Goal: Task Accomplishment & Management: Manage account settings

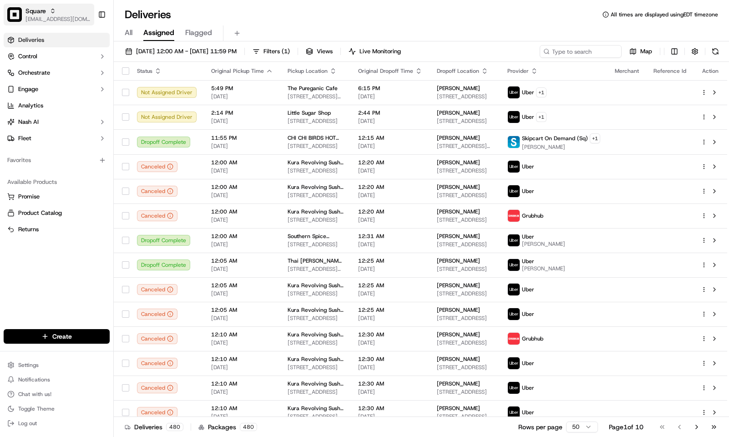
click at [35, 10] on span "Square" at bounding box center [35, 10] width 20 height 9
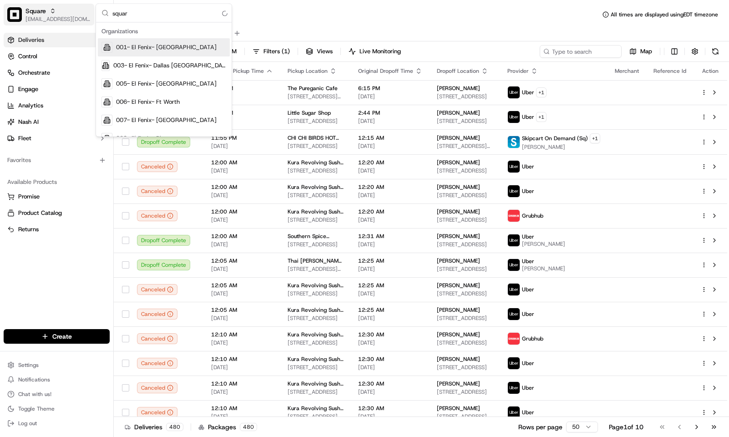
type input "square"
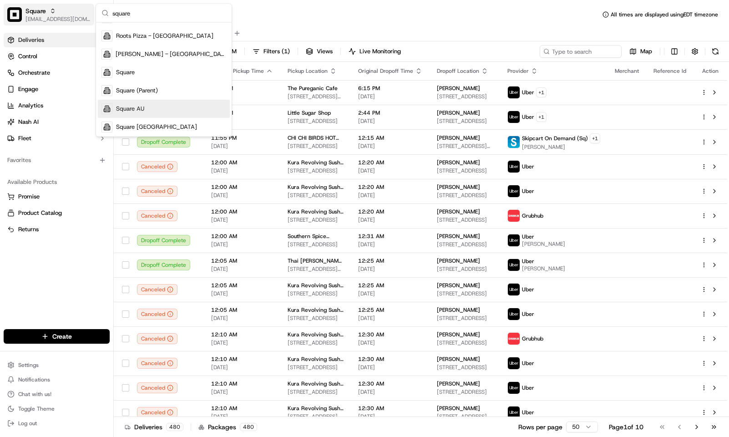
scroll to position [156, 0]
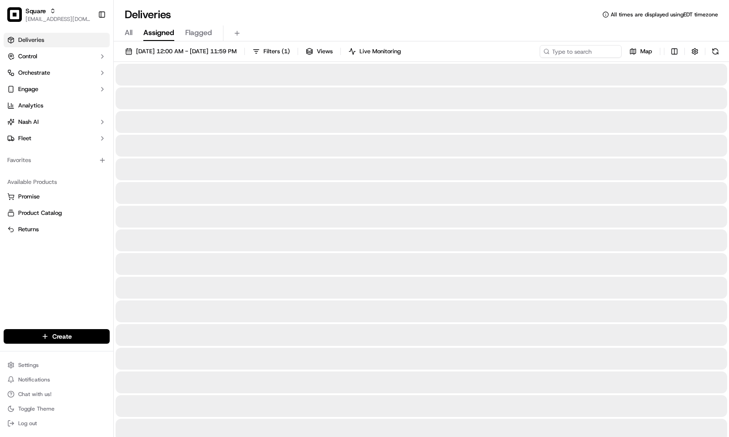
click at [418, 23] on div "All Assigned Flagged" at bounding box center [421, 32] width 615 height 20
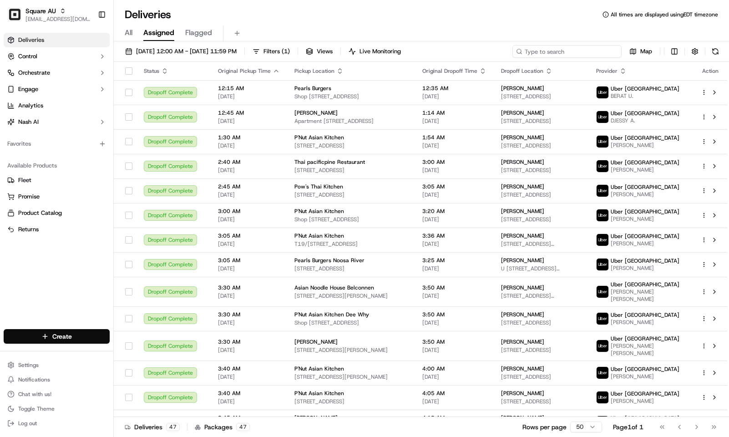
click at [569, 51] on input at bounding box center [566, 51] width 109 height 13
click at [557, 55] on input at bounding box center [566, 51] width 109 height 13
click at [191, 50] on span "09/19/2025 12:00 AM - 09/26/2025 11:59 PM" at bounding box center [186, 51] width 101 height 8
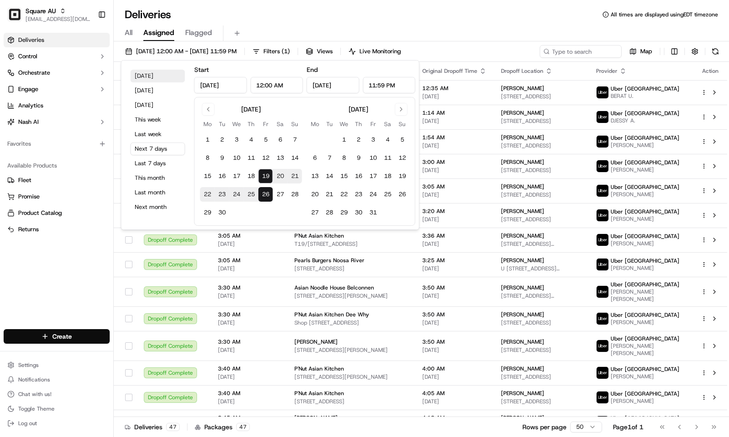
click at [166, 72] on button "Today" at bounding box center [158, 76] width 55 height 13
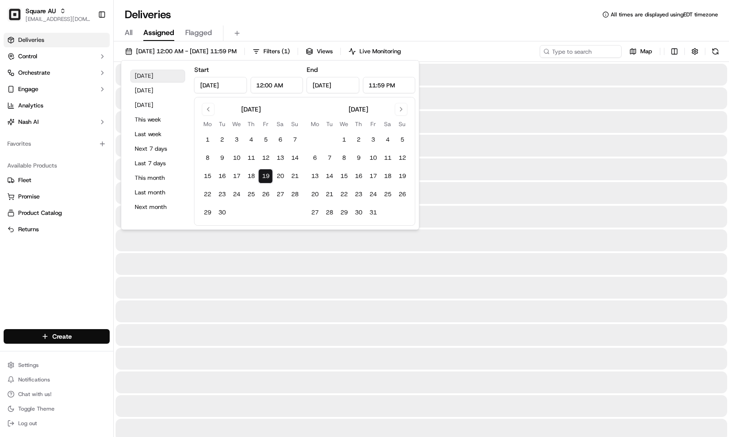
type input "Sep 19, 2025"
click at [403, 25] on div "All Assigned Flagged" at bounding box center [421, 32] width 615 height 20
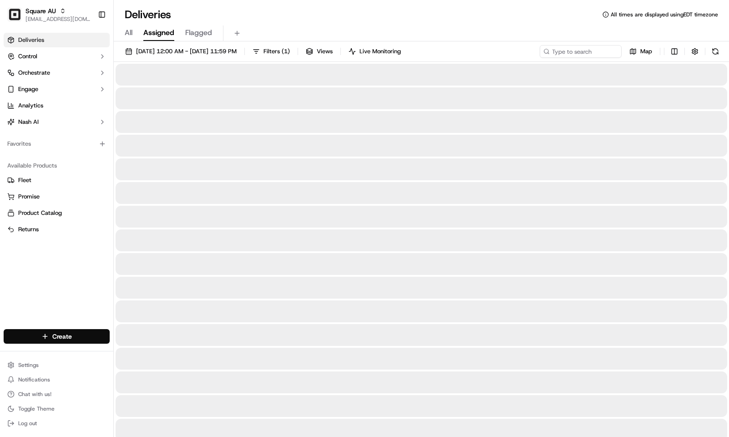
click at [589, 60] on div "09/19/2025 12:00 AM - 09/19/2025 11:59 PM Filters ( 1 ) Views Live Monitoring M…" at bounding box center [421, 53] width 615 height 17
click at [587, 52] on input at bounding box center [566, 51] width 109 height 13
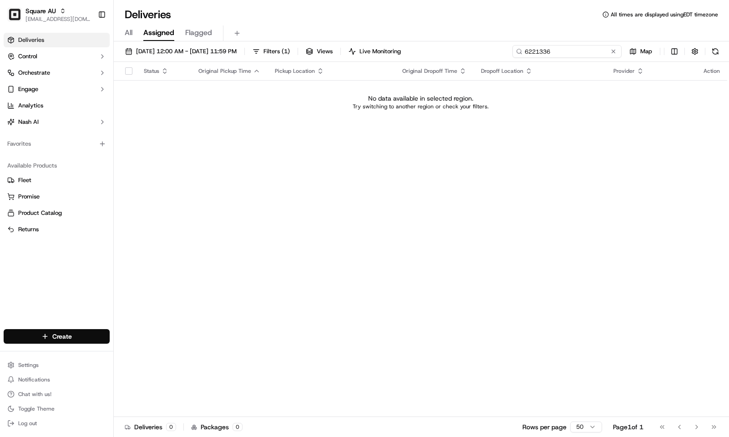
click at [587, 52] on input "6221336" at bounding box center [566, 51] width 109 height 13
type input "6221336"
click at [237, 48] on span "09/19/2025 12:00 AM - 09/19/2025 11:59 PM" at bounding box center [186, 51] width 101 height 8
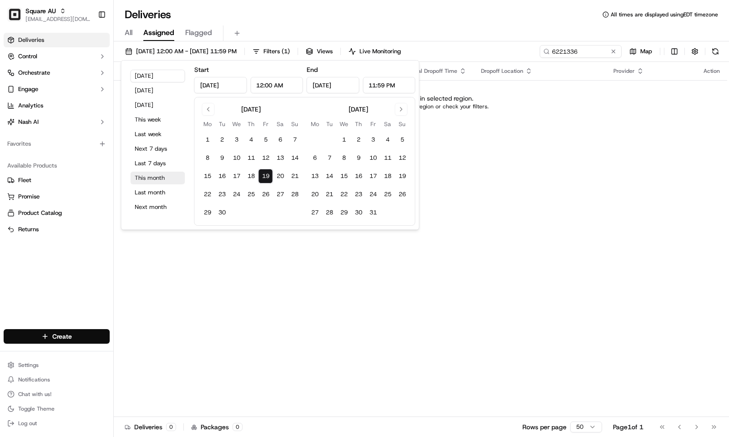
click at [162, 175] on button "This month" at bounding box center [158, 177] width 55 height 13
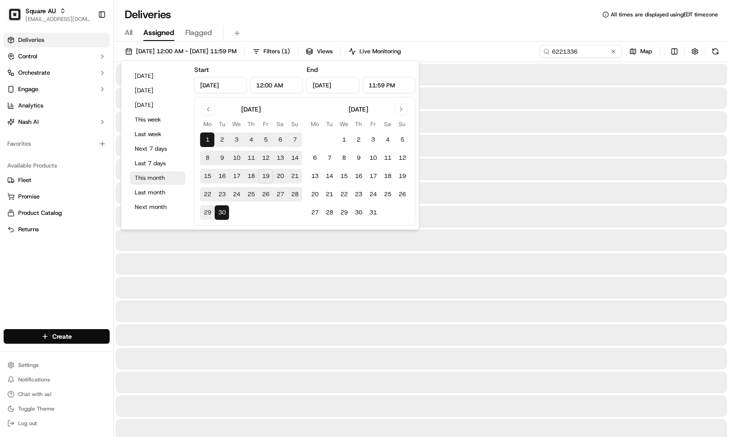
type input "Sep 1, 2025"
type input "Sep 30, 2025"
click at [347, 22] on div "All Assigned Flagged" at bounding box center [421, 32] width 615 height 20
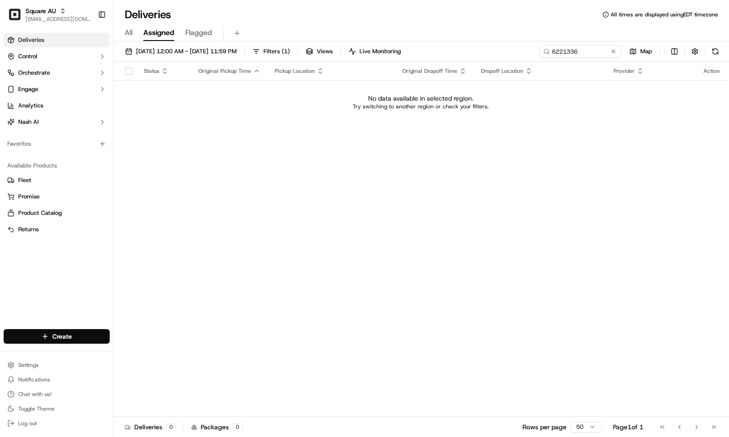
click at [127, 35] on span "All" at bounding box center [129, 32] width 8 height 11
click at [228, 54] on span "09/01/2025 12:00 AM - 09/30/2025 11:59 PM" at bounding box center [186, 51] width 101 height 8
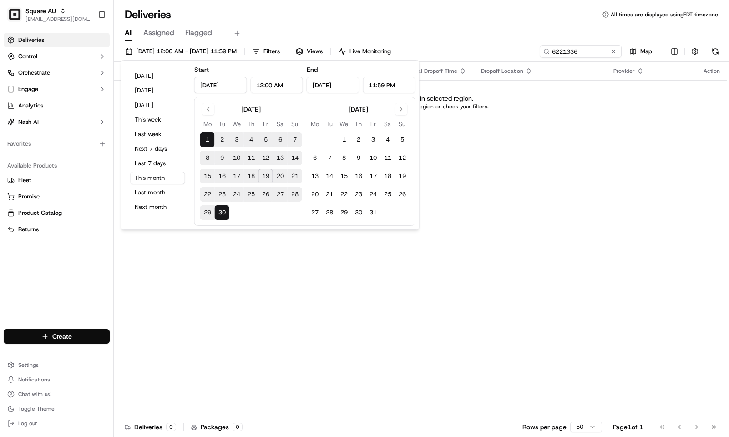
click at [388, 26] on div "All Assigned Flagged" at bounding box center [421, 33] width 615 height 16
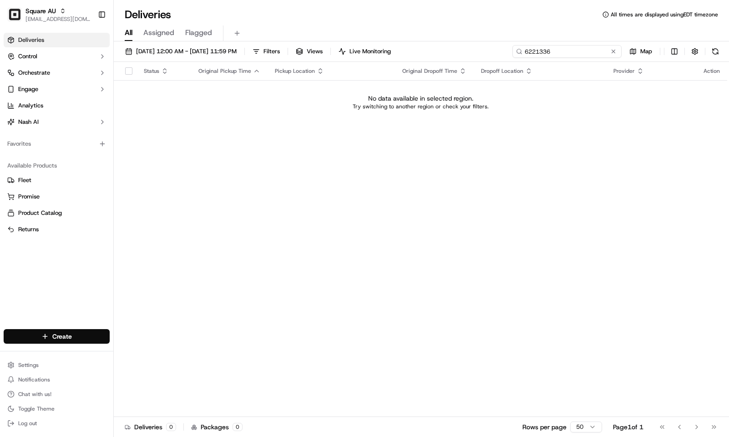
click at [580, 50] on input "6221336" at bounding box center [566, 51] width 109 height 13
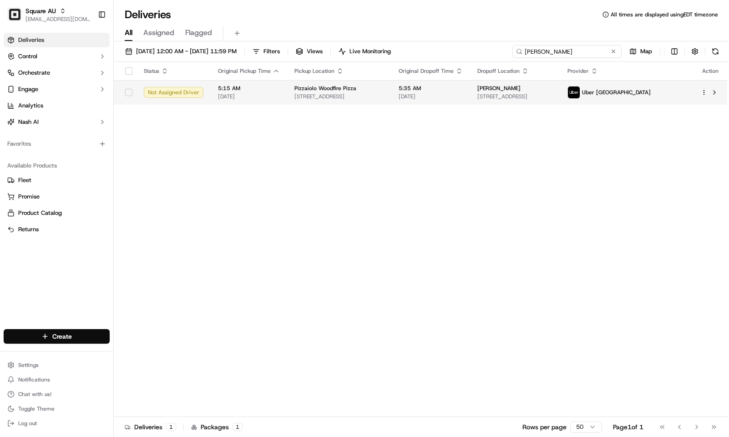
type input "peter t"
click at [280, 101] on td "5:15 AM 09/19/2025" at bounding box center [249, 92] width 76 height 25
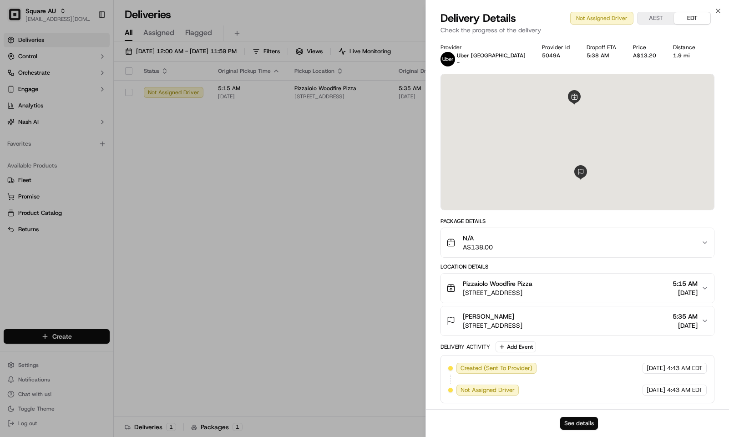
click at [574, 426] on button "See details" at bounding box center [579, 423] width 38 height 13
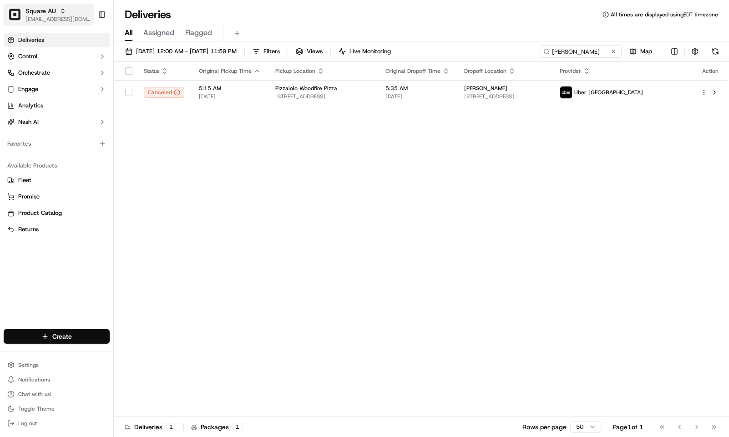
click at [37, 18] on span "[EMAIL_ADDRESS][DOMAIN_NAME]" at bounding box center [57, 18] width 65 height 7
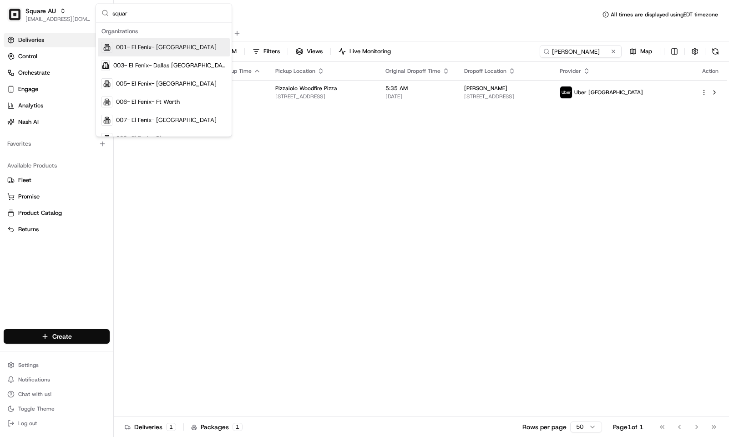
type input "square"
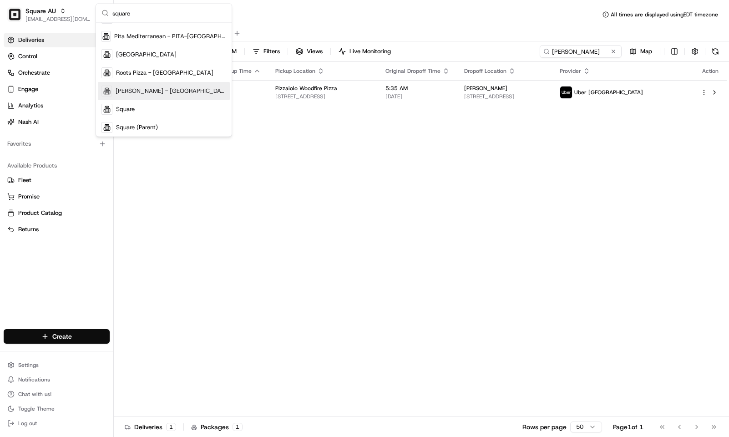
scroll to position [120, 0]
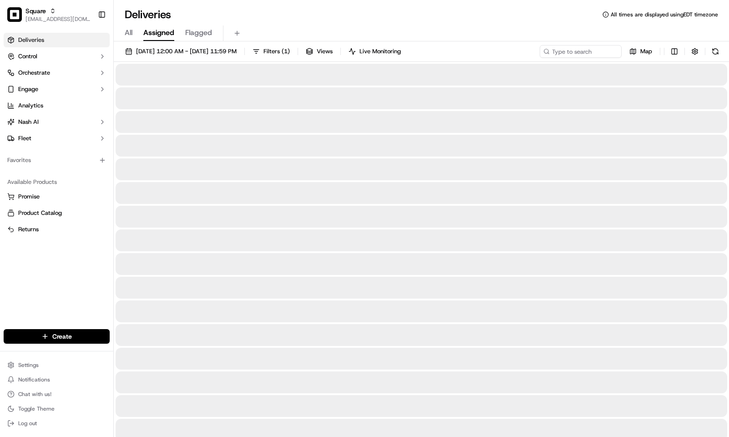
click at [447, 28] on div "All Assigned Flagged" at bounding box center [421, 33] width 615 height 16
click at [185, 48] on span "09/01/2025 12:00 AM - 09/30/2025 11:59 PM" at bounding box center [186, 51] width 101 height 8
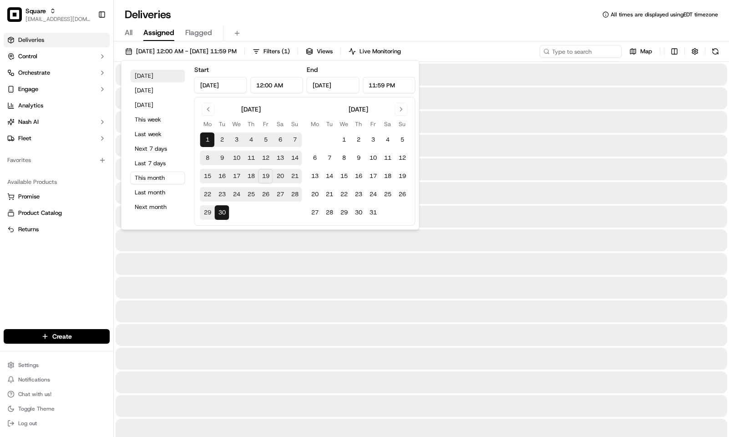
click at [158, 77] on button "Today" at bounding box center [158, 76] width 55 height 13
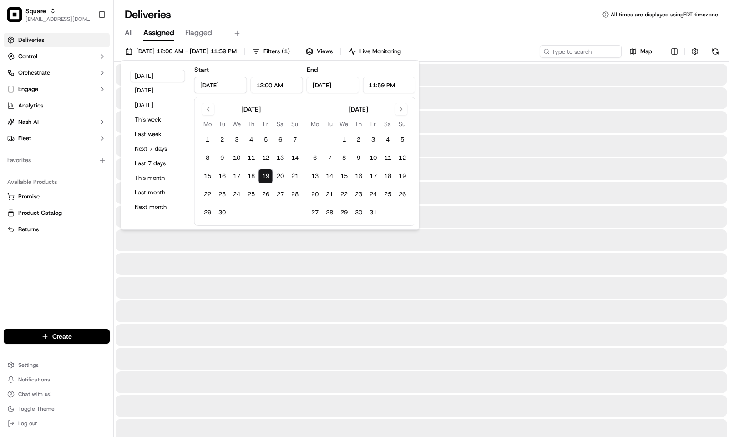
type input "Sep 19, 2025"
click at [303, 16] on div "Deliveries All times are displayed using EDT timezone" at bounding box center [421, 14] width 615 height 15
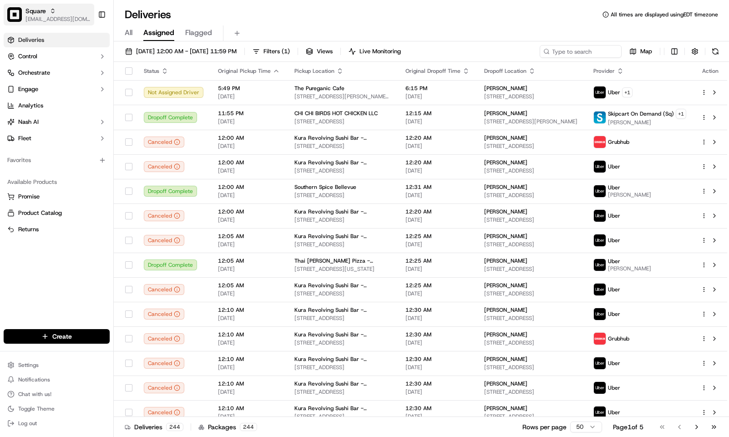
click at [39, 16] on span "[EMAIL_ADDRESS][DOMAIN_NAME]" at bounding box center [57, 18] width 65 height 7
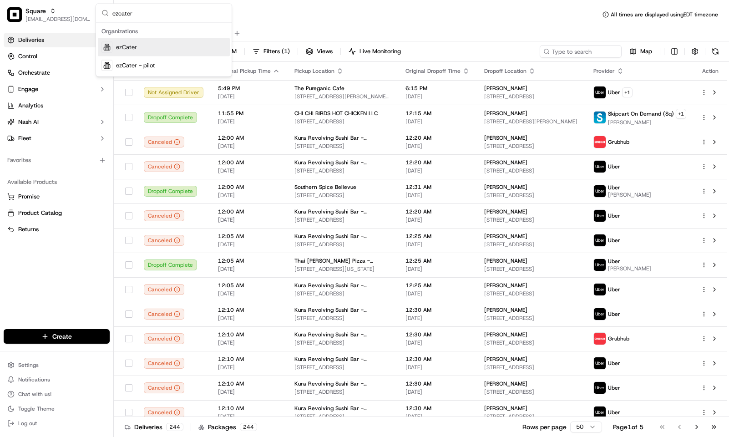
type input "ezcater"
click at [160, 47] on div "ezCater" at bounding box center [164, 47] width 132 height 18
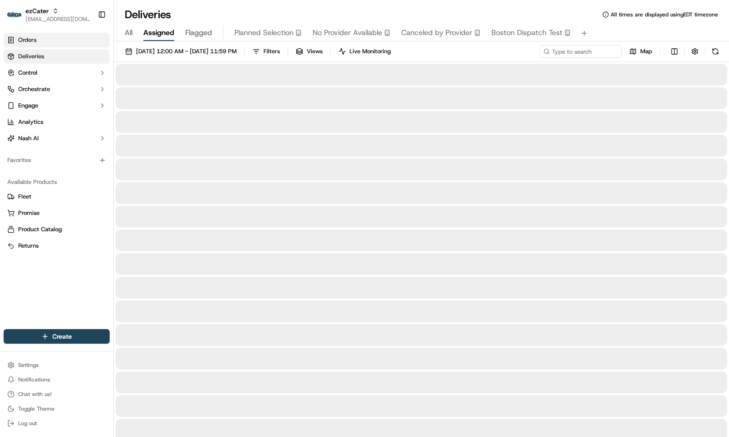
click at [53, 42] on link "Orders" at bounding box center [57, 40] width 106 height 15
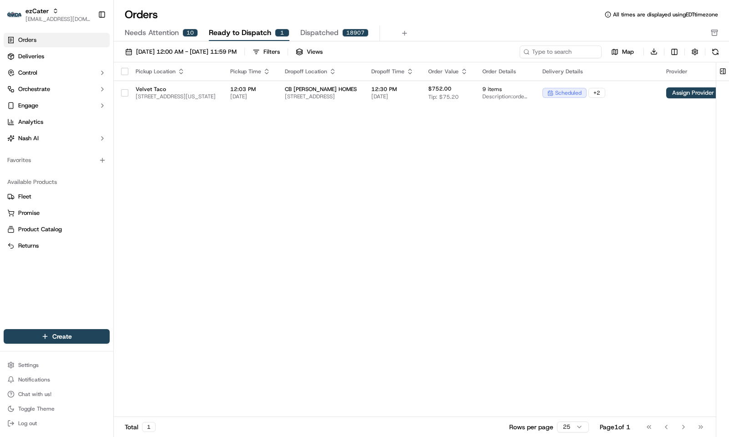
click at [187, 51] on span "09/01/2025 12:00 AM - 09/30/2025 11:59 PM" at bounding box center [186, 52] width 101 height 8
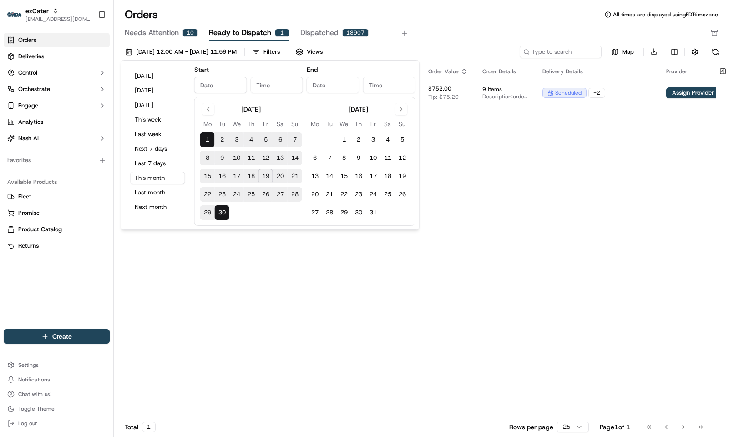
type input "Sep 1, 2025"
type input "12:00 AM"
type input "Sep 30, 2025"
type input "11:59 PM"
click at [261, 176] on button "19" at bounding box center [265, 176] width 15 height 15
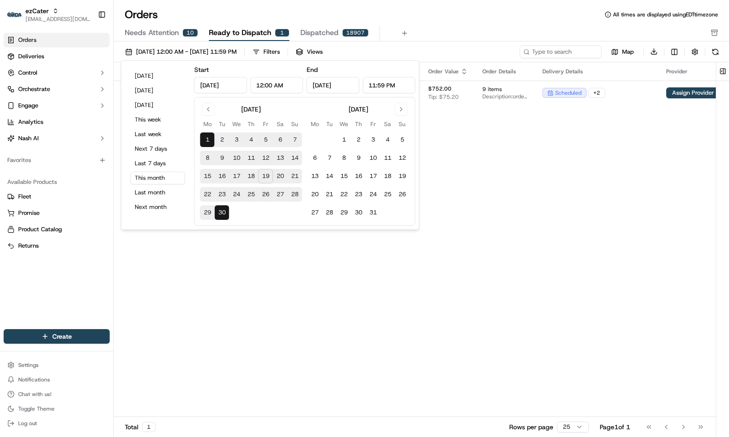
type input "Sep 19, 2025"
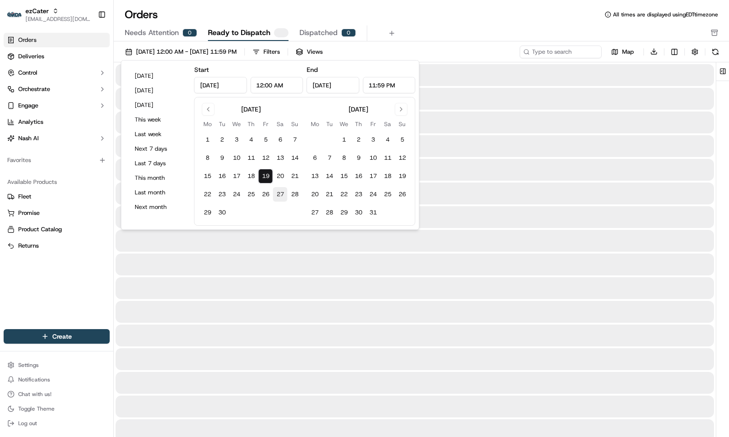
click at [280, 191] on button "27" at bounding box center [280, 194] width 15 height 15
type input "Sep 27, 2025"
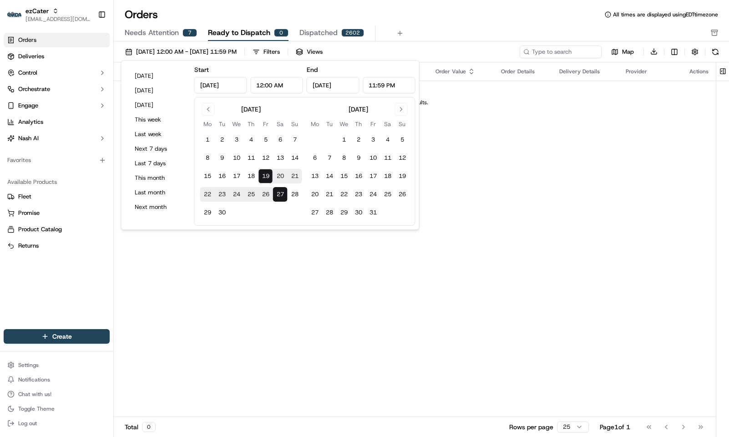
click at [426, 29] on div "Needs Attention 7 Ready to Dispatch 0 Dispatched 2602" at bounding box center [415, 32] width 580 height 15
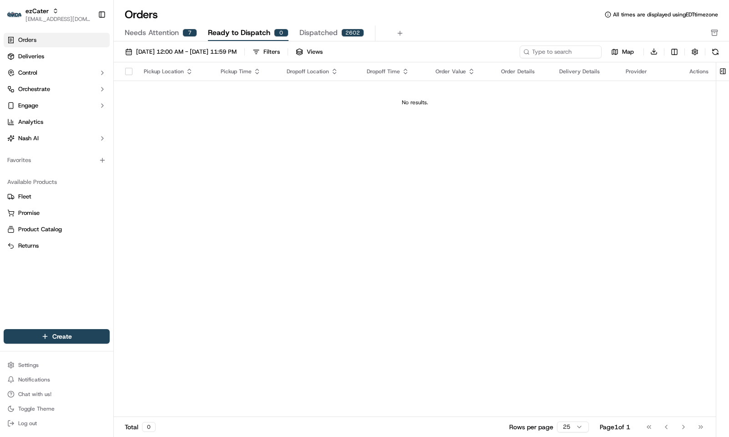
click at [166, 25] on div "Orders All times are displayed using EDT timezone Needs Attention 7 Ready to Di…" at bounding box center [421, 24] width 615 height 34
click at [170, 29] on span "Needs Attention" at bounding box center [152, 32] width 54 height 11
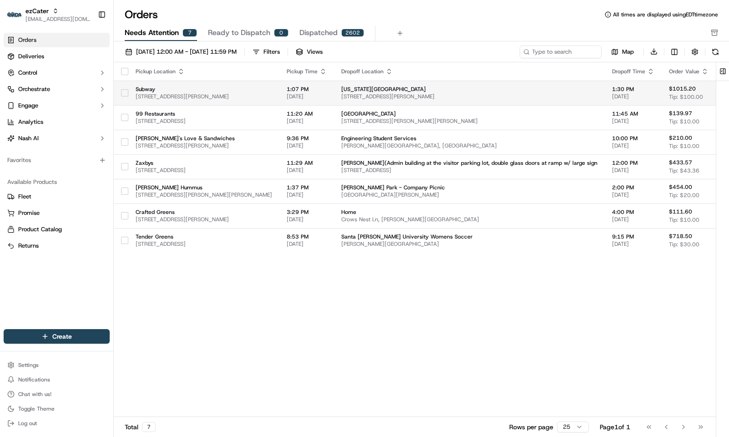
click at [450, 86] on span "Montana Western University" at bounding box center [469, 89] width 256 height 7
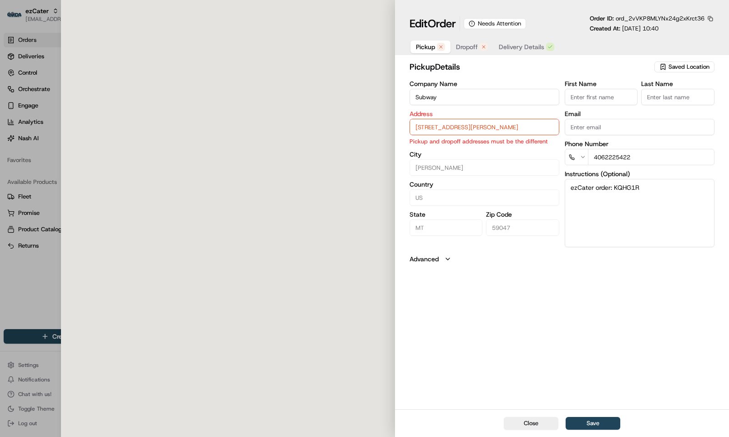
type input "110 Centennial Dr, Livingston, MT, 59047"
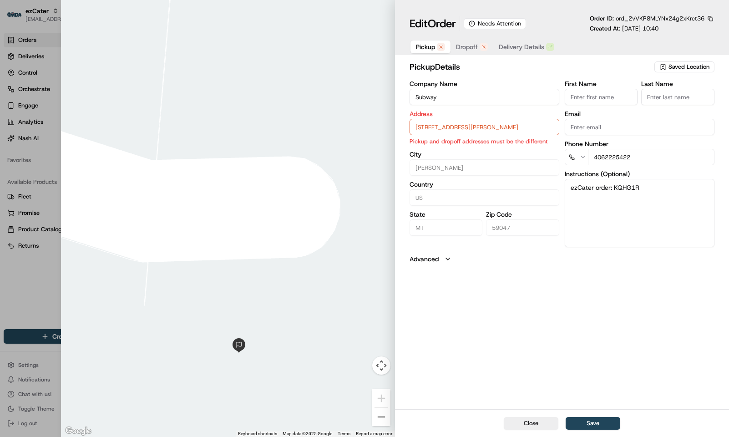
click at [474, 99] on input "Subway" at bounding box center [484, 97] width 150 height 16
click at [470, 127] on input "110 Centennial Dr, Livingston, MT, 59047" at bounding box center [484, 127] width 150 height 16
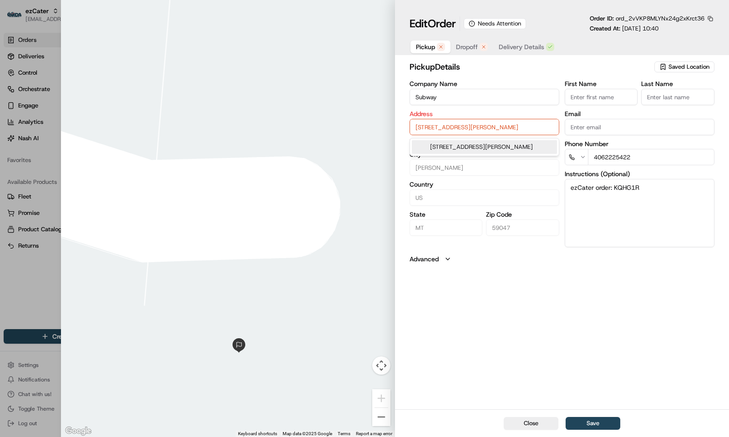
click at [470, 127] on input "110 Centennial Dr, Livingston, MT, 59047" at bounding box center [484, 127] width 150 height 16
click at [582, 338] on div "pickup Details Saved Location Company Name Subway Address 110 Centennial Dr, Li…" at bounding box center [562, 234] width 334 height 350
click at [470, 46] on span "Dropoff" at bounding box center [467, 46] width 22 height 9
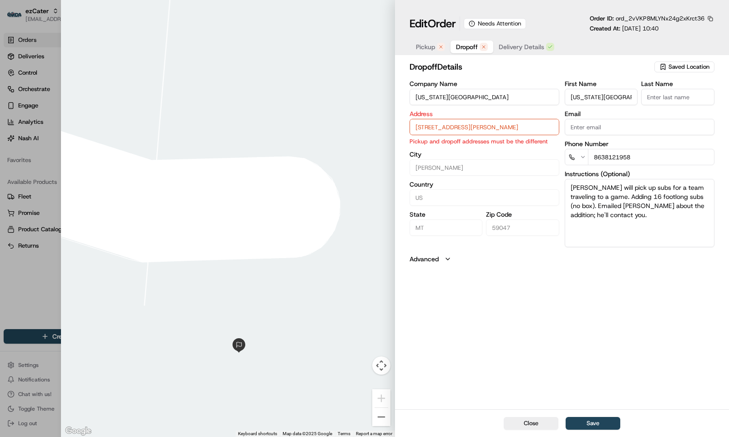
click at [499, 94] on input "Montana Western University" at bounding box center [484, 97] width 150 height 16
click at [465, 136] on body "ezCater kpensader@nashhelp.com Toggle Sidebar Orders Deliveries Control Orchest…" at bounding box center [364, 218] width 729 height 437
click at [464, 134] on input "110 Centennial Dr, Livingston, MT, 59047" at bounding box center [484, 127] width 150 height 16
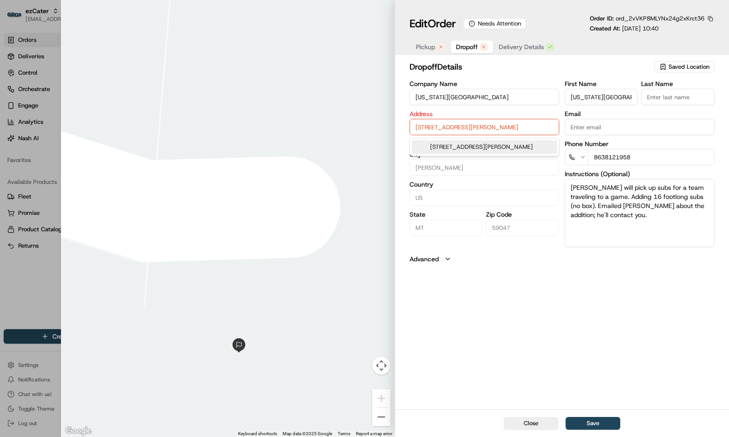
click at [464, 134] on input "110 Centennial Dr, Livingston, MT, 59047" at bounding box center [484, 127] width 150 height 16
click at [35, 279] on div at bounding box center [364, 218] width 729 height 437
type input "+1"
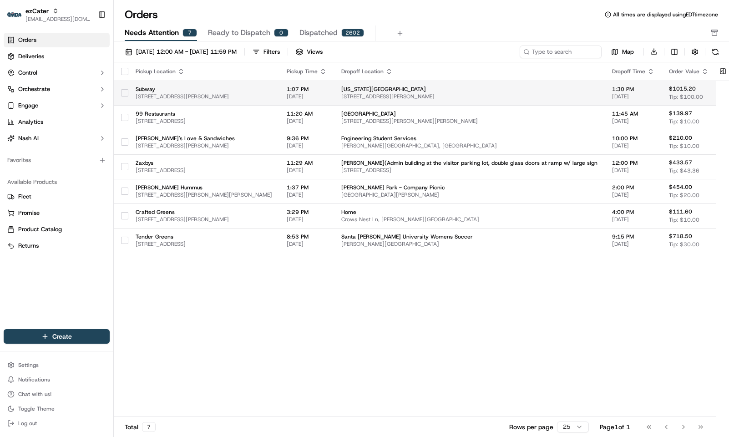
click at [334, 100] on td "1:07 PM 09/19/2025" at bounding box center [306, 93] width 55 height 25
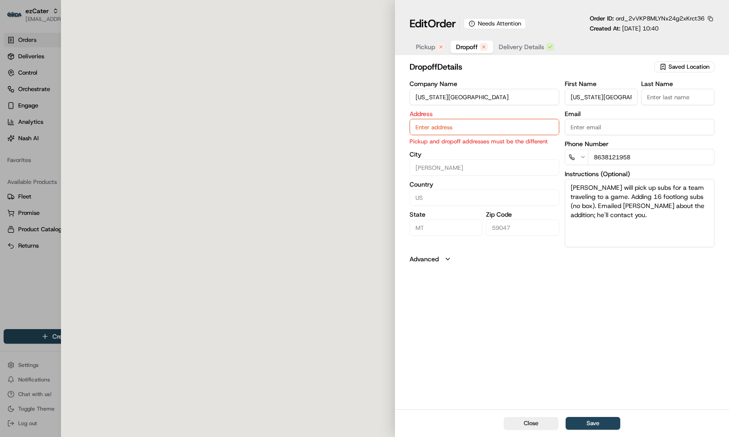
type input "110 Centennial Dr, Livingston, MT, 59047"
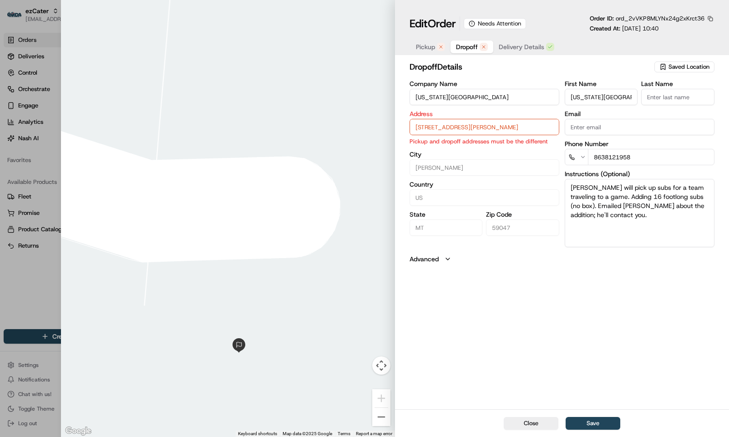
click at [708, 20] on button "button" at bounding box center [710, 19] width 8 height 8
click at [680, 29] on button "Copy ID" at bounding box center [685, 33] width 83 height 11
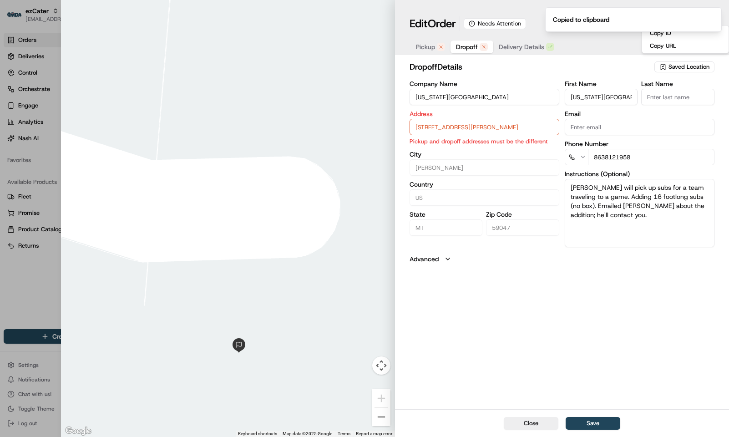
click at [130, 183] on div at bounding box center [228, 218] width 334 height 437
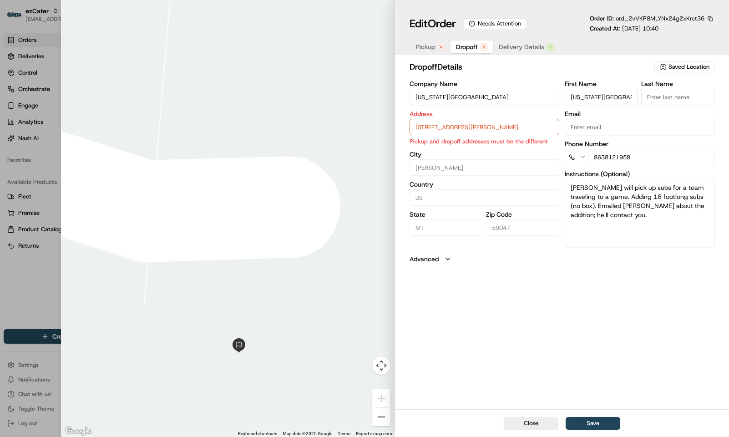
click at [33, 287] on div at bounding box center [364, 218] width 729 height 437
type input "+1"
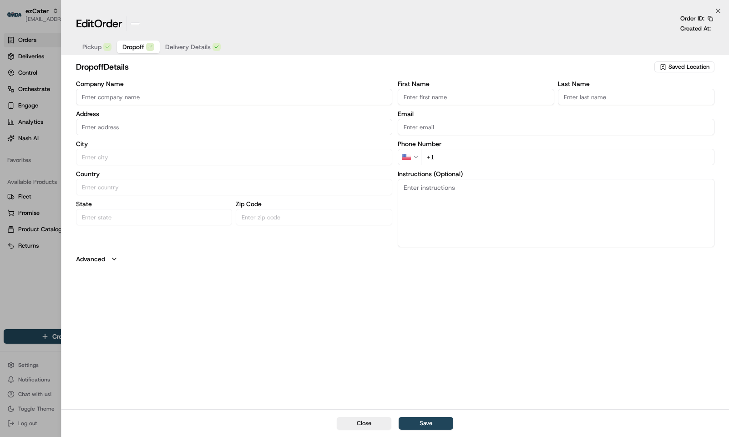
click at [34, 288] on div at bounding box center [364, 218] width 729 height 437
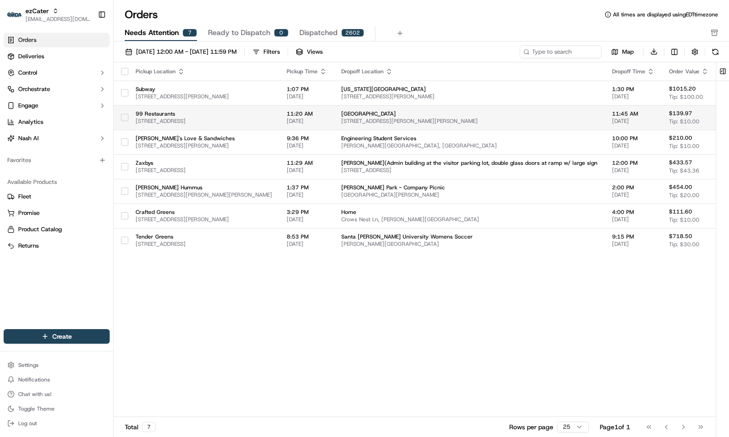
click at [408, 113] on span "Western Mass Wound Center" at bounding box center [469, 113] width 256 height 7
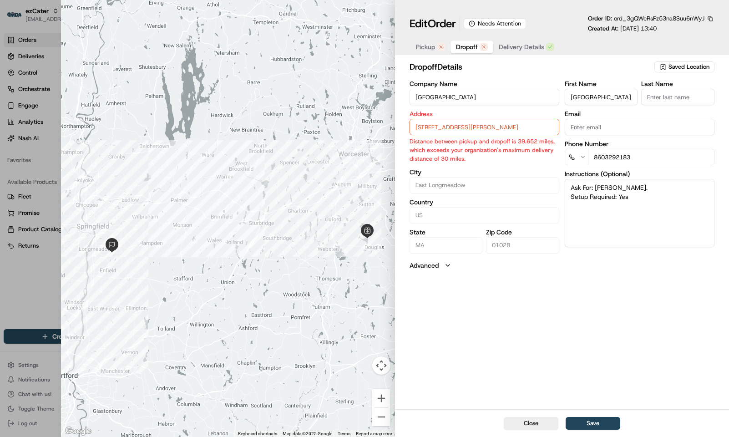
click at [428, 48] on span "Pickup" at bounding box center [425, 46] width 19 height 9
click at [468, 52] on button "Dropoff" at bounding box center [471, 46] width 43 height 13
click at [463, 100] on input "Western Mass Wound Center" at bounding box center [484, 97] width 150 height 16
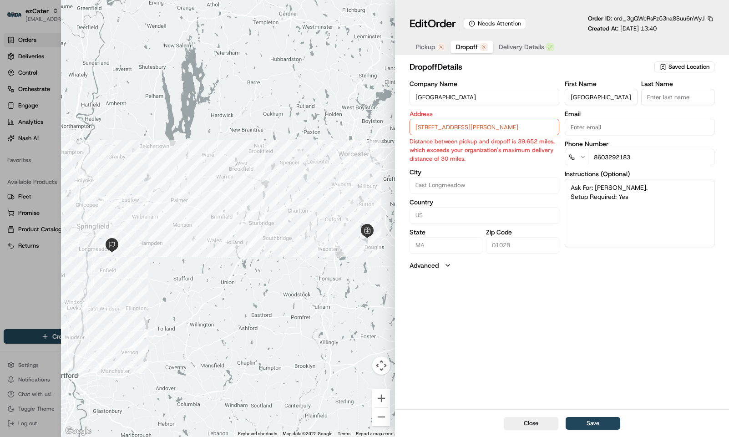
click at [475, 129] on input "265 Benton Dr, Suite 106, East Longmeadow, MA, 01028" at bounding box center [484, 127] width 150 height 16
click at [612, 306] on div "dropoff Details Saved Location Company Name Western Mass Wound Center Address 2…" at bounding box center [562, 234] width 334 height 350
click at [709, 19] on button "button" at bounding box center [710, 19] width 8 height 8
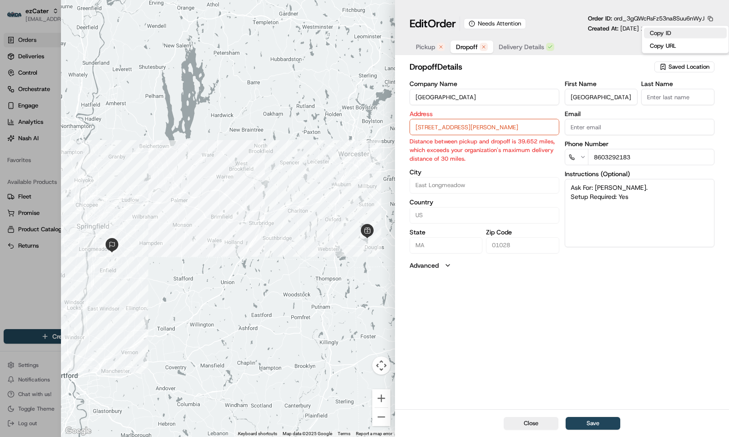
click at [677, 35] on button "Copy ID" at bounding box center [685, 33] width 83 height 11
click at [115, 157] on div at bounding box center [228, 218] width 334 height 437
drag, startPoint x: 409, startPoint y: 141, endPoint x: 554, endPoint y: 138, distance: 145.1
click at [554, 138] on p "Distance between pickup and dropoff is 39.652 miles, which exceeds your organiz…" at bounding box center [484, 150] width 150 height 26
copy p "Distance between pickup and dropoff is 39.652 miles,"
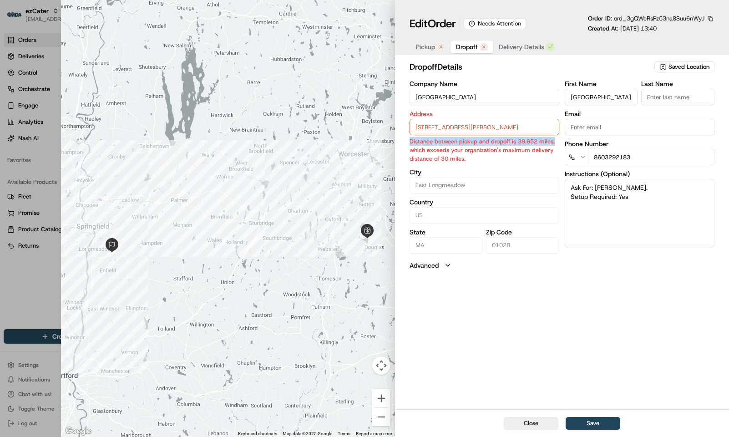
click at [42, 291] on div at bounding box center [364, 218] width 729 height 437
type input "+1"
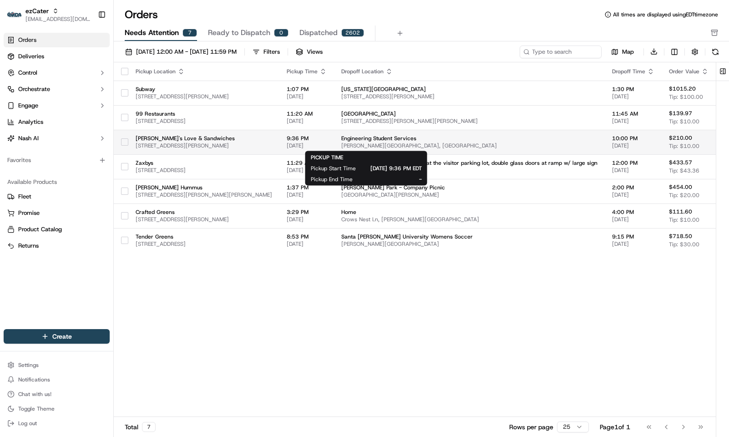
click at [327, 140] on span "9:36 PM" at bounding box center [307, 138] width 40 height 7
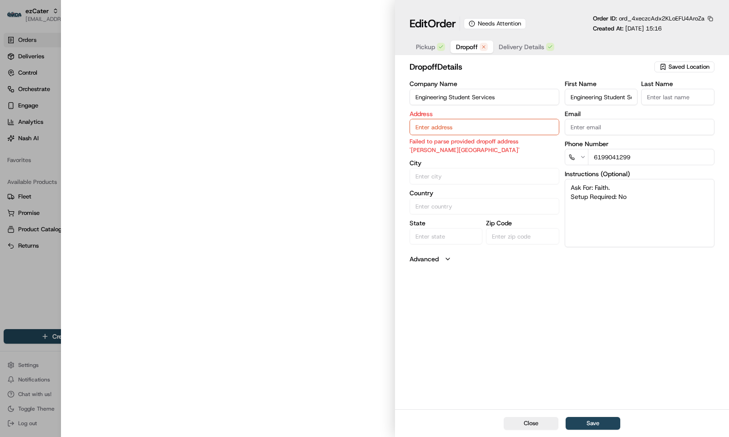
type input "Bechtel Engineering Center, Berkeley, CA 94709, USA"
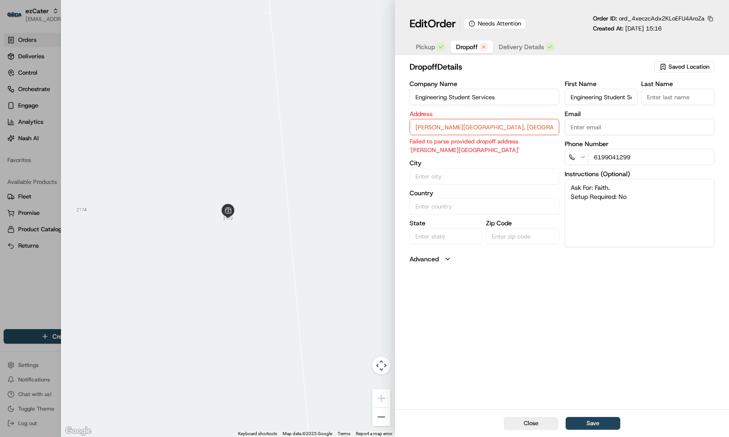
click at [481, 101] on input "Engineering Student Services" at bounding box center [484, 97] width 150 height 16
click at [489, 119] on input "Bechtel Engineering Center, Berkeley, CA 94709, USA" at bounding box center [484, 127] width 150 height 16
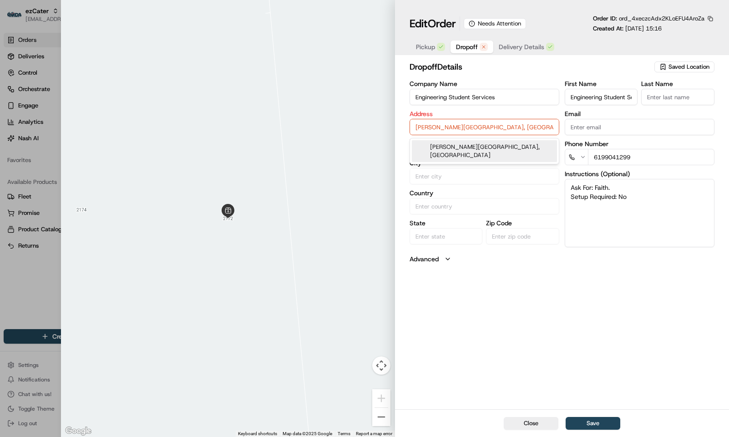
click at [489, 119] on input "Bechtel Engineering Center, Berkeley, CA 94709, USA" at bounding box center [484, 127] width 150 height 16
click at [489, 124] on input "Bechtel Engineering Center, Berkeley, CA 94709, USA" at bounding box center [484, 127] width 150 height 16
drag, startPoint x: 489, startPoint y: 124, endPoint x: 383, endPoint y: 127, distance: 105.1
click at [383, 127] on div "Close ← Move left → Move right ↑ Move up ↓ Move down + Zoom in - Zoom out Home …" at bounding box center [395, 218] width 668 height 437
click at [572, 186] on textarea "Ask For: Faith. Setup Required: No" at bounding box center [639, 213] width 150 height 68
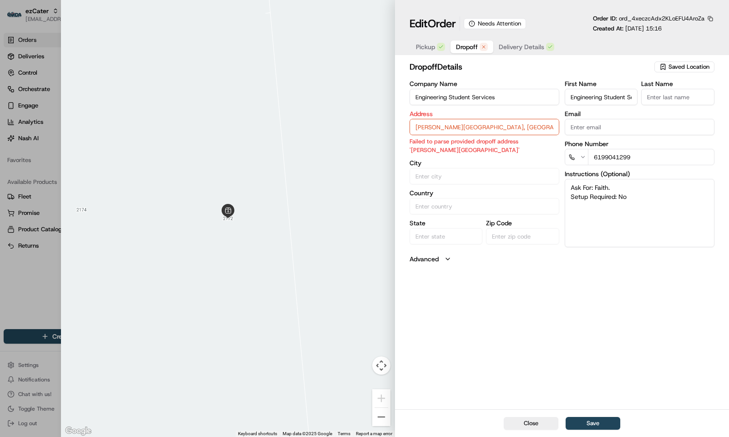
click at [572, 187] on textarea "Ask For: Faith. Setup Required: No" at bounding box center [639, 213] width 150 height 68
click at [463, 129] on input "Bechtel Engineering Center, Berkeley, CA 94709, USA" at bounding box center [484, 127] width 150 height 16
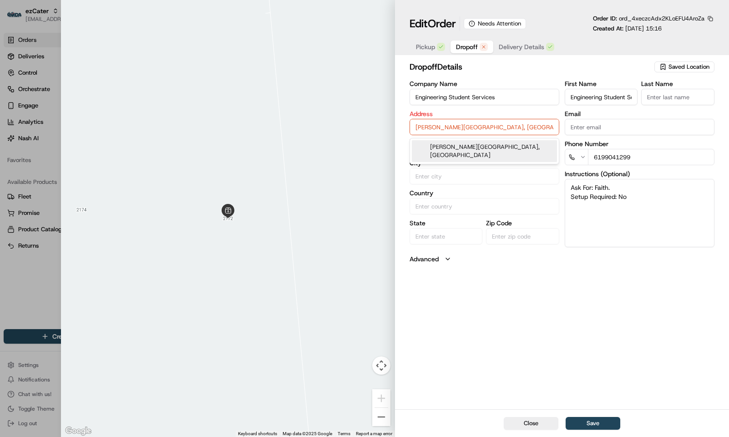
click at [623, 181] on textarea "Ask For: Faith. Setup Required: No" at bounding box center [639, 213] width 150 height 68
paste textarea "Bechtel Engineering Center, Berkeley, CA 94709, USA"
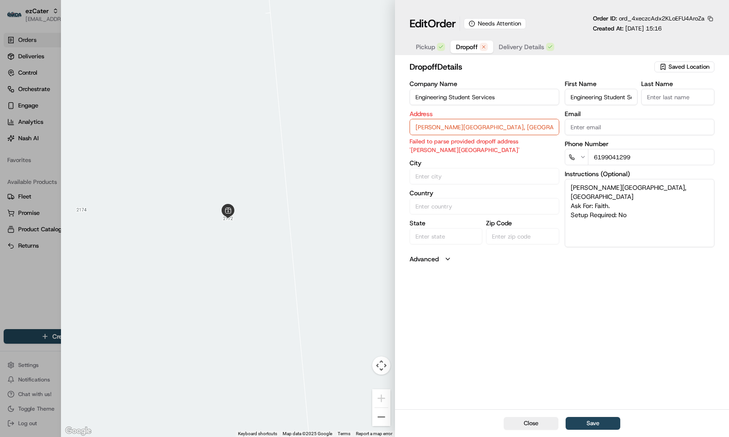
type textarea "Bechtel Engineering Center, Berkeley, CA 94709, USA Ask For: Faith. Setup Requi…"
click at [446, 126] on input "Bechtel Engineering Center, Berkeley, CA 94709, USA" at bounding box center [484, 127] width 150 height 16
paste input "230 Bechtel Drive, Berkeley, CA 94709, United States"
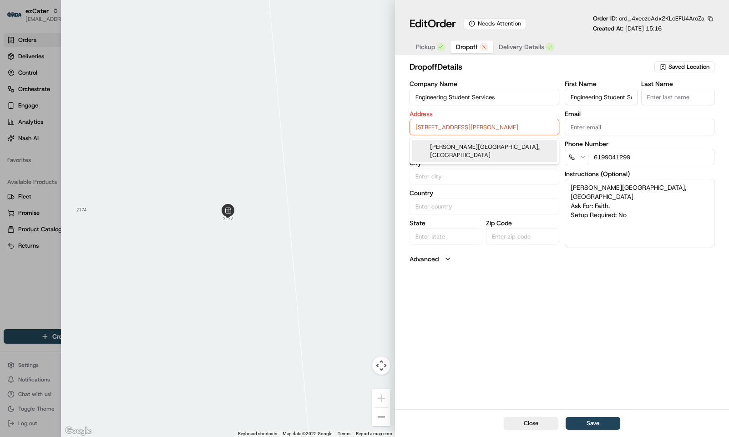
scroll to position [0, 8]
click at [473, 146] on div "Bechtel Engineering Center, Berkeley, CA 94709, United States" at bounding box center [484, 151] width 145 height 22
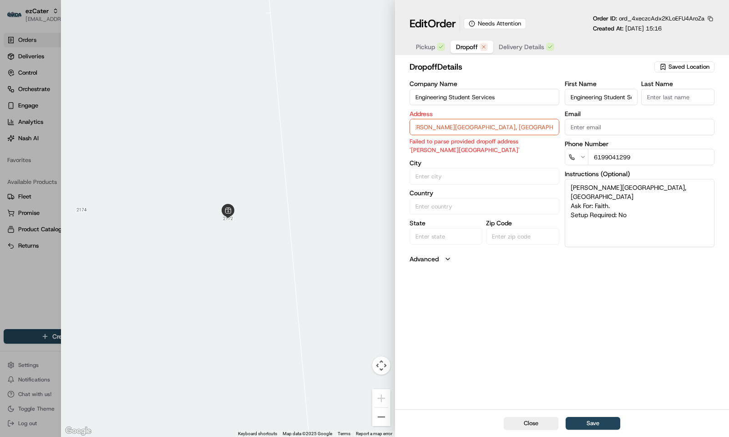
type input "Bechtel Engineering Center, Berkeley, CA 94709, USA"
type input "Berkeley"
type input "United States"
type input "CA"
type input "94709"
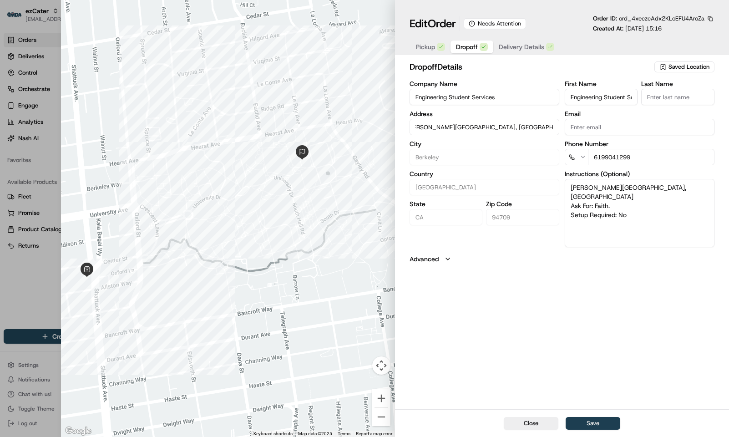
click at [600, 422] on button "Save" at bounding box center [592, 423] width 55 height 13
type input "+1"
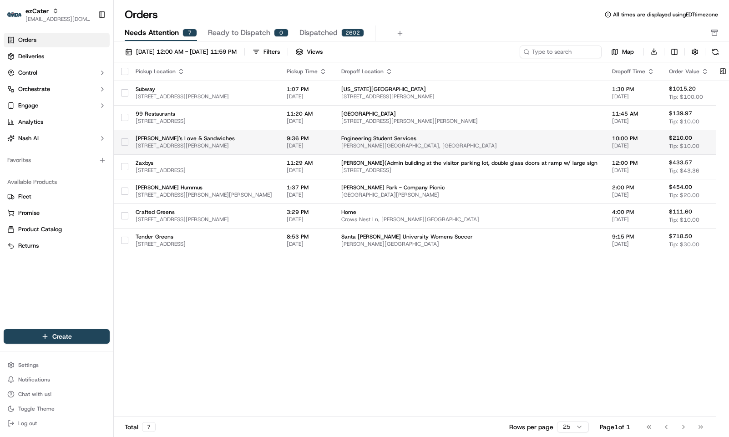
click at [327, 142] on span "09/24/2025" at bounding box center [307, 145] width 40 height 7
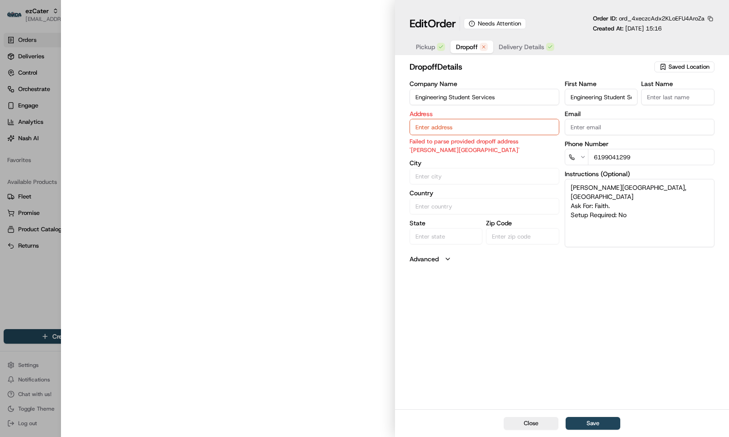
type input "Bechtel Engineering Center, Berkeley, CA 94709, USA"
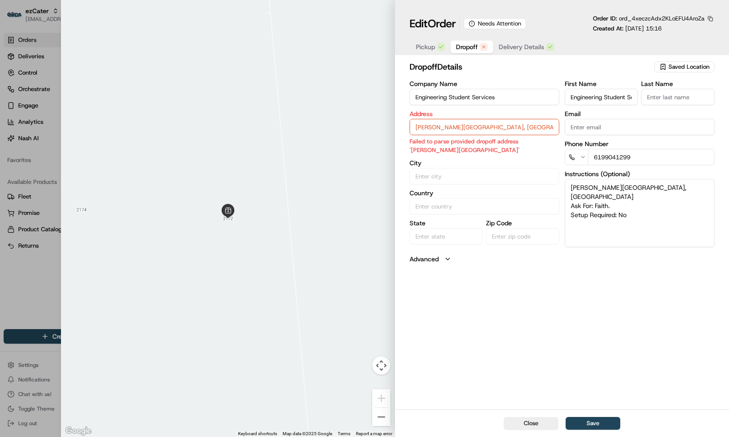
click at [711, 18] on button "button" at bounding box center [710, 19] width 8 height 8
click at [660, 30] on button "Copy ID" at bounding box center [685, 33] width 83 height 11
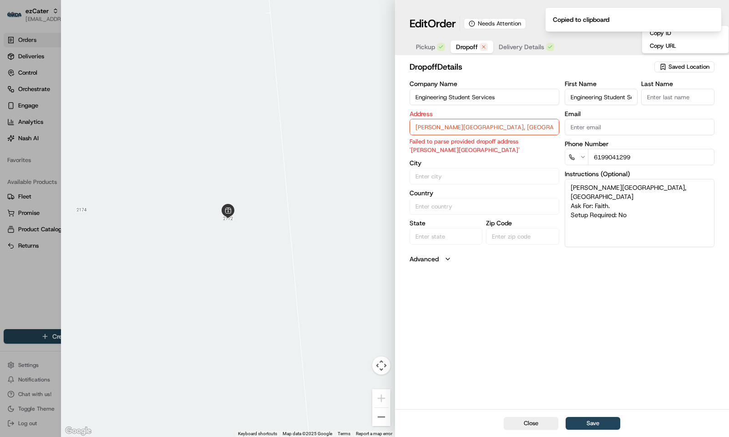
click at [130, 218] on div at bounding box center [228, 218] width 334 height 437
click at [468, 128] on input "Bechtel Engineering Center, Berkeley, CA 94709, USA" at bounding box center [484, 127] width 150 height 16
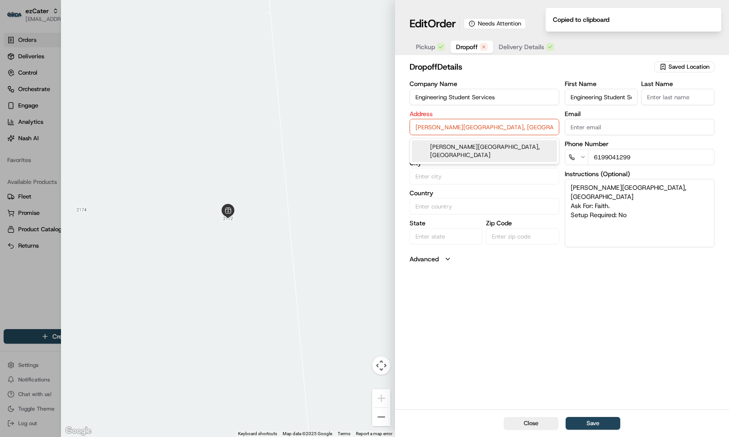
click at [468, 128] on input "Bechtel Engineering Center, Berkeley, CA 94709, USA" at bounding box center [484, 127] width 150 height 16
click at [122, 260] on div at bounding box center [228, 218] width 334 height 437
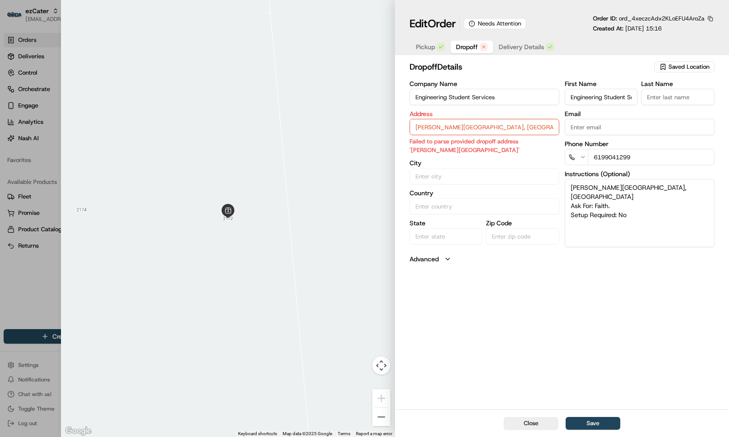
click at [30, 282] on div at bounding box center [364, 218] width 729 height 437
type input "+1"
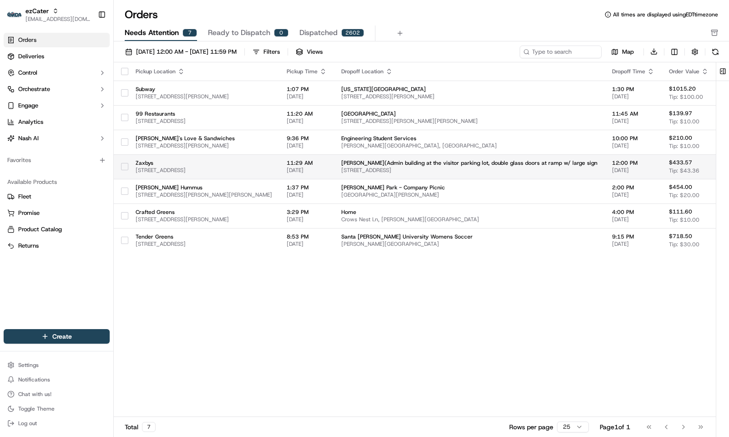
click at [441, 166] on span "200 Bay Bridge Rd, Mobile, AL 36610, USA" at bounding box center [469, 169] width 256 height 7
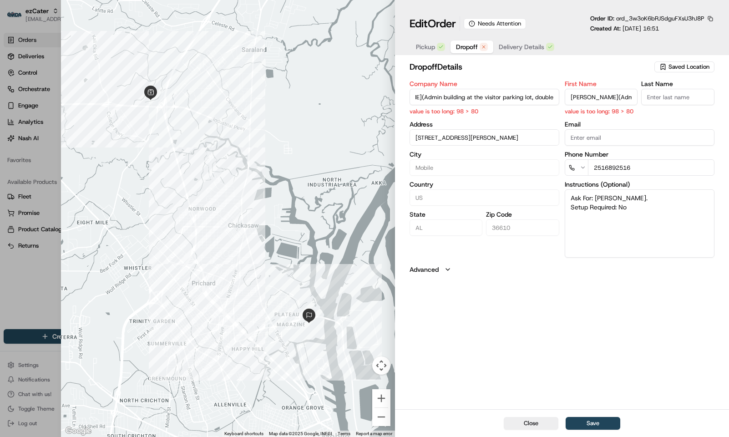
scroll to position [0, 127]
drag, startPoint x: 459, startPoint y: 97, endPoint x: 574, endPoint y: 108, distance: 116.0
click at [574, 108] on div "Company Name Kimberly-Clark(Admin building at the visitor parking lot, double g…" at bounding box center [561, 169] width 305 height 177
click at [570, 196] on textarea "Ask For: Brittany Jones. Setup Required: No" at bounding box center [639, 223] width 150 height 68
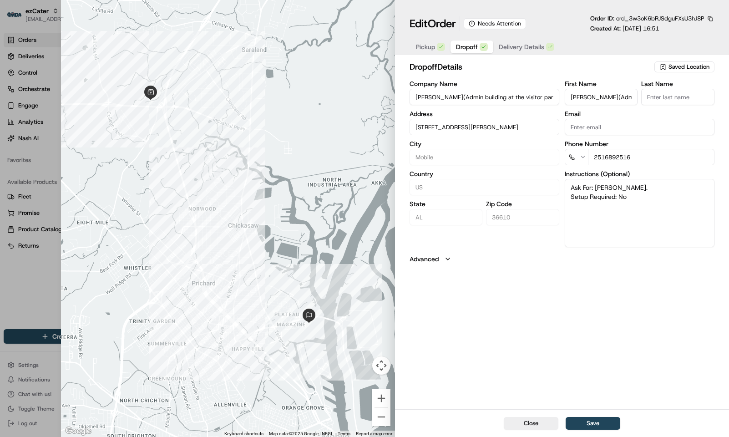
click at [571, 190] on textarea "Ask For: Brittany Jones. Setup Required: No" at bounding box center [639, 213] width 150 height 68
click at [570, 188] on textarea "Ask For: Brittany Jones. Setup Required: No" at bounding box center [639, 213] width 150 height 68
paste textarea "Admin building at the visitor parking lot, double glass doors at ramp w/ large …"
type textarea "Admin building at the visitor parking lot, double glass doors at ramp w/ large …"
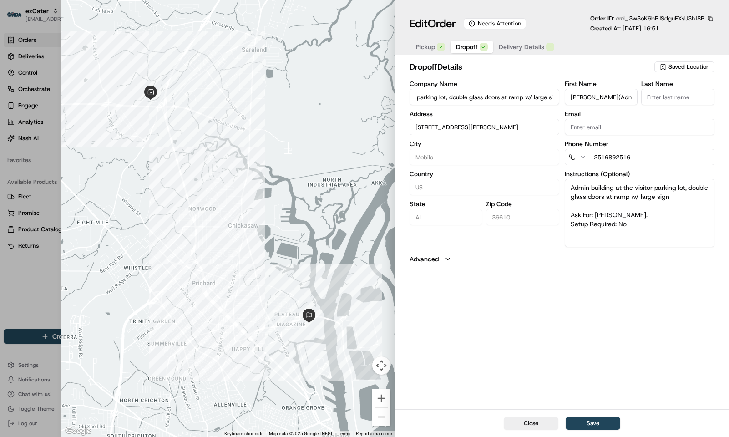
drag, startPoint x: 456, startPoint y: 100, endPoint x: 610, endPoint y: 100, distance: 154.7
click at [610, 100] on div "Company Name Kimberly-Clark(Admin building at the visitor parking lot, double g…" at bounding box center [561, 164] width 305 height 166
type input "Kimberly-Clark"
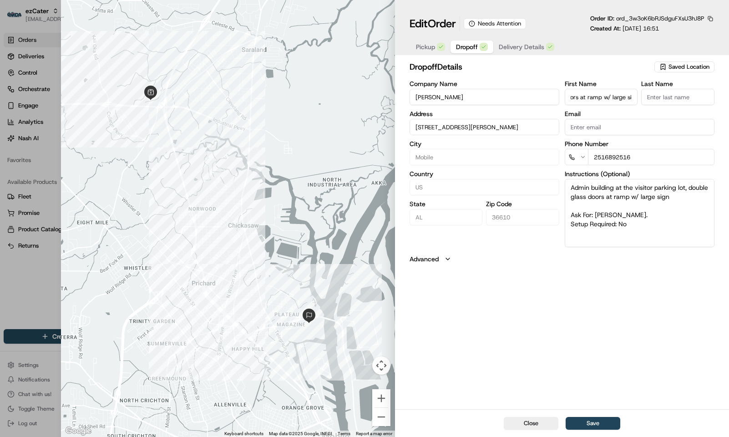
drag, startPoint x: 610, startPoint y: 96, endPoint x: 700, endPoint y: 107, distance: 90.3
click at [700, 108] on div "First Name Kimberly-Clark(Admin building at the visitor parking lot, double gla…" at bounding box center [639, 164] width 150 height 166
type input "Kimberly-Clark"
click at [513, 97] on input "Kimberly-Clark" at bounding box center [484, 97] width 150 height 16
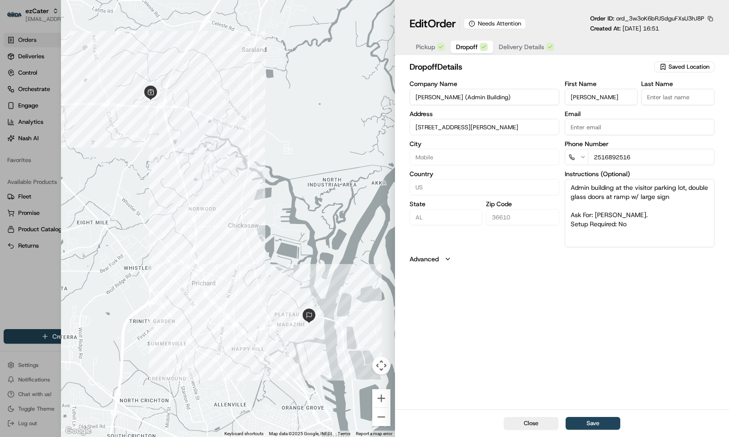
type input "Kimberly-Clark (Admin Building)"
click at [620, 97] on input "Kimberly-Clark" at bounding box center [600, 97] width 73 height 16
type input "Kimberly-Clark (Admin Builfing)"
click at [606, 423] on button "Save" at bounding box center [592, 423] width 55 height 13
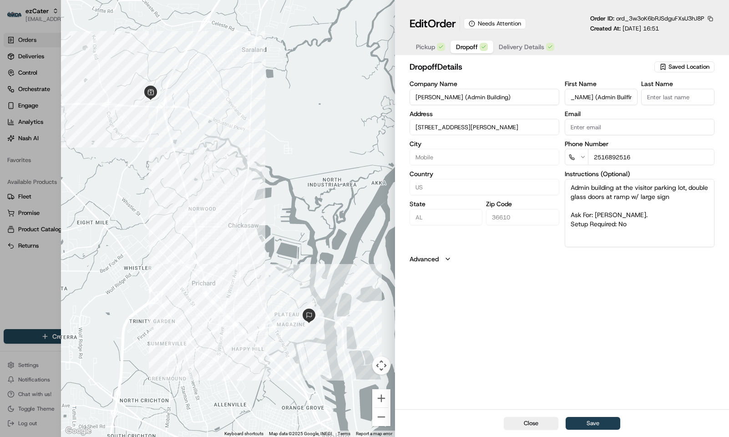
scroll to position [0, 0]
type input "+1"
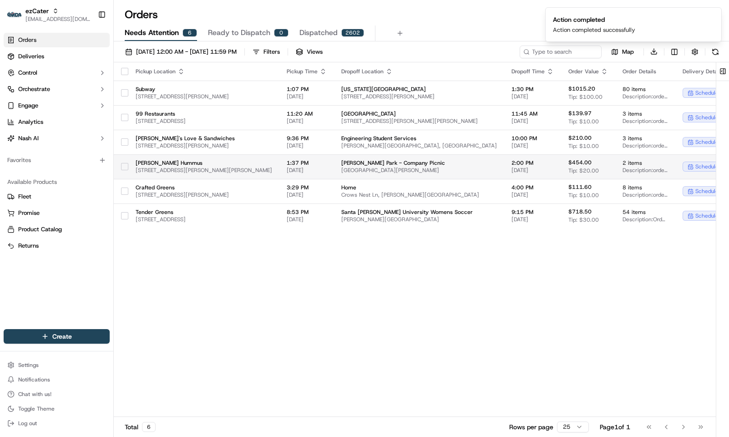
click at [272, 171] on span "2439 Naglee Rd #7e, Tracy, CA 95304, USA" at bounding box center [204, 169] width 136 height 7
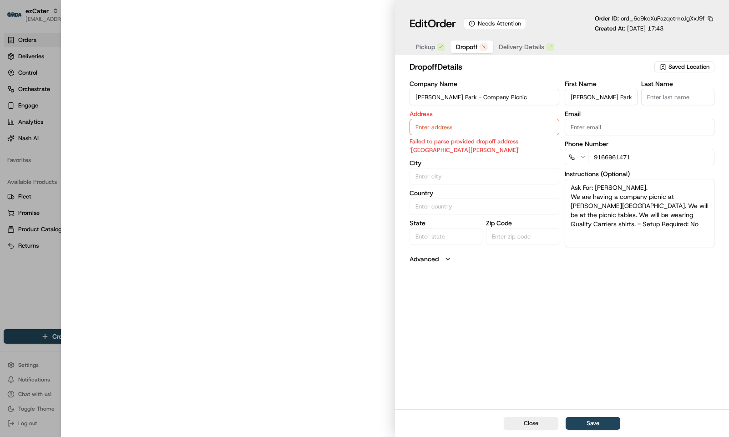
type input "Blandford Lane, Tracy, CA, 95377"
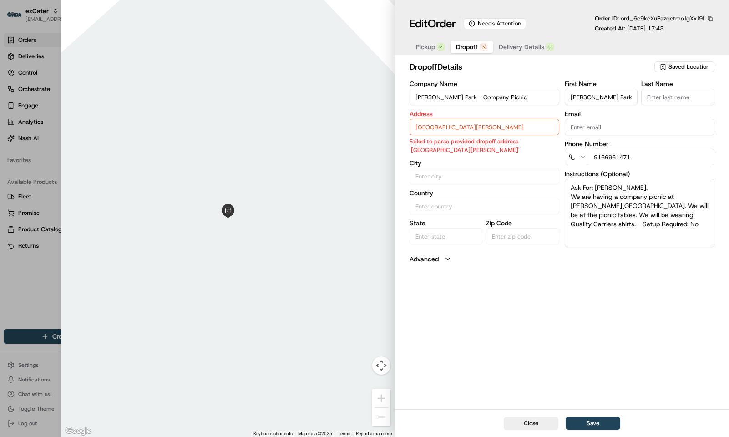
click at [508, 95] on input "Clyde Bland Park - Company Picnic" at bounding box center [484, 97] width 150 height 16
click at [441, 131] on input "Blandford Lane, Tracy, CA, 95377" at bounding box center [484, 127] width 150 height 16
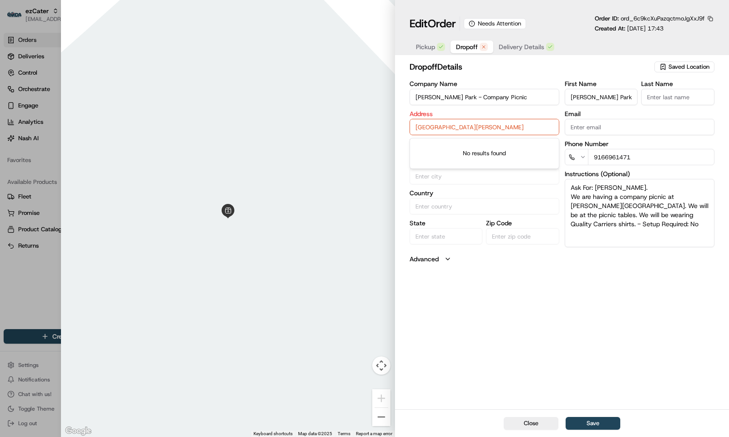
click at [441, 131] on input "Blandford Lane, Tracy, CA, 95377" at bounding box center [484, 127] width 150 height 16
click at [19, 267] on div at bounding box center [364, 218] width 729 height 437
type input "+1"
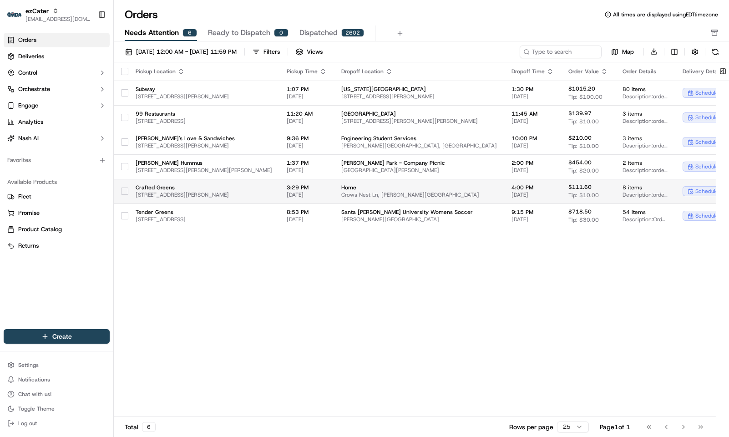
click at [272, 194] on span "745 Jamacha Rd, El Cajon, CA 92019, USA" at bounding box center [204, 194] width 136 height 7
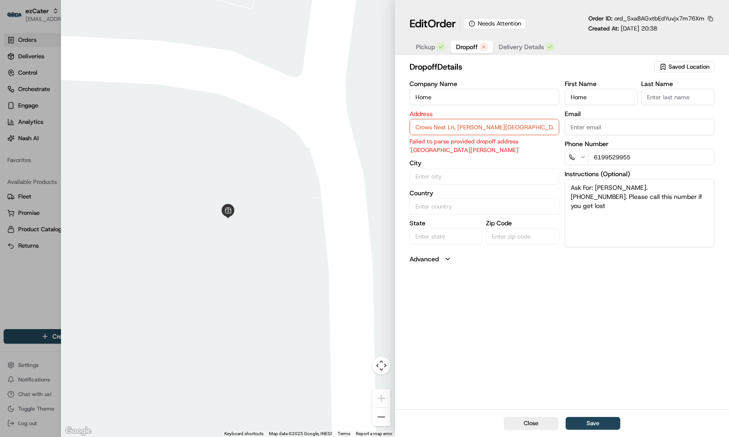
click at [483, 95] on input "Home" at bounding box center [484, 97] width 150 height 16
click at [468, 126] on input "Crows Nest Ln, Harbison Canyon, CA, 92019" at bounding box center [484, 127] width 150 height 16
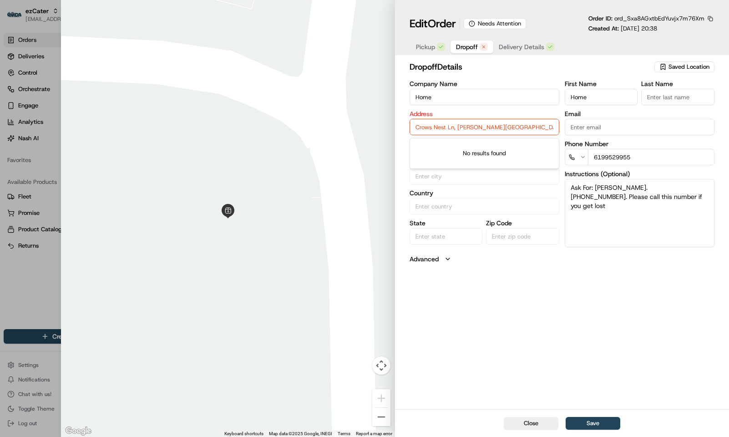
click at [468, 126] on input "Crows Nest Ln, Harbison Canyon, CA, 92019" at bounding box center [484, 127] width 150 height 16
click at [558, 340] on div "dropoff Details Saved Location Company Name Home Address Crows Nest Ln, Harbiso…" at bounding box center [562, 234] width 334 height 350
click at [24, 302] on div at bounding box center [364, 218] width 729 height 437
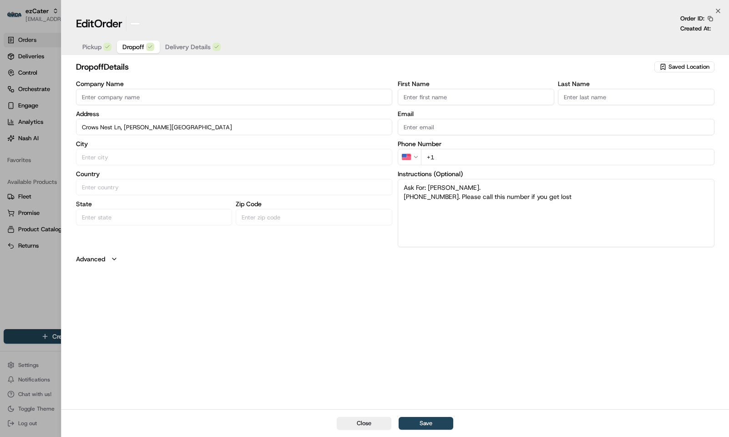
type input "+1"
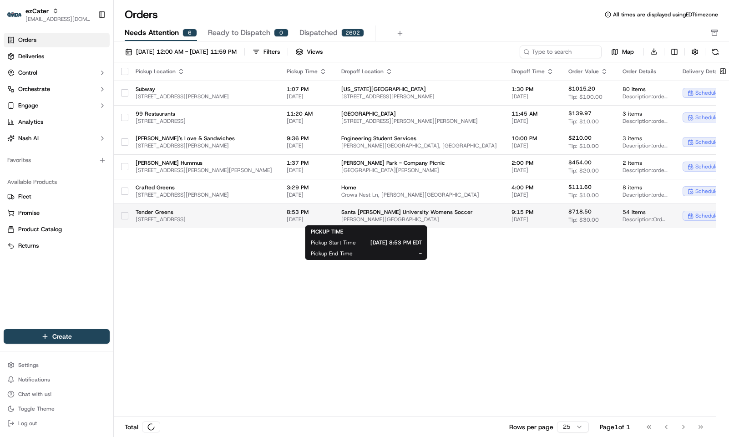
click at [327, 220] on span "09/20/2025" at bounding box center [307, 219] width 40 height 7
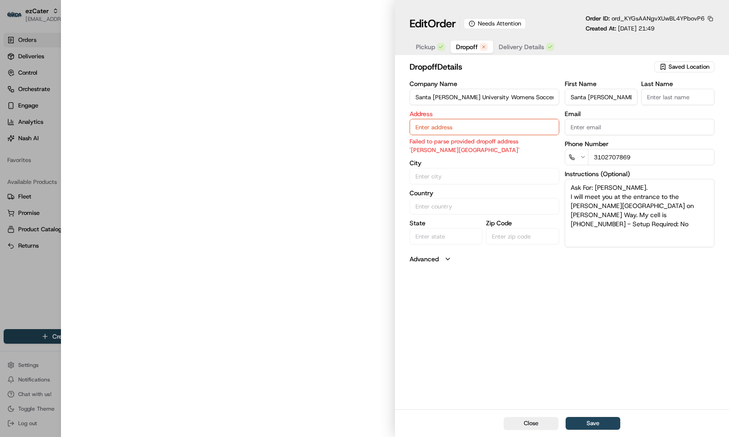
type input "Hellman Tennis Center, Berkeley, CA, 94704"
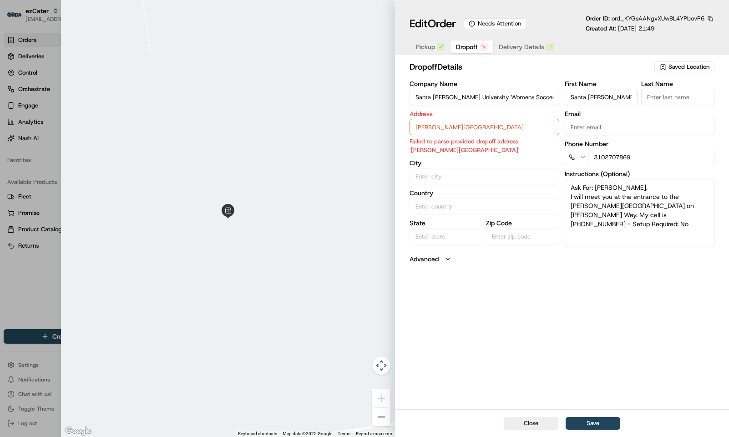
click at [514, 97] on input "Santa Clara University Womens Soccer" at bounding box center [484, 97] width 150 height 16
click at [449, 134] on input "Hellman Tennis Center, Berkeley, CA, 94704" at bounding box center [484, 127] width 150 height 16
click at [448, 133] on input "Hellman Tennis Center, Berkeley, CA, 94704" at bounding box center [484, 127] width 150 height 16
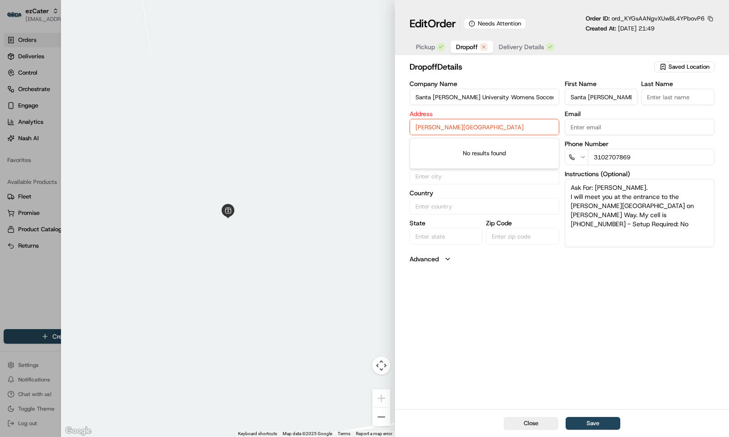
click at [448, 133] on input "Hellman Tennis Center, Berkeley, CA, 94704" at bounding box center [484, 127] width 150 height 16
click at [35, 282] on div at bounding box center [364, 218] width 729 height 437
type input "+1"
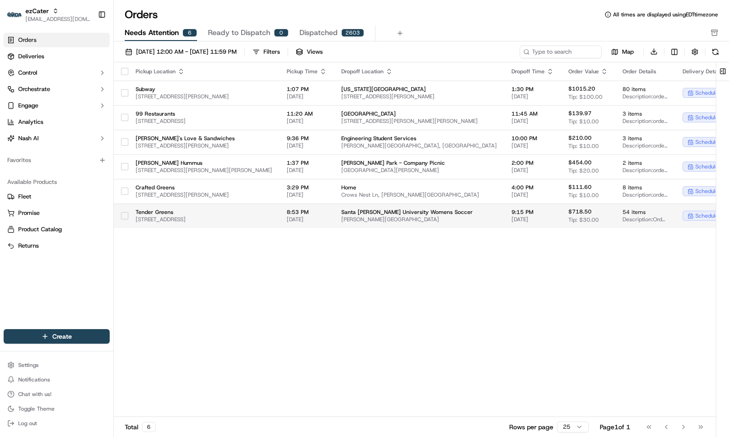
click at [327, 217] on span "09/20/2025" at bounding box center [307, 219] width 40 height 7
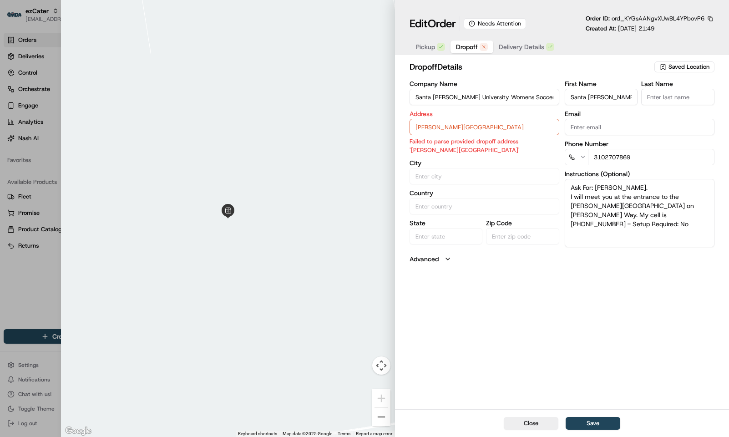
click at [26, 15] on div at bounding box center [364, 218] width 729 height 437
type input "+1"
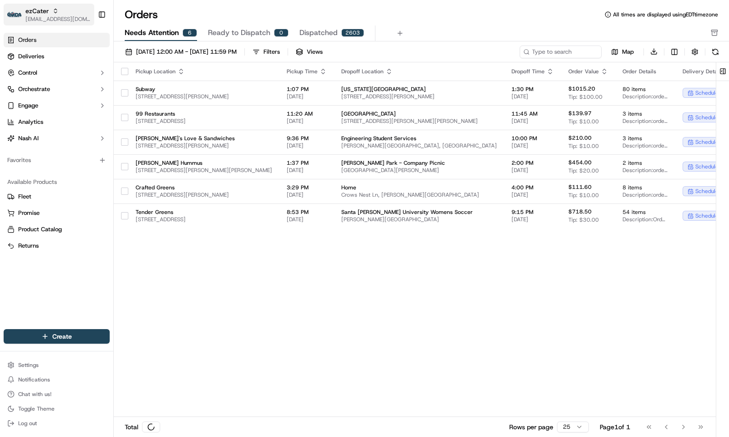
click at [32, 19] on span "[EMAIL_ADDRESS][DOMAIN_NAME]" at bounding box center [57, 18] width 65 height 7
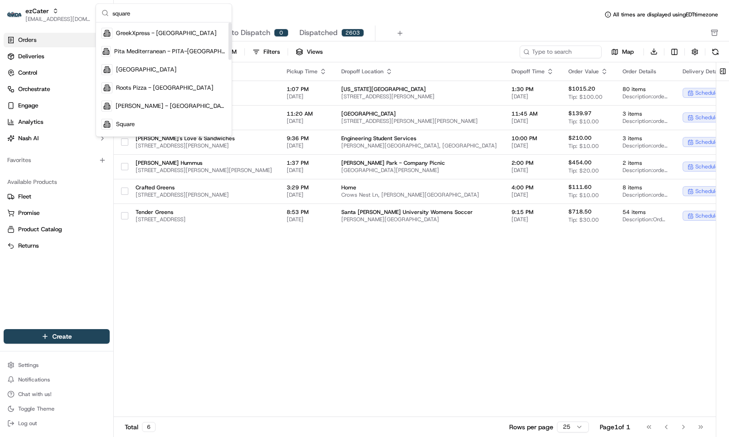
scroll to position [136, 0]
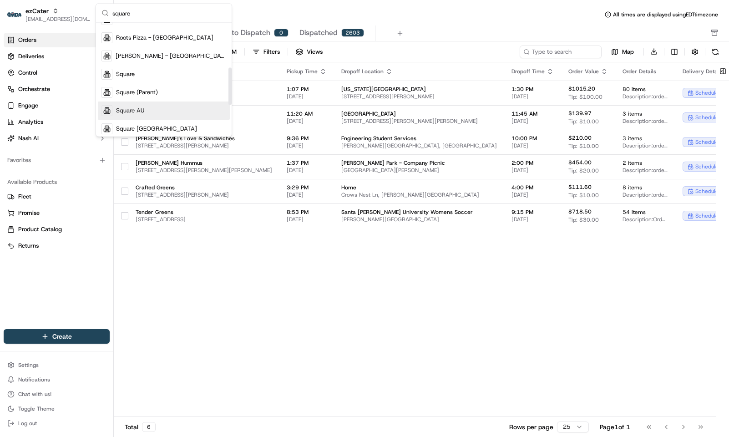
type input "square"
click at [142, 115] on span "Square AU" at bounding box center [130, 111] width 28 height 8
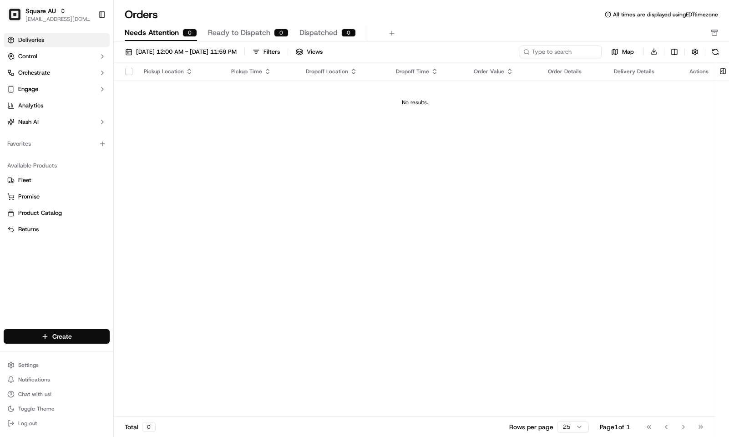
click at [51, 42] on link "Deliveries" at bounding box center [57, 40] width 106 height 15
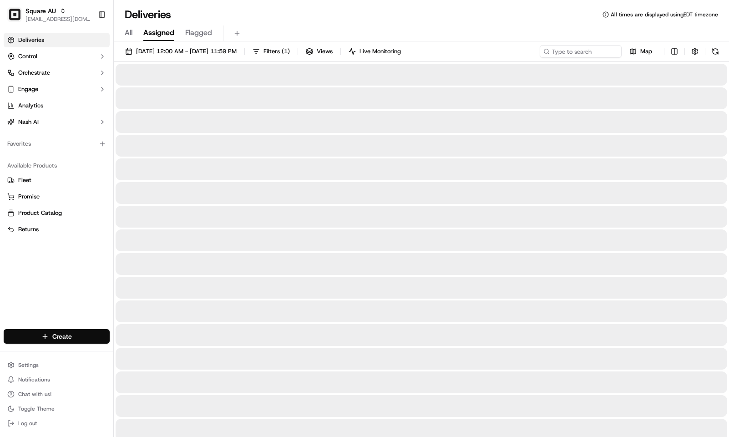
click at [423, 25] on div "All Assigned Flagged" at bounding box center [421, 32] width 615 height 20
click at [568, 50] on input at bounding box center [566, 51] width 109 height 13
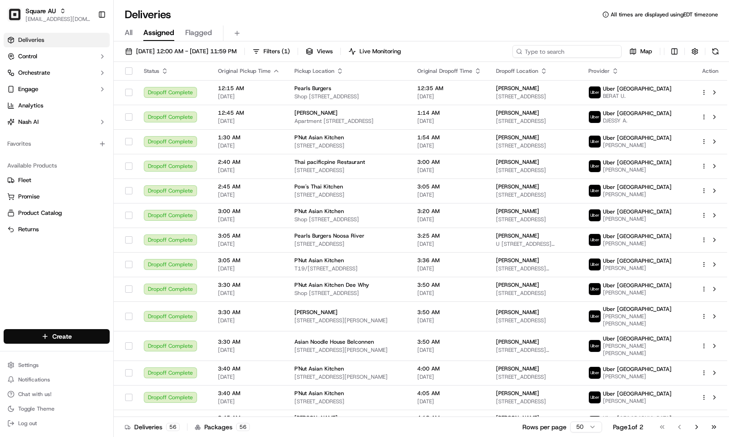
click at [548, 55] on input at bounding box center [566, 51] width 109 height 13
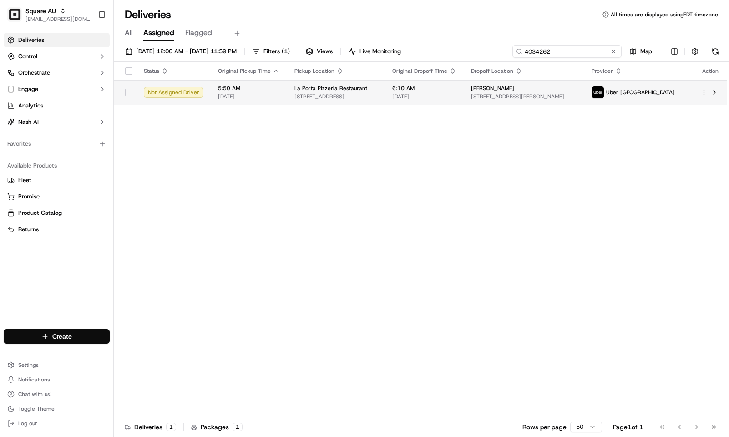
type input "4034262"
click at [378, 92] on div "La Porta Pizzeria Restaurant" at bounding box center [335, 88] width 83 height 7
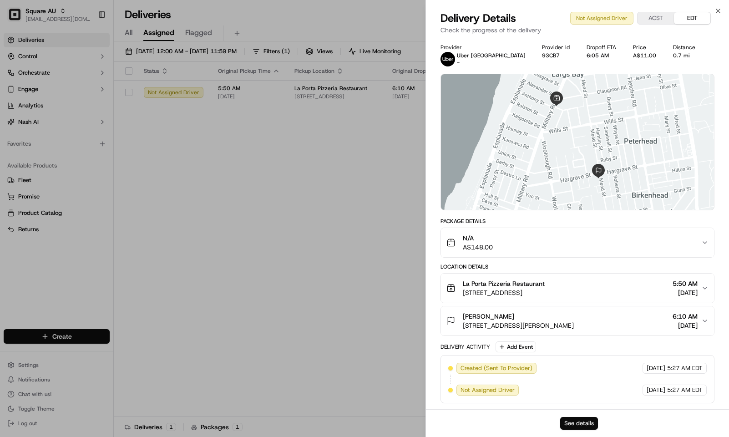
click at [581, 422] on button "See details" at bounding box center [579, 423] width 38 height 13
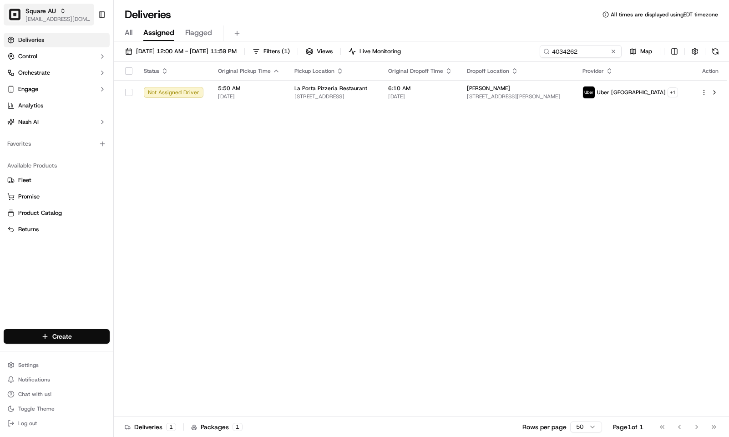
click at [31, 18] on span "[EMAIL_ADDRESS][DOMAIN_NAME]" at bounding box center [57, 18] width 65 height 7
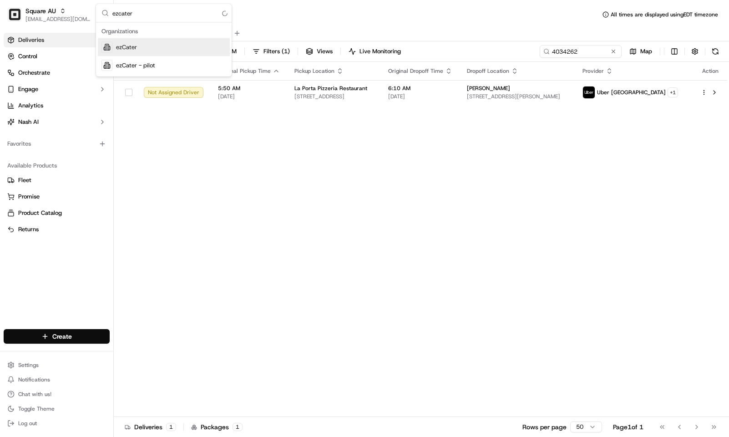
type input "ezcater"
click at [157, 45] on div "ezCater" at bounding box center [164, 47] width 132 height 18
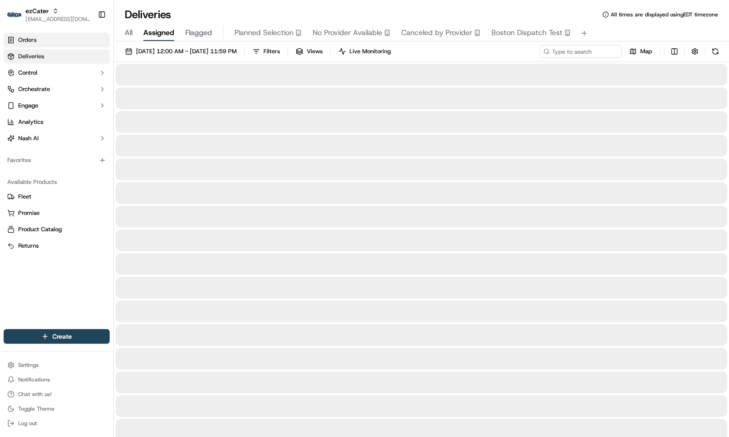
click at [42, 43] on link "Orders" at bounding box center [57, 40] width 106 height 15
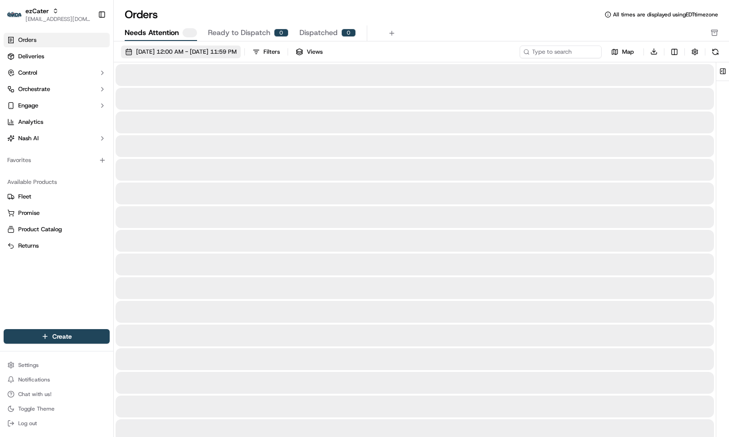
click at [161, 51] on span "09/19/2025 12:00 AM - 09/27/2025 11:59 PM" at bounding box center [186, 52] width 101 height 8
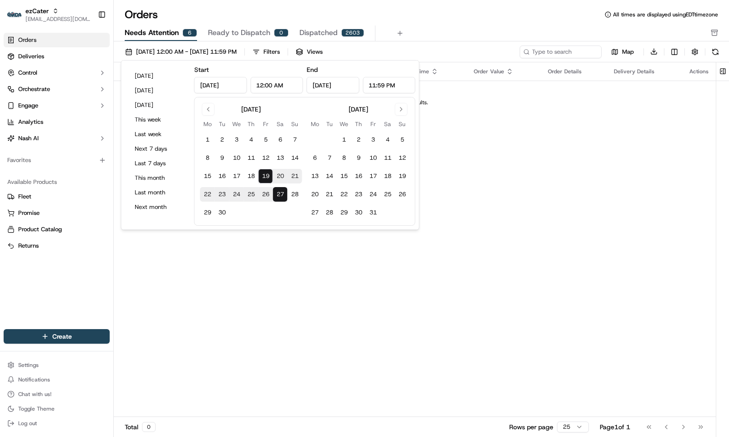
click at [265, 176] on button "19" at bounding box center [265, 176] width 15 height 15
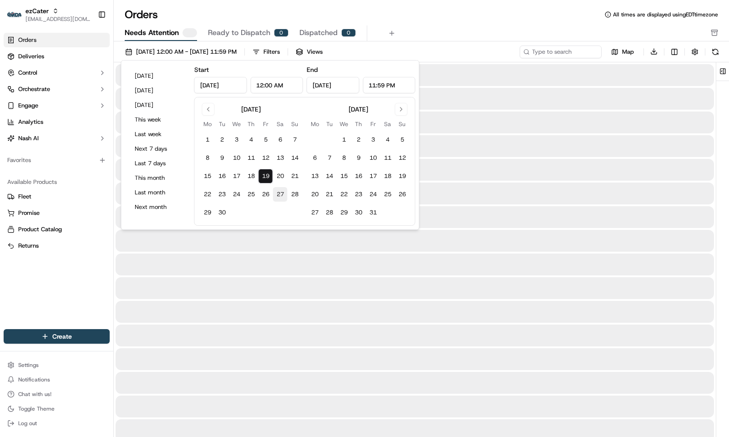
click at [278, 193] on button "27" at bounding box center [280, 194] width 15 height 15
type input "Sep 27, 2025"
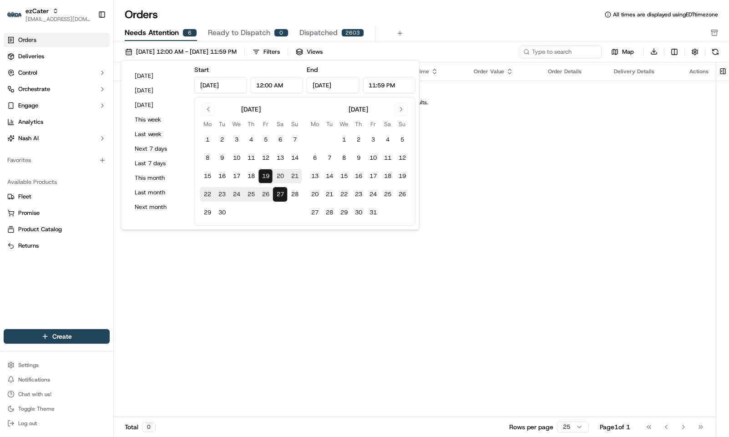
click at [442, 18] on div "Orders All times are displayed using EDT timezone" at bounding box center [421, 14] width 615 height 15
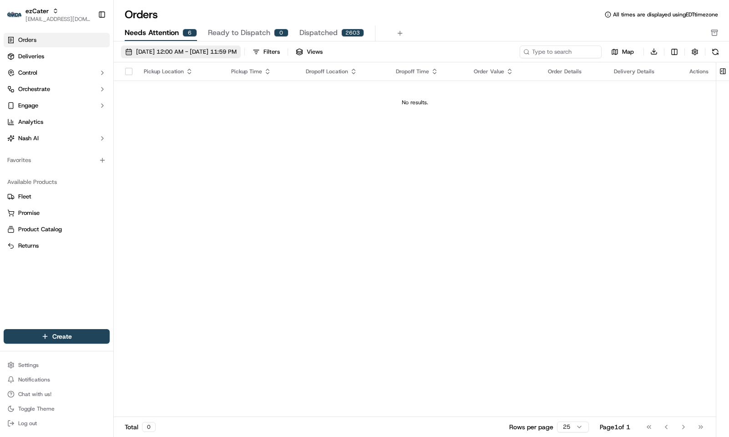
click at [193, 55] on span "09/19/2025 12:00 AM - 09/27/2025 11:59 PM" at bounding box center [186, 52] width 101 height 8
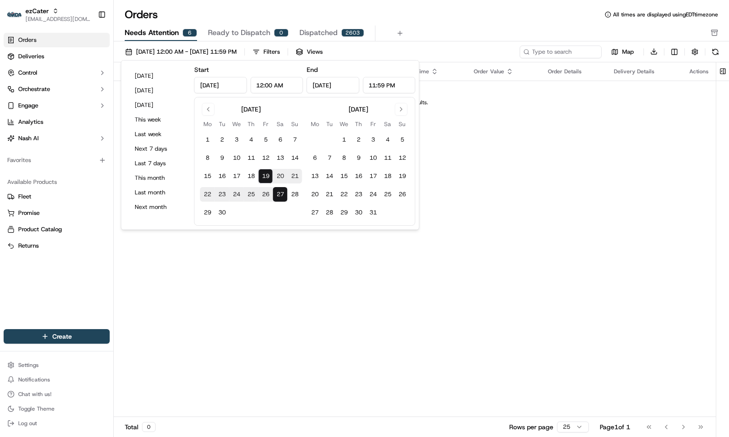
click at [497, 5] on div "Orders All times are displayed using EDT timezone Needs Attention 6 Ready to Di…" at bounding box center [421, 218] width 615 height 437
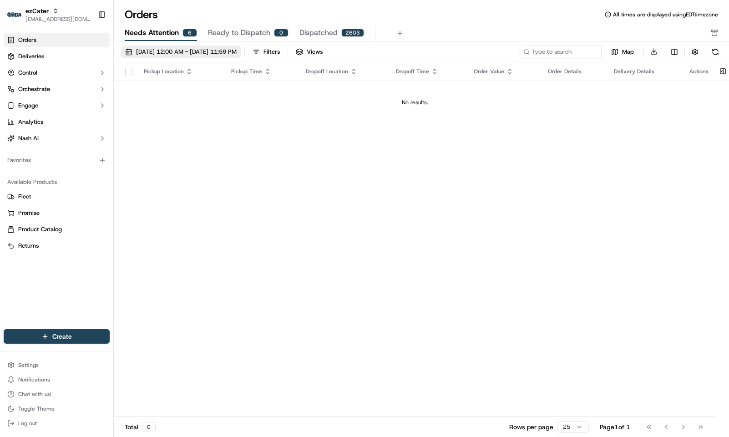
click at [224, 50] on span "09/19/2025 12:00 AM - 09/27/2025 11:59 PM" at bounding box center [186, 52] width 101 height 8
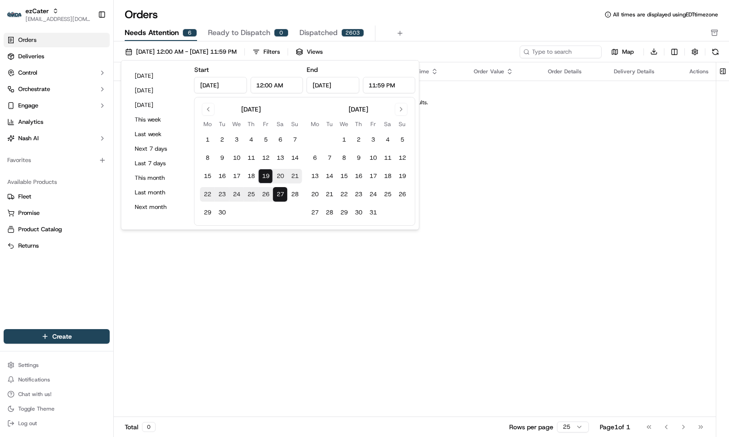
click at [265, 175] on button "19" at bounding box center [265, 176] width 15 height 15
click at [282, 196] on button "27" at bounding box center [280, 194] width 15 height 15
type input "Sep 27, 2025"
click at [477, 22] on div "Orders All times are displayed using EDT timezone Needs Attention 6 Ready to Di…" at bounding box center [421, 24] width 615 height 34
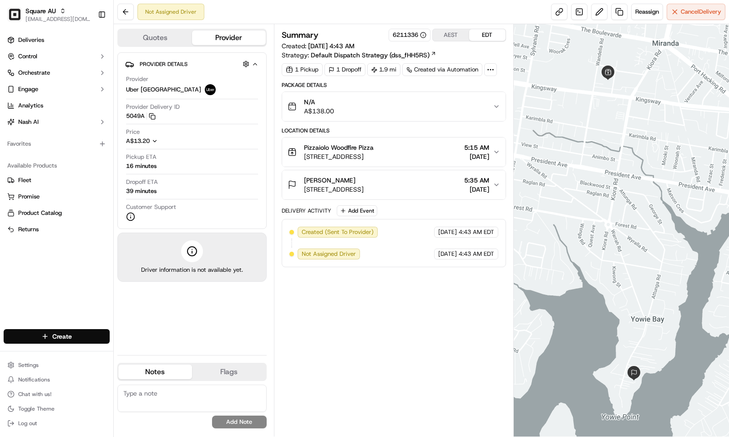
click at [396, 287] on div "Summary 6211336 AEST EDT Created: 09/19/2025 4:43 AM Strategy: Default Dispatch…" at bounding box center [394, 230] width 224 height 403
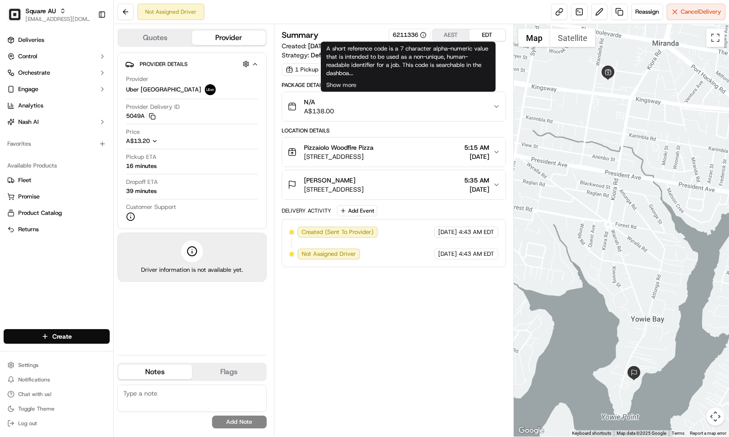
click at [456, 36] on button "AEST" at bounding box center [451, 35] width 36 height 12
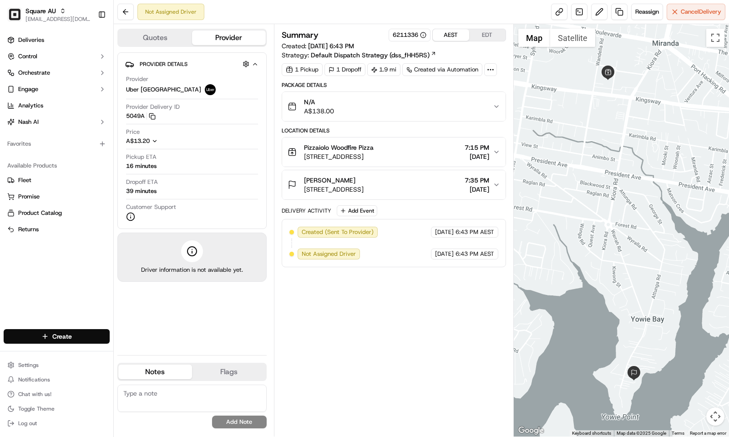
click at [481, 35] on button "EDT" at bounding box center [487, 35] width 36 height 12
click at [680, 15] on span "Cancel Delivery" at bounding box center [700, 12] width 40 height 8
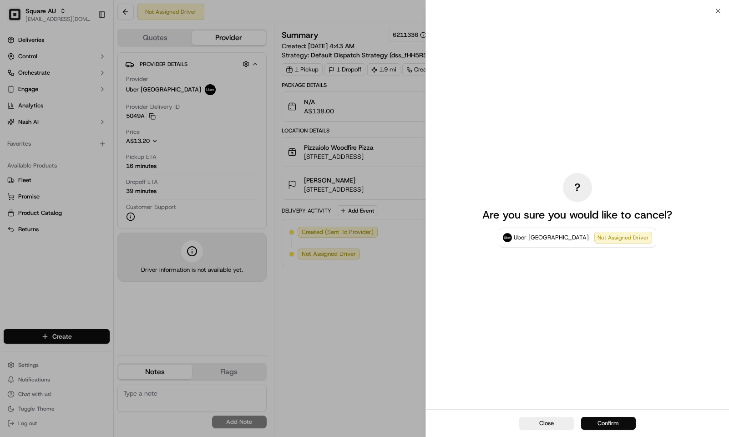
click at [606, 423] on button "Confirm" at bounding box center [608, 423] width 55 height 13
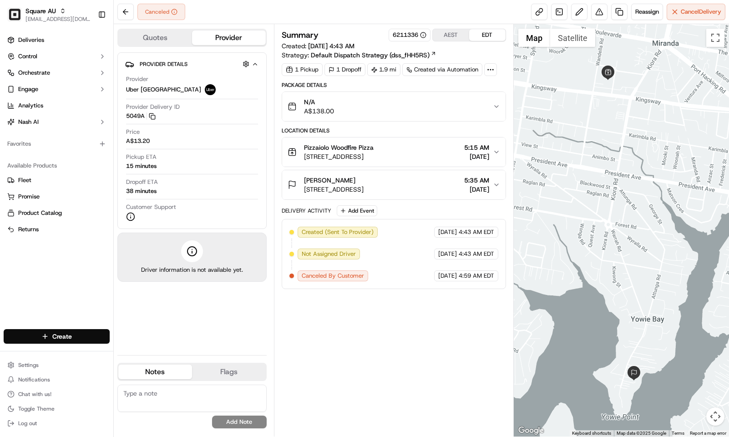
click at [416, 113] on div "N/A A$138.00" at bounding box center [389, 106] width 205 height 18
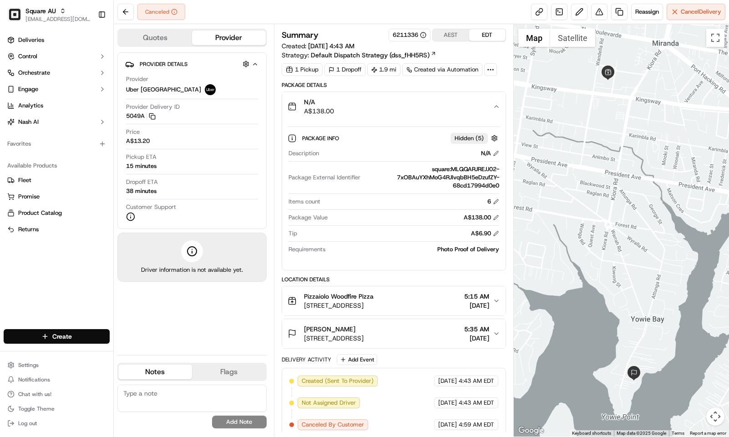
click at [393, 106] on div "N/A A$138.00" at bounding box center [389, 106] width 205 height 18
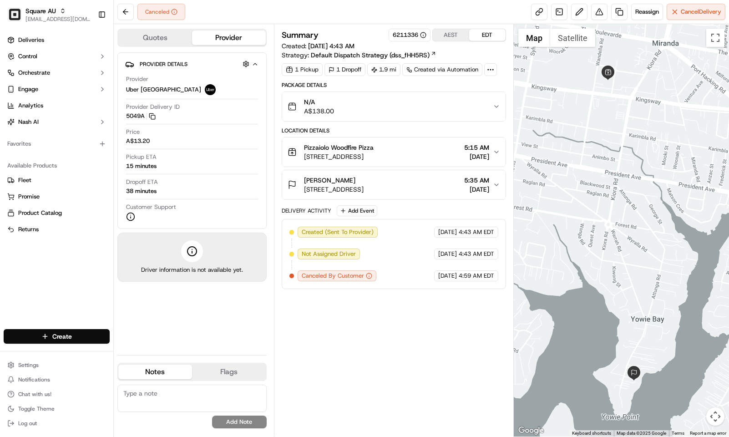
drag, startPoint x: 362, startPoint y: 364, endPoint x: 345, endPoint y: 354, distance: 19.4
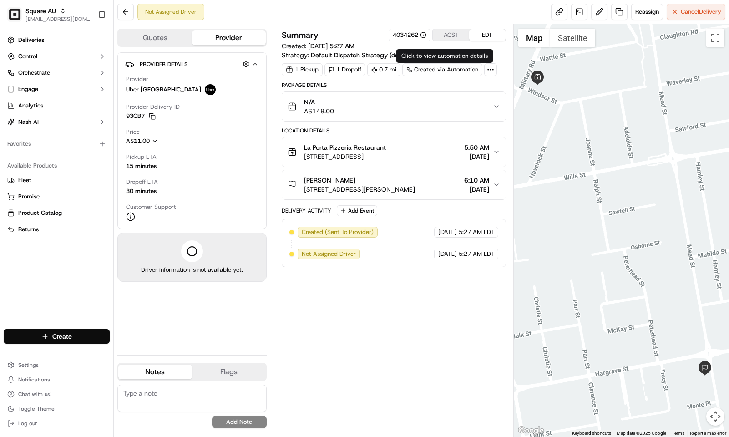
click at [449, 37] on button "ACST" at bounding box center [451, 35] width 36 height 12
click at [479, 37] on button "EDT" at bounding box center [487, 35] width 36 height 12
click at [454, 35] on button "ACST" at bounding box center [451, 35] width 36 height 12
click at [480, 146] on span "7:20 PM" at bounding box center [476, 147] width 25 height 9
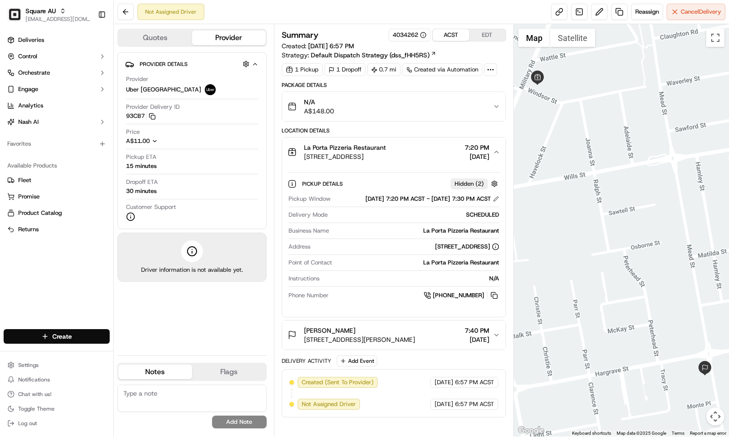
click at [493, 203] on div "09/19/2025 7:20 PM ACST - 09/19/2025 7:30 PM ACST" at bounding box center [432, 199] width 134 height 8
click at [676, 11] on button "Cancel Delivery" at bounding box center [695, 12] width 59 height 16
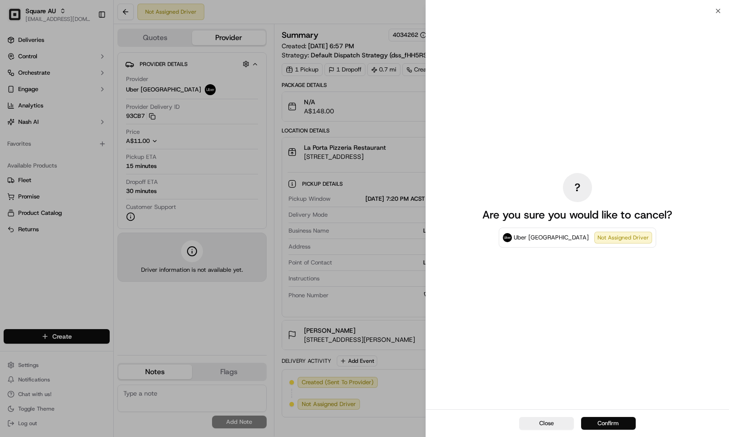
click at [620, 418] on button "Confirm" at bounding box center [608, 423] width 55 height 13
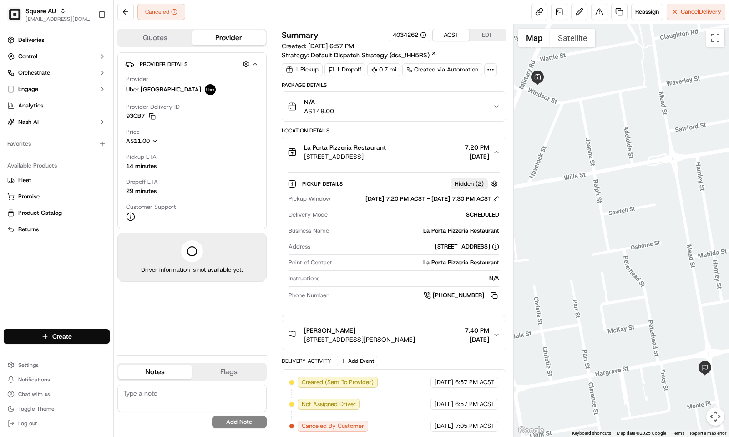
click at [388, 142] on button "La Porta Pizzeria Restaurant 404-408 Military Rd, Largs Bay SA 5016, Australia …" at bounding box center [393, 151] width 223 height 29
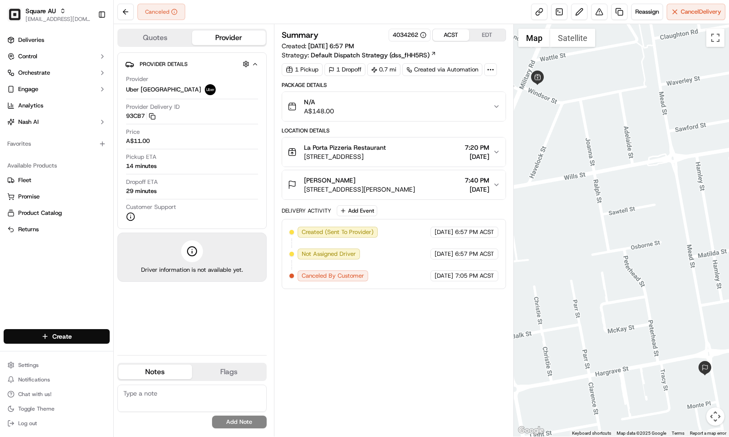
click at [386, 146] on div "La Porta Pizzeria Restaurant" at bounding box center [345, 147] width 82 height 9
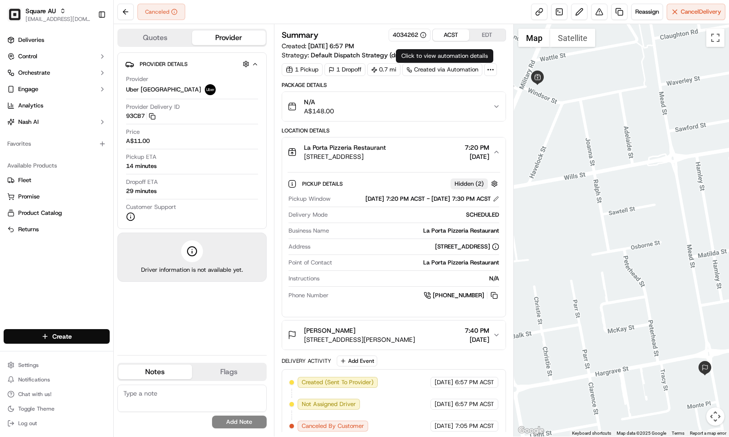
click at [480, 35] on button "EDT" at bounding box center [487, 35] width 36 height 12
click at [458, 38] on button "ACST" at bounding box center [451, 35] width 36 height 12
click at [479, 35] on button "EDT" at bounding box center [487, 35] width 36 height 12
click at [446, 35] on button "ACST" at bounding box center [451, 35] width 36 height 12
click at [490, 29] on button "EDT" at bounding box center [487, 35] width 36 height 12
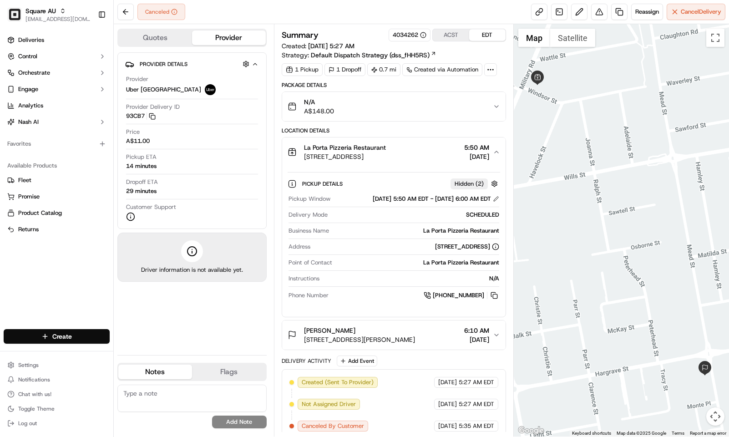
click at [454, 32] on button "ACST" at bounding box center [451, 35] width 36 height 12
click at [496, 202] on button at bounding box center [496, 199] width 6 height 6
click at [493, 202] on button at bounding box center [496, 199] width 6 height 6
click at [478, 33] on button "EDT" at bounding box center [487, 35] width 36 height 12
click at [438, 35] on button "ACST" at bounding box center [451, 35] width 36 height 12
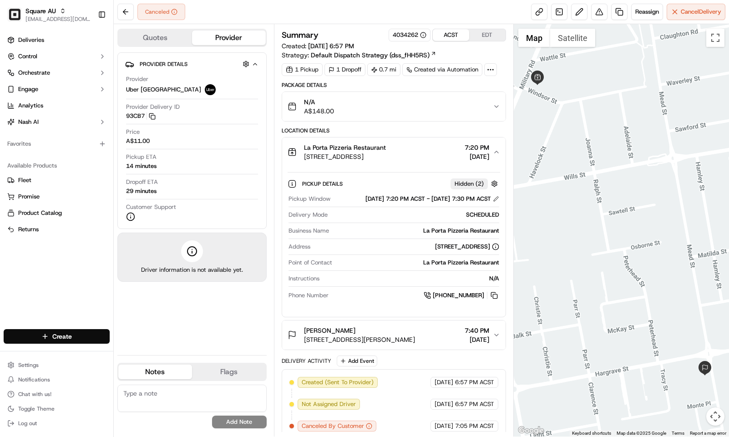
click at [478, 35] on button "EDT" at bounding box center [487, 35] width 36 height 12
click at [442, 37] on button "ACST" at bounding box center [451, 35] width 36 height 12
click at [478, 37] on button "EDT" at bounding box center [487, 35] width 36 height 12
click at [444, 41] on button "ACST" at bounding box center [451, 35] width 36 height 12
click at [479, 37] on button "EDT" at bounding box center [487, 35] width 36 height 12
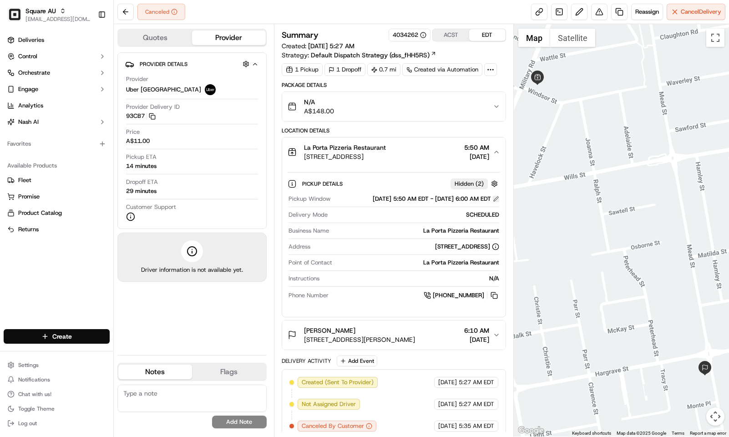
click at [494, 198] on button at bounding box center [496, 199] width 6 height 6
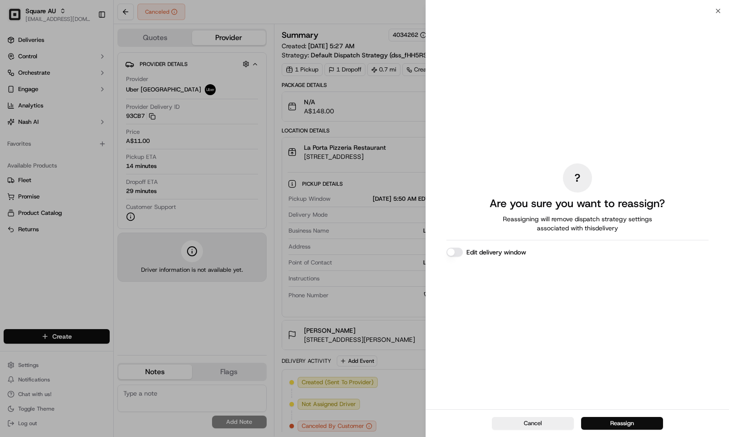
click at [461, 252] on button "Edit delivery window" at bounding box center [454, 251] width 16 height 9
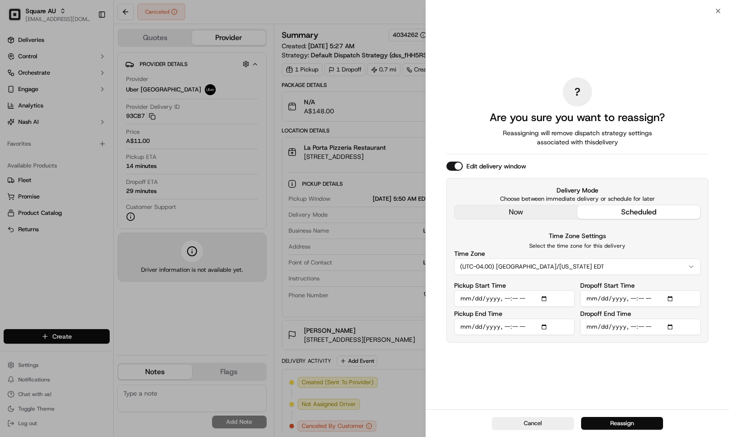
click at [506, 298] on input "Pickup Start Time" at bounding box center [514, 298] width 121 height 16
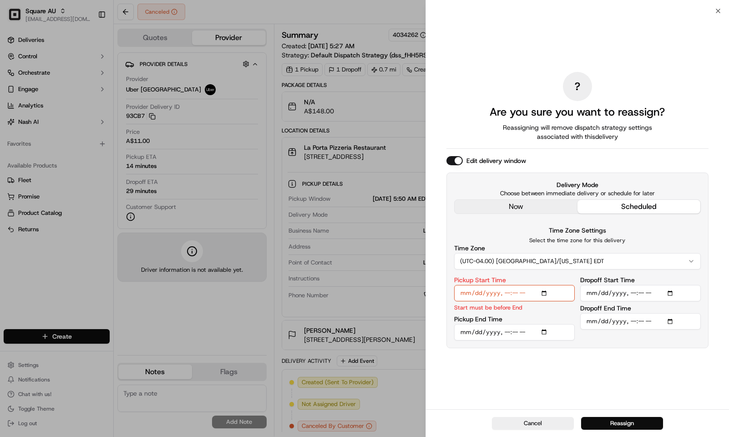
type input "2025-09-19T06:10"
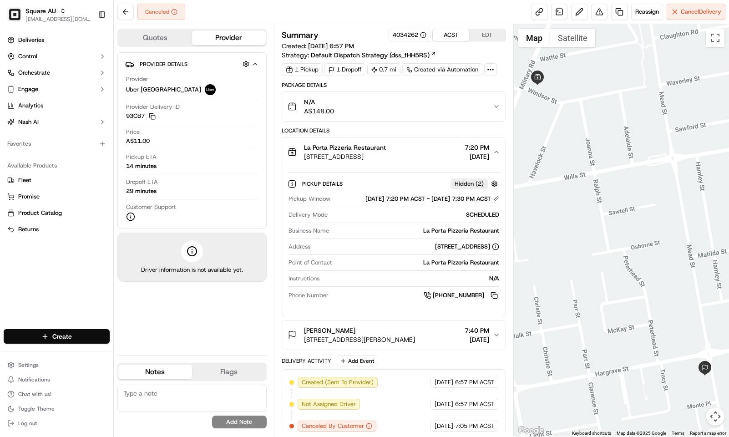
click at [444, 35] on button "ACST" at bounding box center [451, 35] width 36 height 12
click at [478, 34] on button "EDT" at bounding box center [487, 35] width 36 height 12
click at [494, 200] on button at bounding box center [496, 199] width 6 height 6
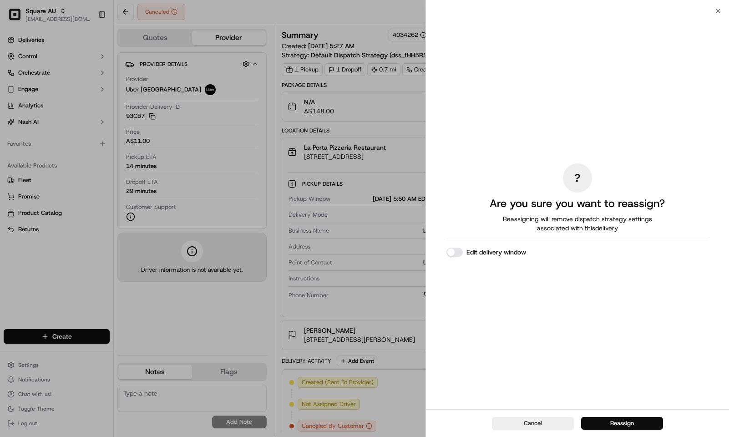
click at [456, 249] on button "Edit delivery window" at bounding box center [454, 251] width 16 height 9
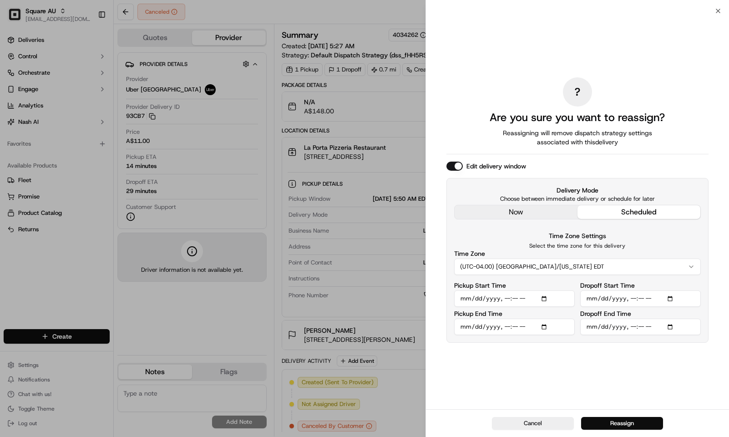
click at [506, 297] on input "Pickup Start Time" at bounding box center [514, 298] width 121 height 16
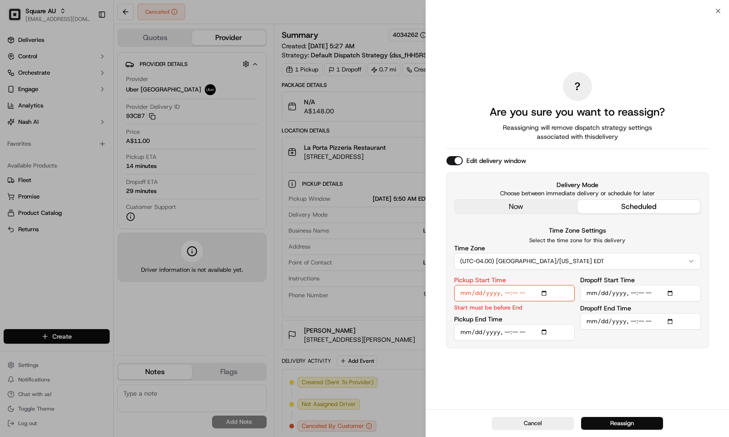
type input "2025-09-19T06:10"
click at [505, 334] on input "Pickup End Time" at bounding box center [514, 332] width 121 height 16
type input "2025-09-19T06:20"
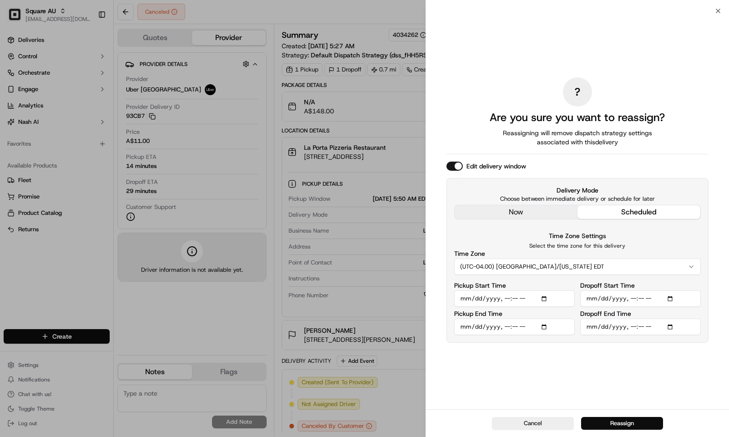
click at [634, 299] on input "Dropoff Start Time" at bounding box center [640, 298] width 121 height 16
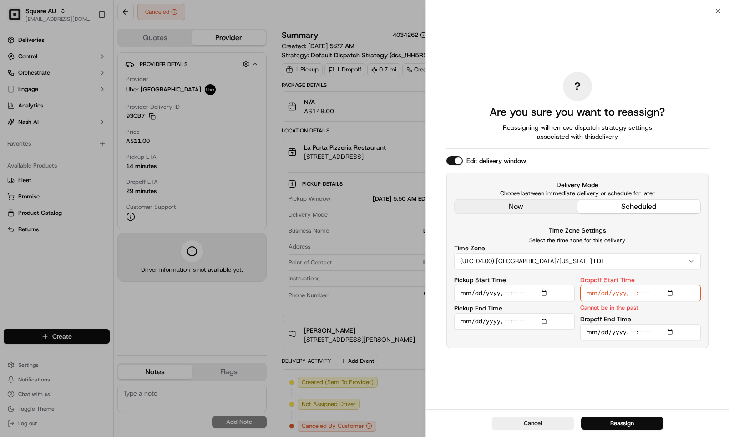
click at [632, 295] on input "Dropoff Start Time" at bounding box center [640, 293] width 121 height 16
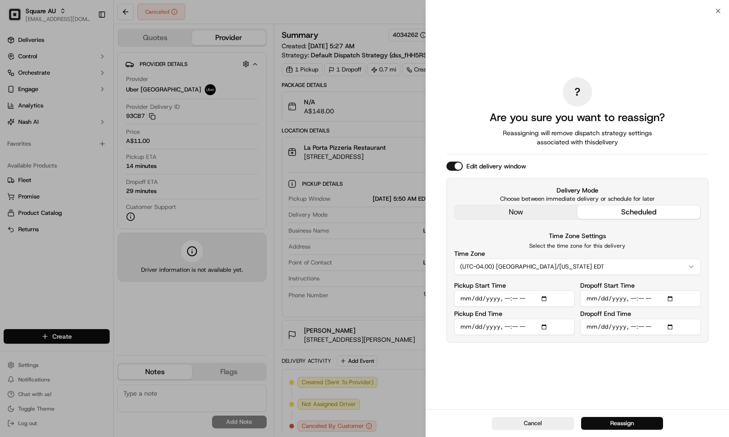
type input "2025-09-19T06:29"
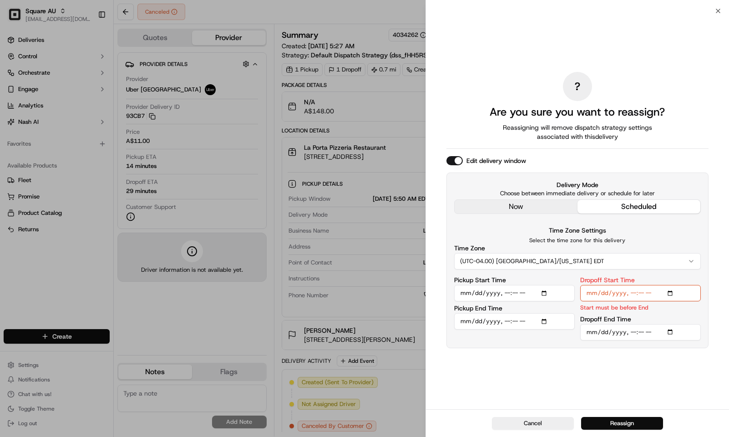
click at [634, 328] on input "Dropoff End Time" at bounding box center [640, 332] width 121 height 16
type input "2025-09-19T06:30"
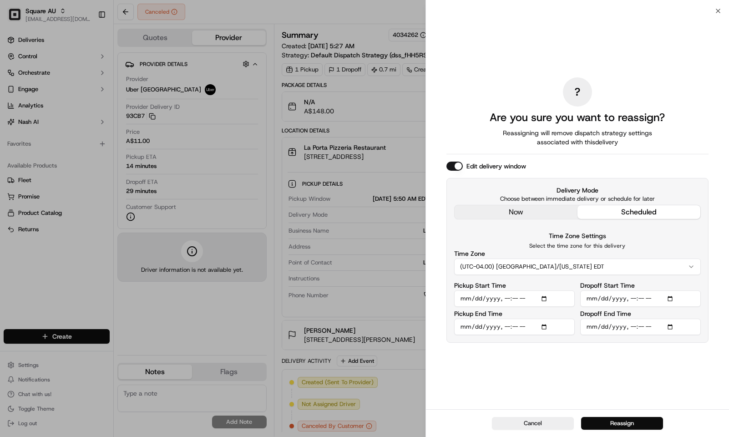
click at [688, 358] on div "? Are you sure you want to reassign? Reassigning will remove dispatch strategy …" at bounding box center [577, 210] width 262 height 394
click at [641, 420] on button "Reassign" at bounding box center [622, 423] width 82 height 13
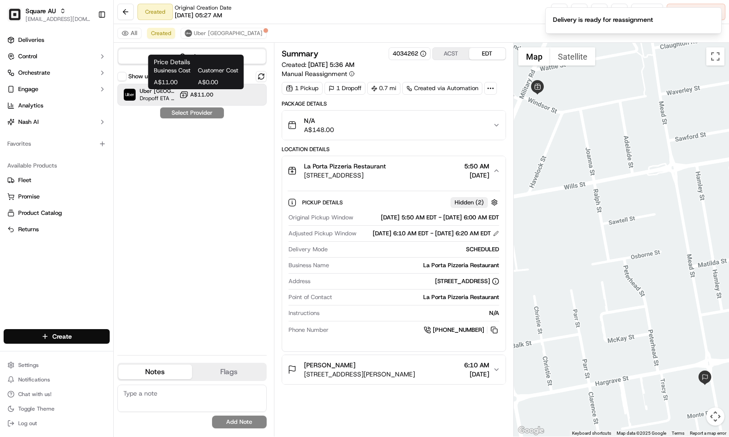
click at [211, 95] on span "A$11.00" at bounding box center [201, 94] width 23 height 7
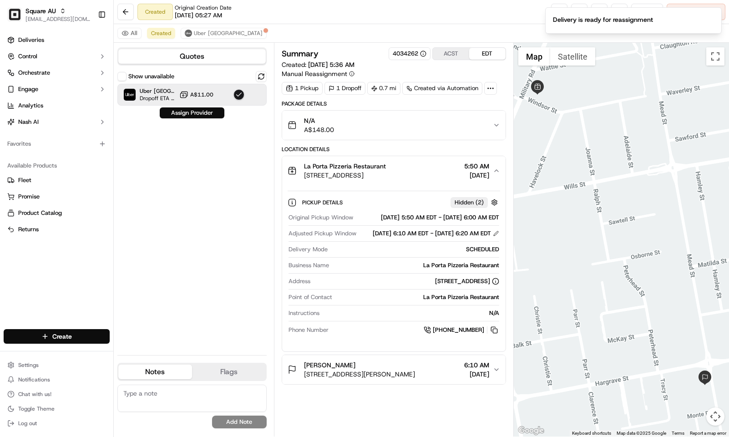
click at [197, 127] on div "Show unavailable Uber Australia Dropoff ETA 44 minutes A$11.00 Assign Provider" at bounding box center [191, 209] width 149 height 277
click at [200, 112] on button "Assign Provider" at bounding box center [192, 112] width 65 height 11
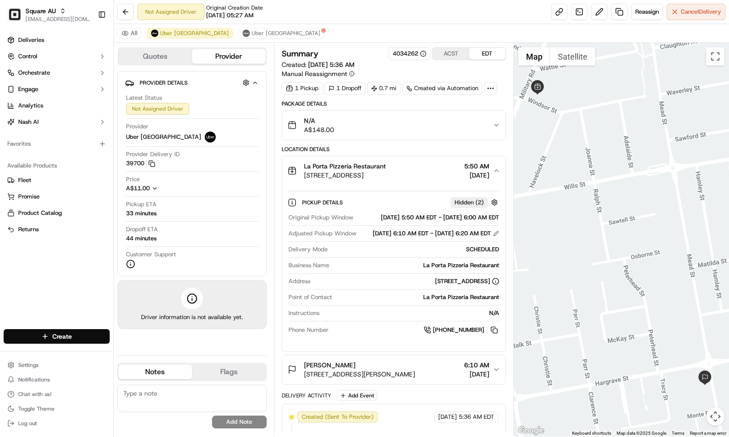
click at [177, 389] on textarea at bounding box center [191, 397] width 149 height 27
paste textarea "Caller Information: Reason for Call: Resolution:"
click at [191, 390] on textarea "Caller Information: Reason for Call: Resolution:" at bounding box center [191, 397] width 149 height 27
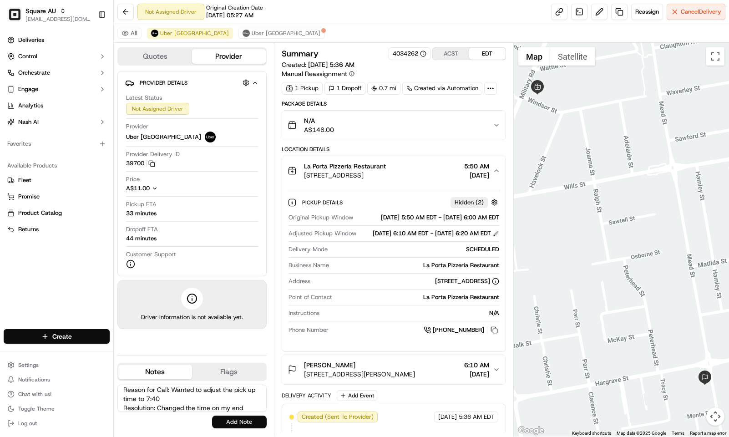
type textarea "Caller Information: Merchant Reason for Call: Wanted to adjust the pick up time…"
click at [243, 419] on button "Add Note" at bounding box center [239, 421] width 55 height 13
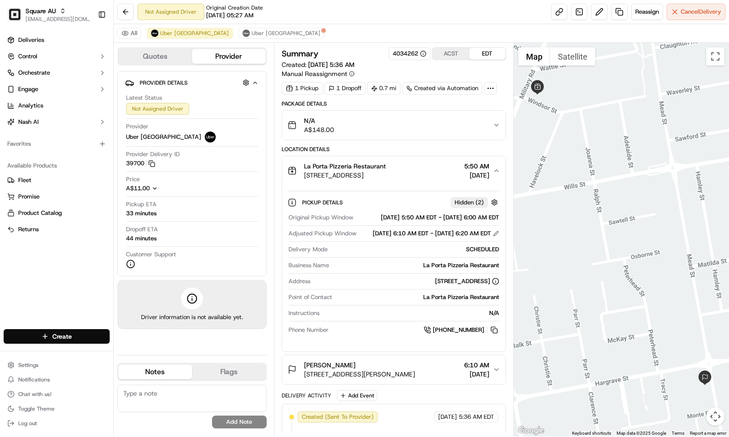
scroll to position [0, 0]
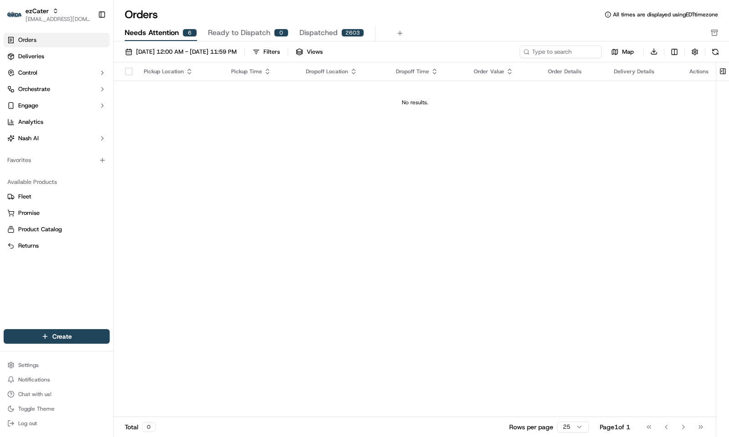
click at [198, 33] on div "Needs Attention 6 Ready to Dispatch 0 Dispatched 2603" at bounding box center [415, 32] width 580 height 15
click at [209, 31] on span "Ready to Dispatch" at bounding box center [239, 32] width 62 height 11
click at [170, 30] on span "Needs Attention" at bounding box center [152, 32] width 54 height 11
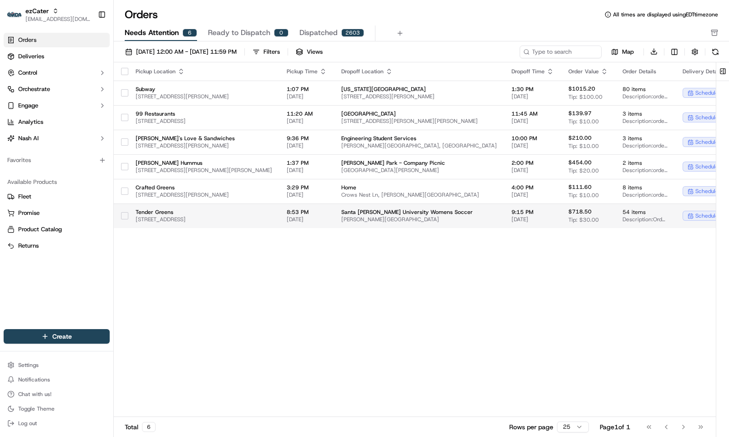
click at [334, 214] on td "8:53 PM 09/20/2025" at bounding box center [306, 215] width 55 height 25
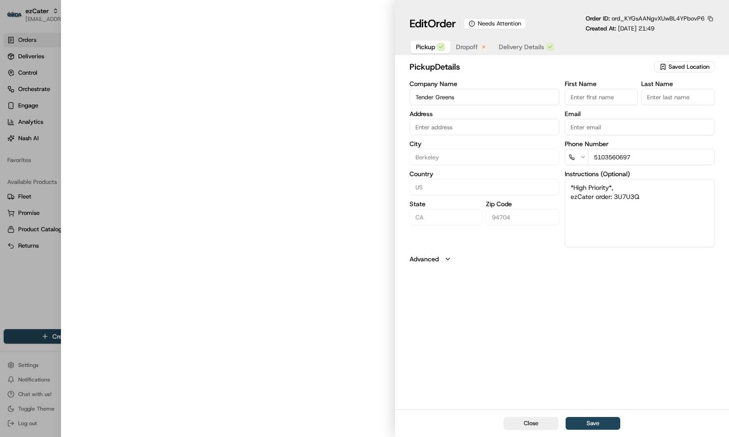
type input "2071 University Ave, Berkeley, CA, 94704"
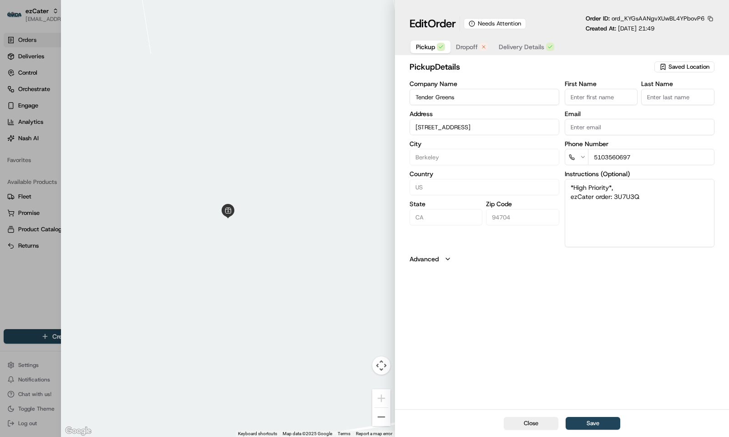
click at [470, 47] on span "Dropoff" at bounding box center [467, 46] width 22 height 9
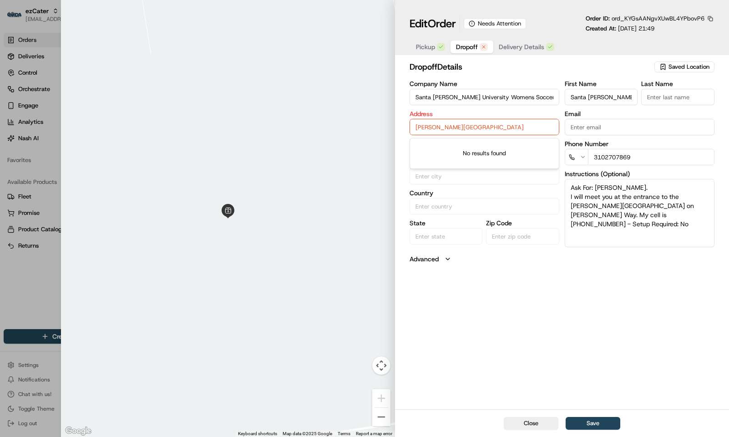
click at [441, 125] on input "Hellman Tennis Center, Berkeley, CA, 94704" at bounding box center [484, 127] width 150 height 16
paste input "2195 Oxford St, Berkeley, CA 94704, USA"
type input "2195 Oxford St, Berkeley, CA 94704, USA"
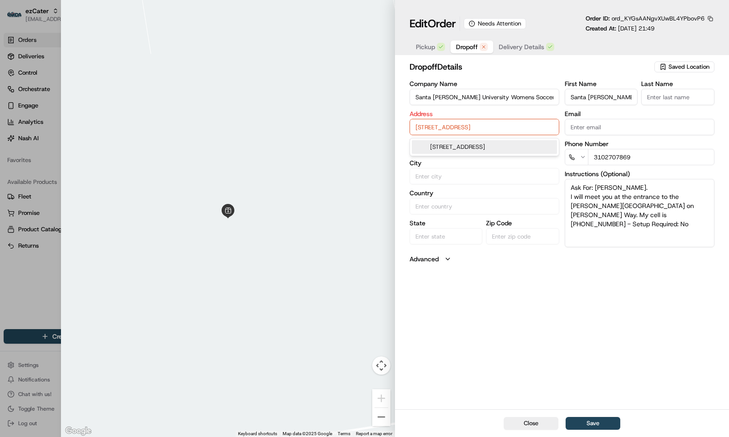
click at [497, 143] on div "2195 Oxford St, Berkeley, CA 94704, USA" at bounding box center [484, 147] width 145 height 14
type input "Berkeley"
type input "United States"
type input "CA"
type input "94704"
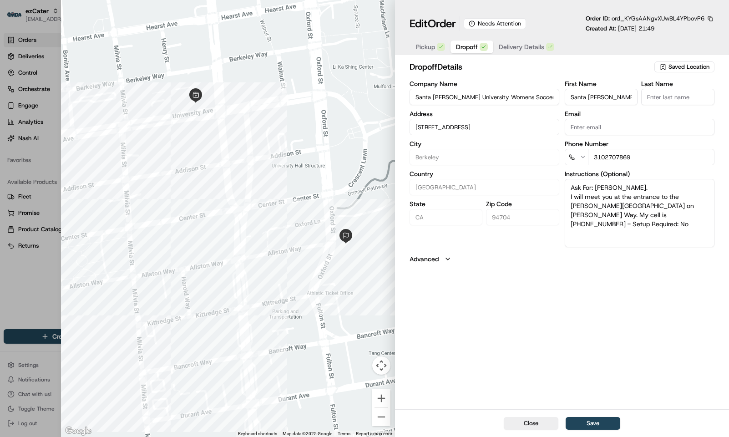
type input "2195 Oxford St, Berkeley, CA 94704, USA"
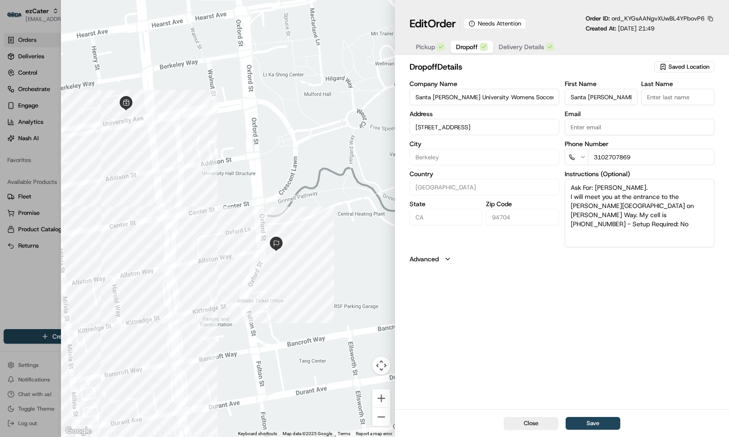
drag, startPoint x: 373, startPoint y: 232, endPoint x: 297, endPoint y: 240, distance: 75.9
click at [297, 240] on div at bounding box center [228, 218] width 334 height 437
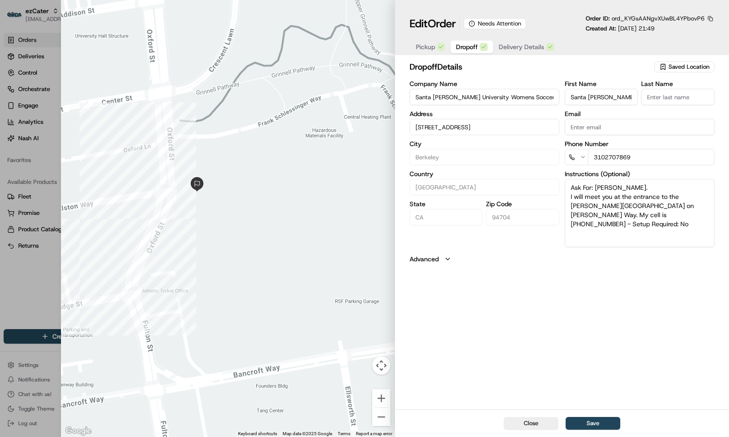
drag, startPoint x: 321, startPoint y: 258, endPoint x: 280, endPoint y: 171, distance: 96.3
click at [280, 171] on div at bounding box center [228, 218] width 334 height 437
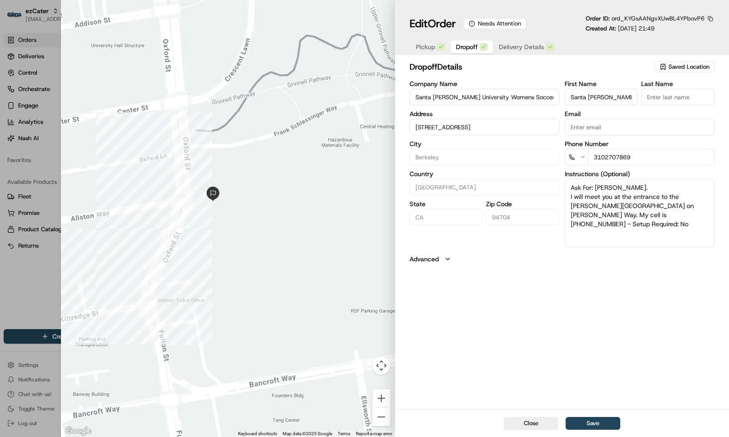
drag, startPoint x: 276, startPoint y: 218, endPoint x: 304, endPoint y: 235, distance: 33.2
click at [304, 235] on div at bounding box center [228, 218] width 334 height 437
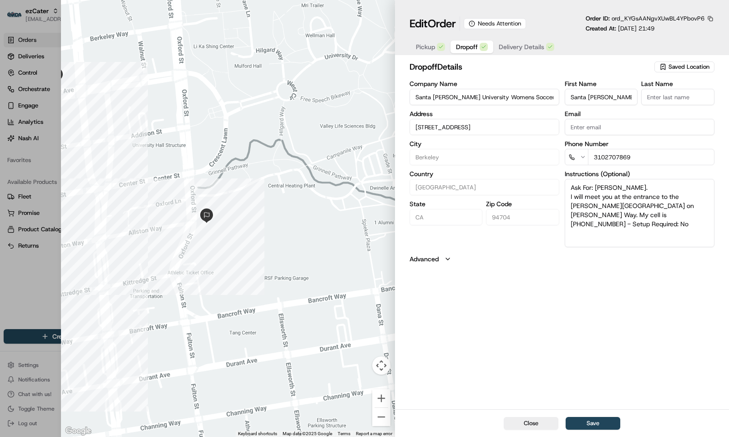
drag, startPoint x: 302, startPoint y: 207, endPoint x: 249, endPoint y: 220, distance: 54.2
click at [249, 220] on div at bounding box center [228, 218] width 334 height 437
click at [381, 366] on button "Map camera controls" at bounding box center [381, 365] width 18 height 18
click at [356, 234] on div at bounding box center [228, 218] width 334 height 437
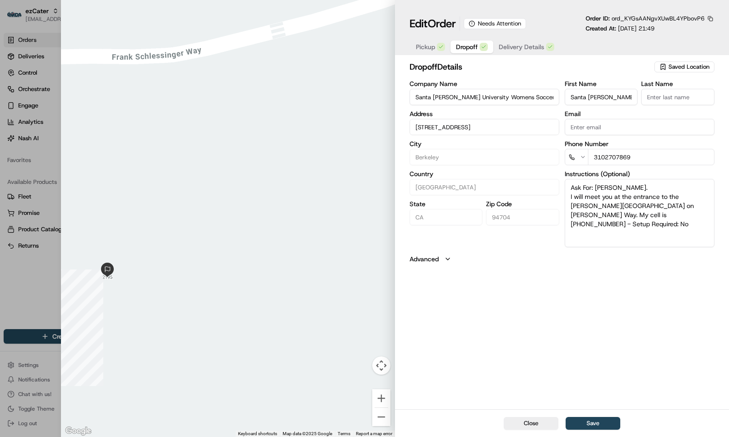
drag, startPoint x: 160, startPoint y: 162, endPoint x: 272, endPoint y: 210, distance: 122.1
click at [272, 210] on div at bounding box center [228, 218] width 334 height 437
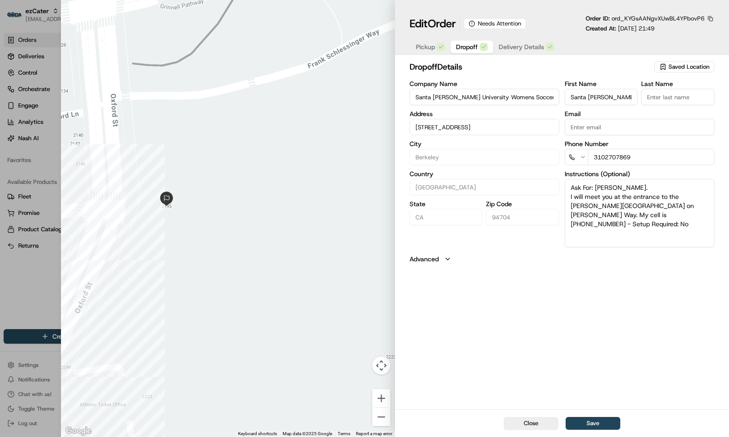
drag, startPoint x: 307, startPoint y: 228, endPoint x: 285, endPoint y: 199, distance: 36.4
click at [285, 199] on div at bounding box center [228, 218] width 334 height 437
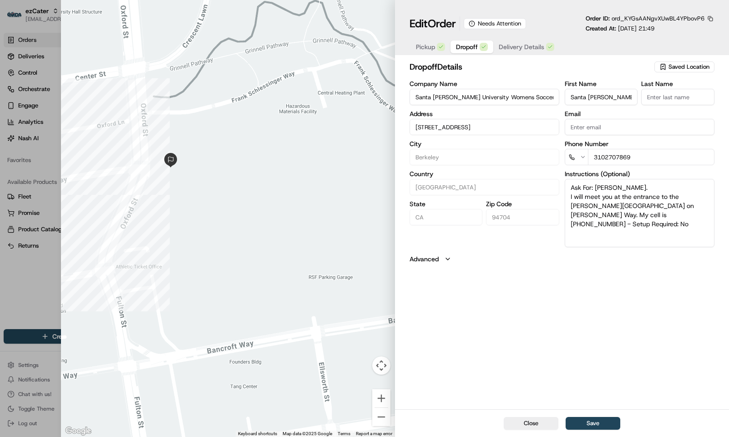
drag, startPoint x: 295, startPoint y: 214, endPoint x: 242, endPoint y: 179, distance: 63.3
click at [242, 179] on div at bounding box center [228, 218] width 334 height 437
click at [597, 419] on button "Save" at bounding box center [592, 423] width 55 height 13
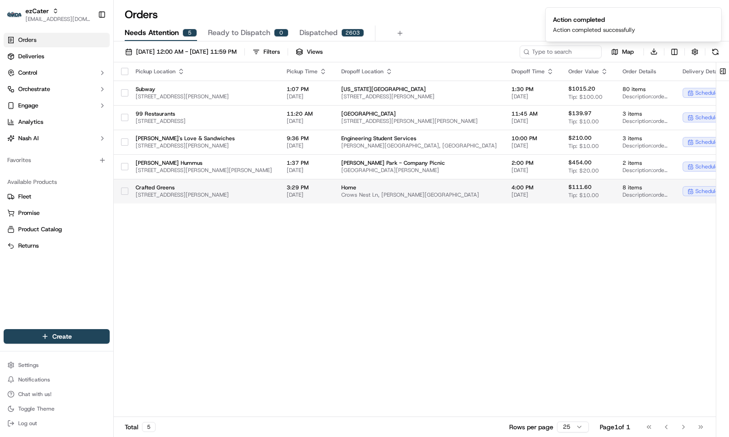
click at [406, 195] on td "Home Crows Nest Ln, Harbison Canyon, CA, 92019" at bounding box center [419, 191] width 170 height 25
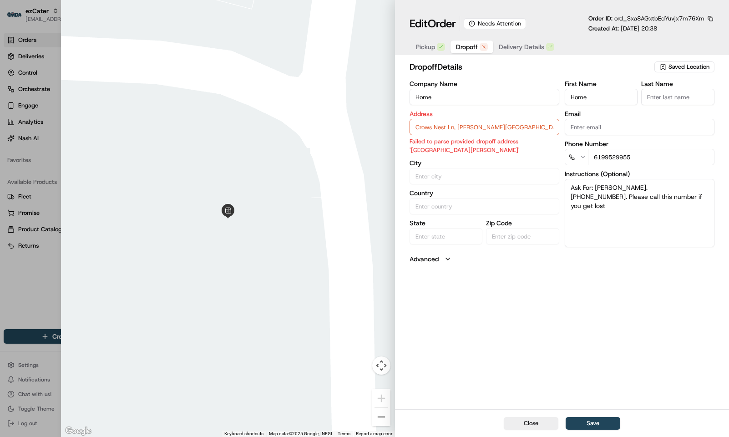
click at [29, 277] on div at bounding box center [364, 218] width 729 height 437
type input "+1"
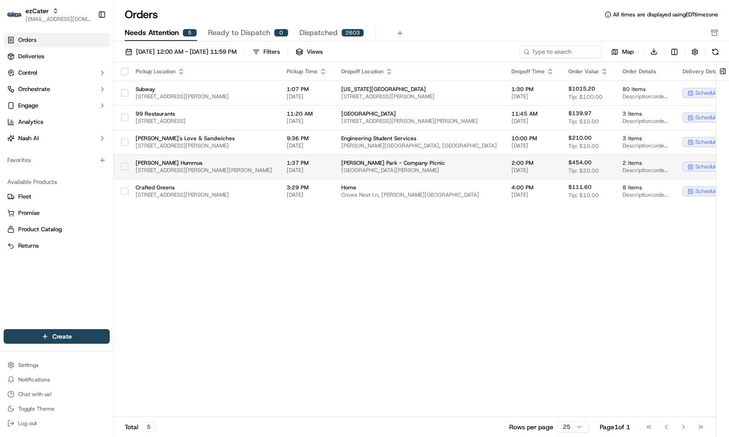
click at [327, 164] on span "1:37 PM" at bounding box center [307, 162] width 40 height 7
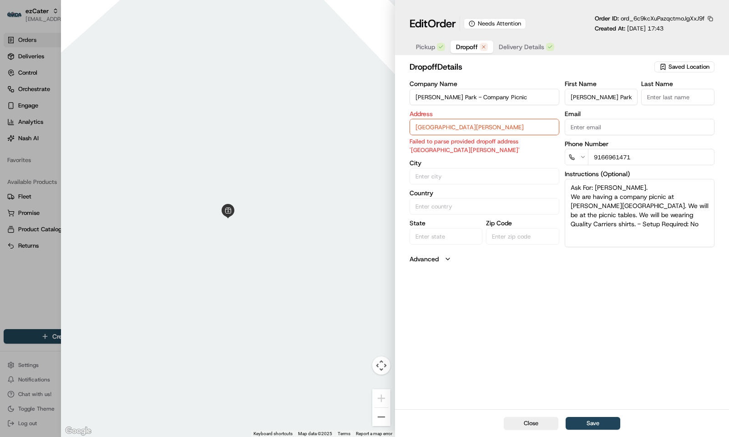
click at [145, 213] on div at bounding box center [228, 218] width 334 height 437
click at [456, 101] on input "Clyde Bland Park - Company Picnic" at bounding box center [484, 97] width 150 height 16
click at [710, 21] on button "button" at bounding box center [710, 19] width 8 height 8
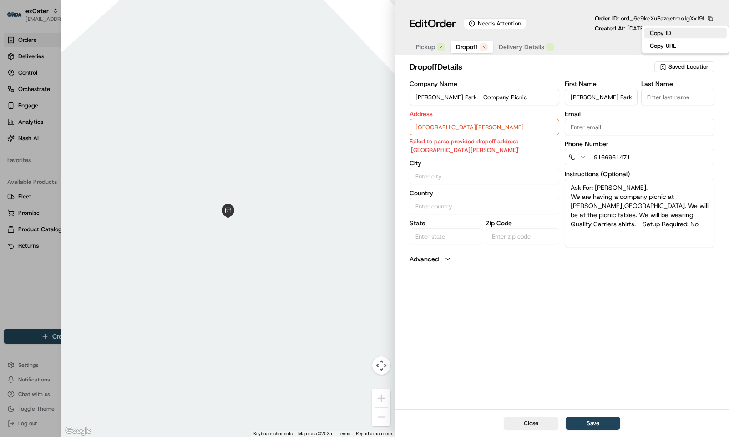
click at [677, 31] on button "Copy ID" at bounding box center [685, 33] width 83 height 11
click at [119, 157] on div at bounding box center [228, 218] width 334 height 437
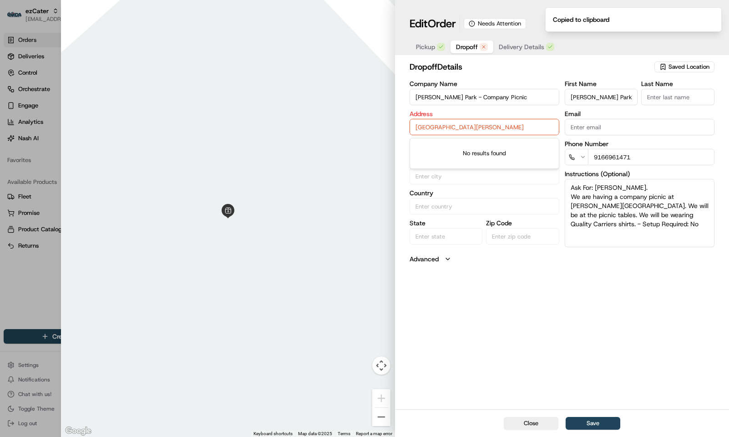
click at [470, 136] on body "ezCater kpensader@nashhelp.com Toggle Sidebar Orders Deliveries Control Orchest…" at bounding box center [364, 218] width 729 height 437
click at [470, 135] on input "Blandford Lane, Tracy, CA, 95377" at bounding box center [484, 127] width 150 height 16
click at [116, 197] on div at bounding box center [228, 218] width 334 height 437
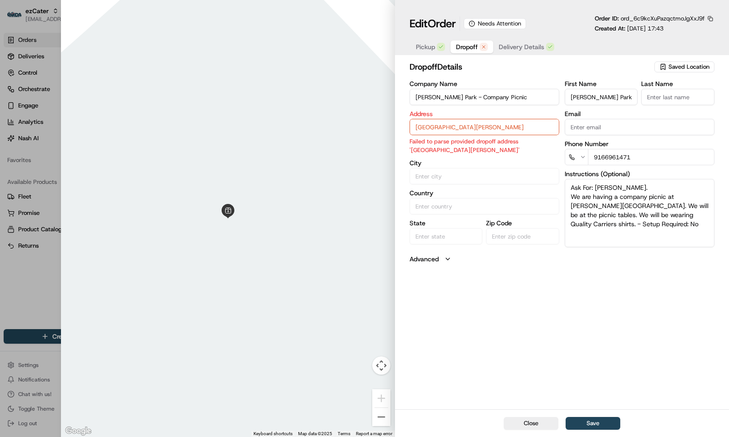
click at [20, 284] on div at bounding box center [364, 218] width 729 height 437
type input "+1"
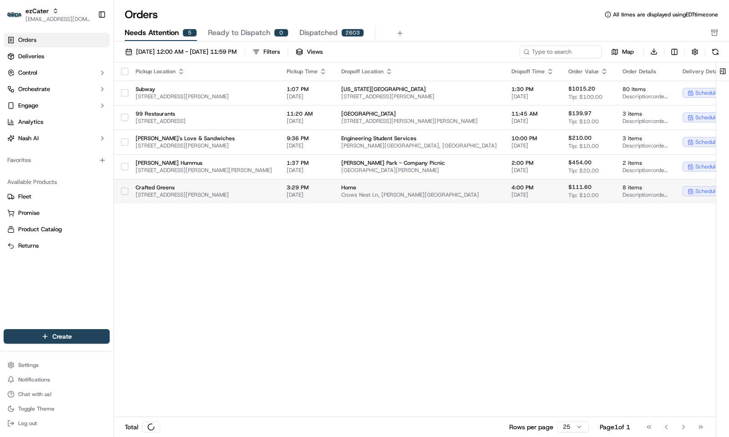
click at [272, 196] on span "745 Jamacha Rd, El Cajon, CA 92019, USA" at bounding box center [204, 194] width 136 height 7
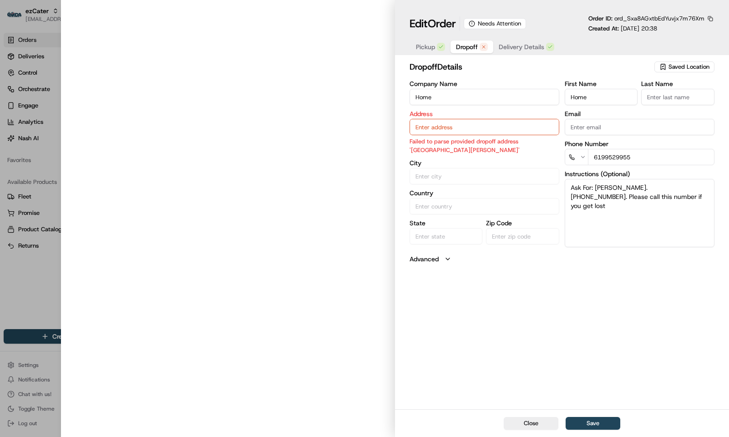
type input "Crows Nest Ln, Harbison Canyon, CA, 92019"
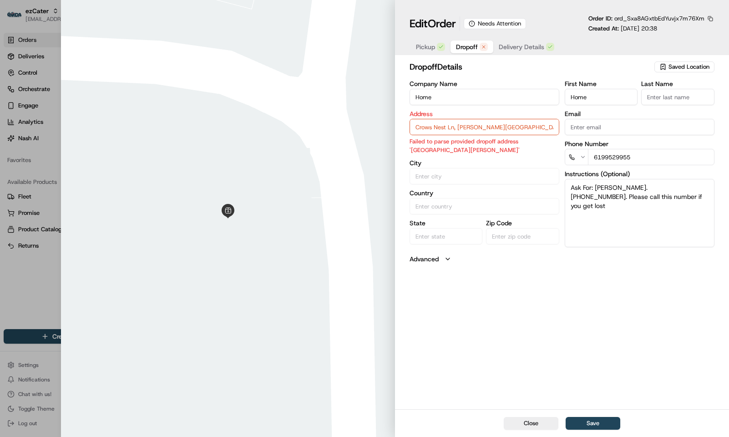
click at [708, 18] on button "button" at bounding box center [710, 19] width 8 height 8
click at [651, 29] on button "Copy ID" at bounding box center [685, 33] width 83 height 11
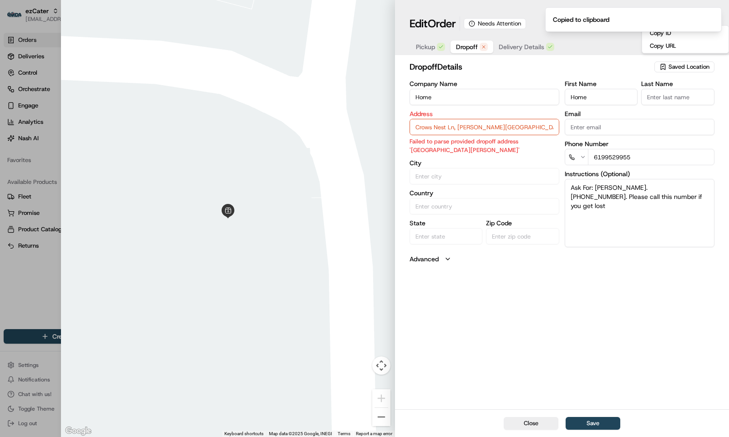
click at [97, 209] on div at bounding box center [228, 218] width 334 height 437
click at [463, 100] on input "Home" at bounding box center [484, 97] width 150 height 16
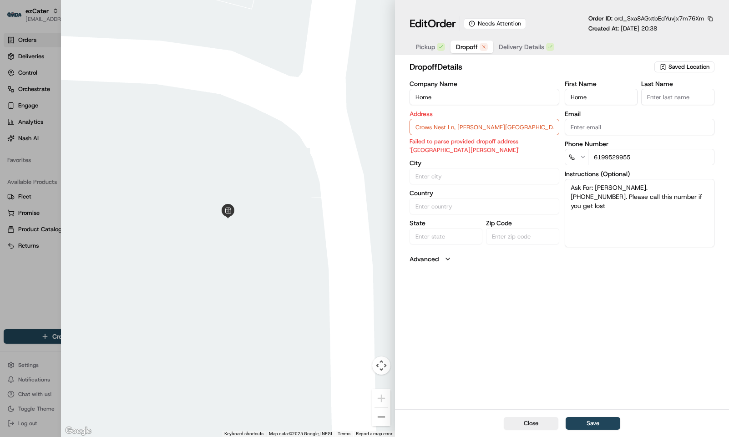
click at [463, 100] on input "Home" at bounding box center [484, 97] width 150 height 16
click at [145, 132] on div at bounding box center [228, 218] width 334 height 437
click at [501, 135] on body "ezCater kpensader@nashhelp.com Toggle Sidebar Orders Deliveries Control Orchest…" at bounding box center [364, 218] width 729 height 437
click at [501, 135] on input "Crows Nest Ln, Harbison Canyon, CA, 92019" at bounding box center [484, 127] width 150 height 16
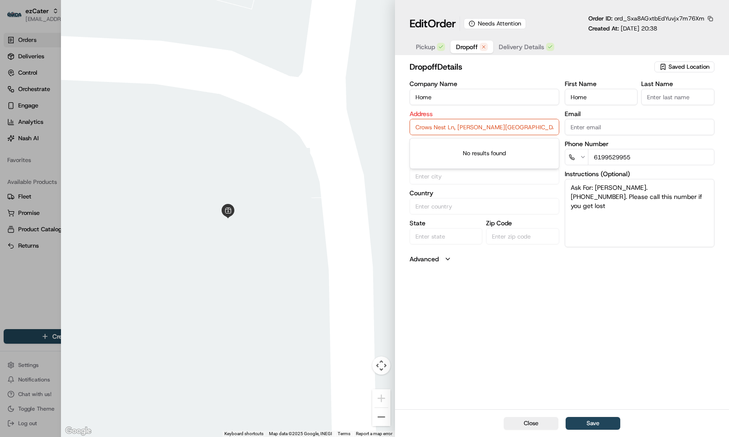
click at [104, 226] on div at bounding box center [228, 218] width 334 height 437
click at [8, 19] on div at bounding box center [364, 218] width 729 height 437
type input "+1"
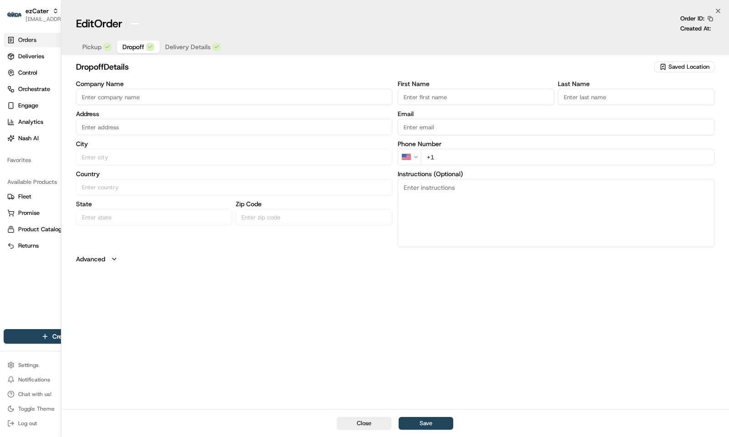
click at [31, 8] on span "ezCater" at bounding box center [36, 10] width 23 height 9
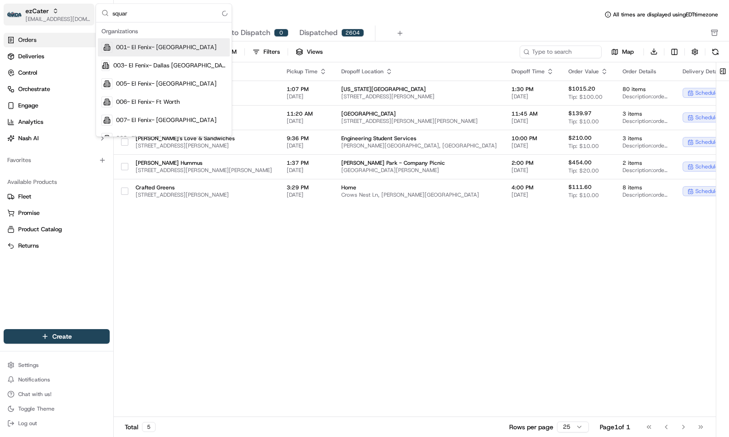
type input "square"
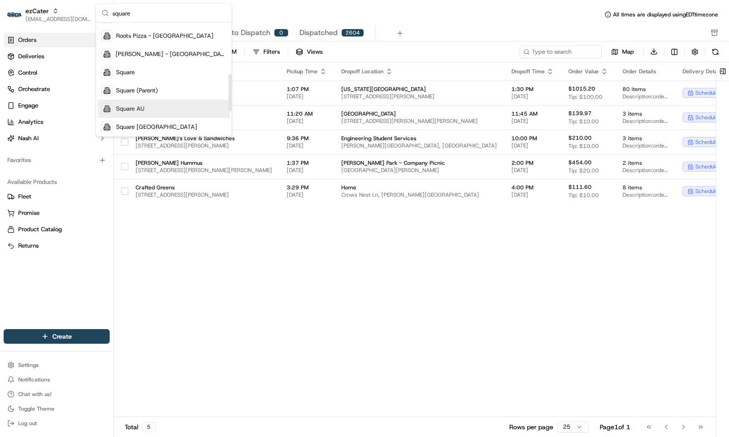
scroll to position [156, 0]
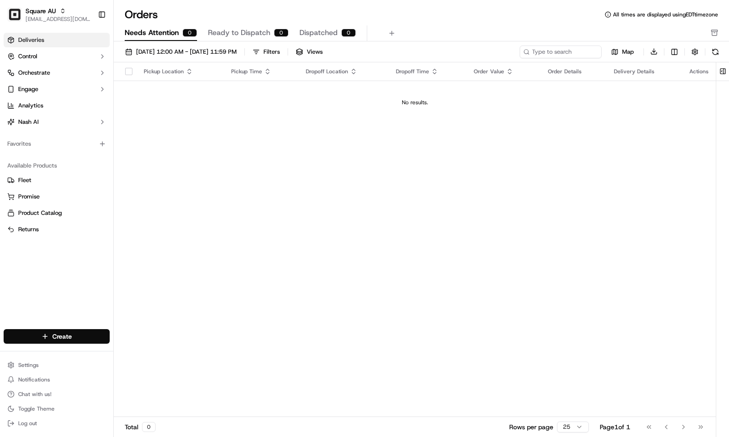
click at [37, 41] on span "Deliveries" at bounding box center [31, 40] width 26 height 8
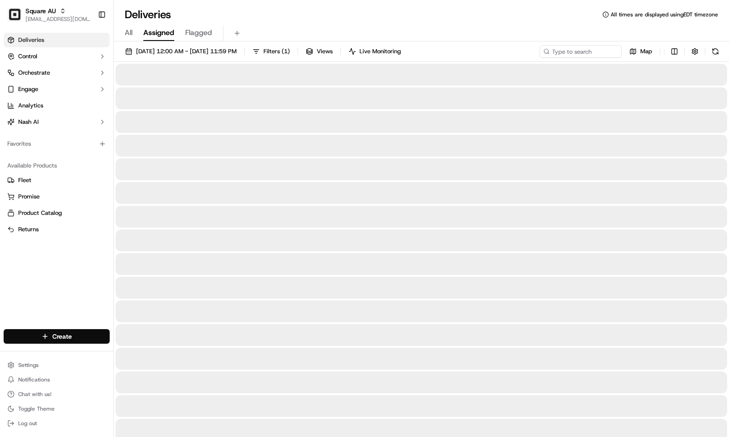
click at [331, 24] on div "All Assigned Flagged" at bounding box center [421, 32] width 615 height 20
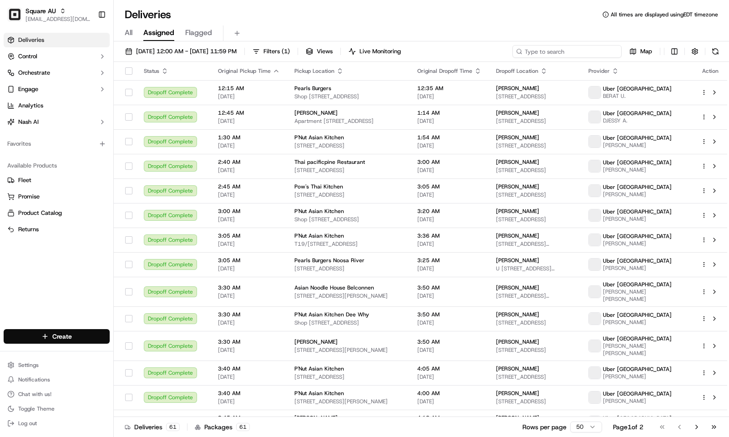
click at [581, 52] on input at bounding box center [566, 51] width 109 height 13
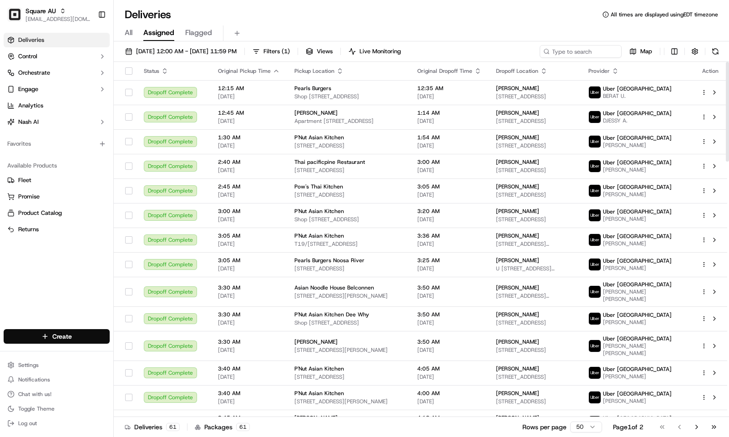
click at [407, 26] on div "All Assigned Flagged" at bounding box center [421, 33] width 615 height 16
click at [554, 50] on input at bounding box center [566, 51] width 109 height 13
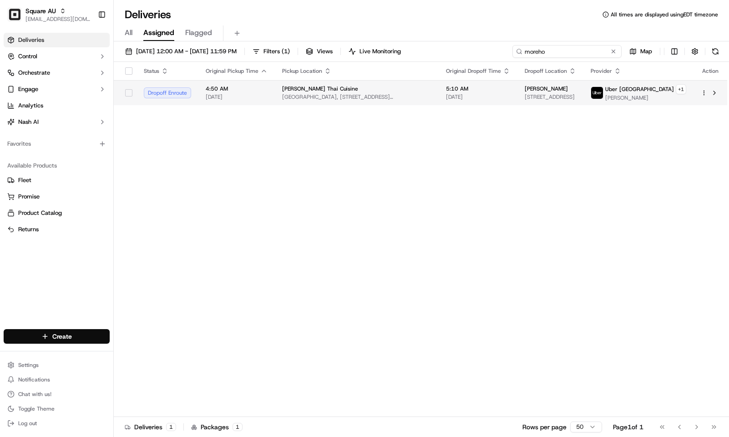
type input "moreho"
click at [491, 85] on span "5:10 AM" at bounding box center [478, 88] width 64 height 7
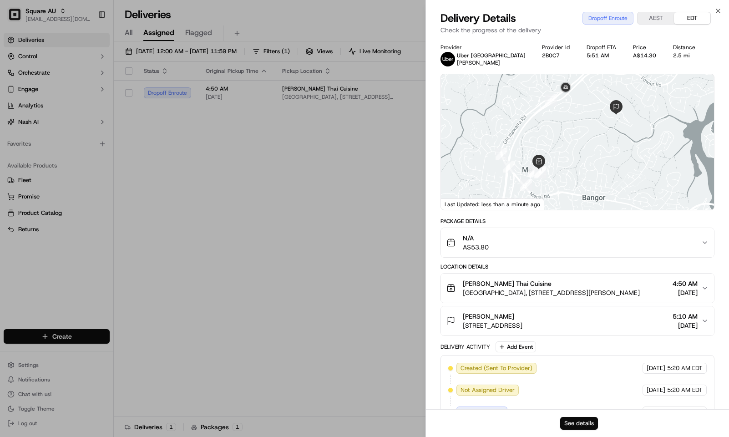
click at [578, 425] on button "See details" at bounding box center [579, 423] width 38 height 13
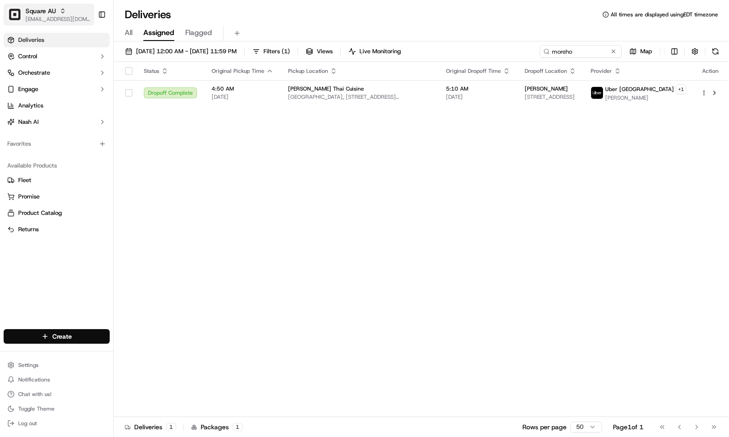
click at [33, 17] on span "[EMAIL_ADDRESS][DOMAIN_NAME]" at bounding box center [57, 18] width 65 height 7
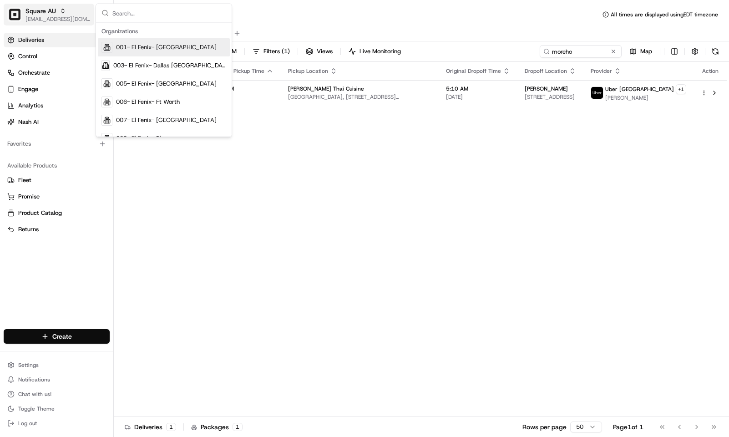
click at [33, 17] on span "[EMAIL_ADDRESS][DOMAIN_NAME]" at bounding box center [57, 18] width 65 height 7
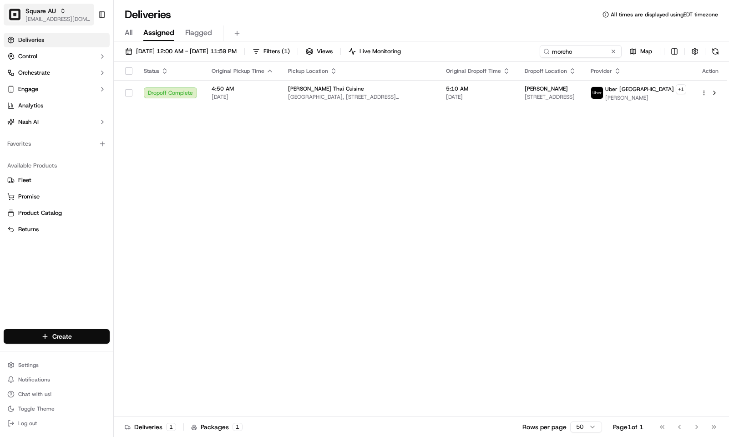
click at [33, 16] on span "[EMAIL_ADDRESS][DOMAIN_NAME]" at bounding box center [57, 18] width 65 height 7
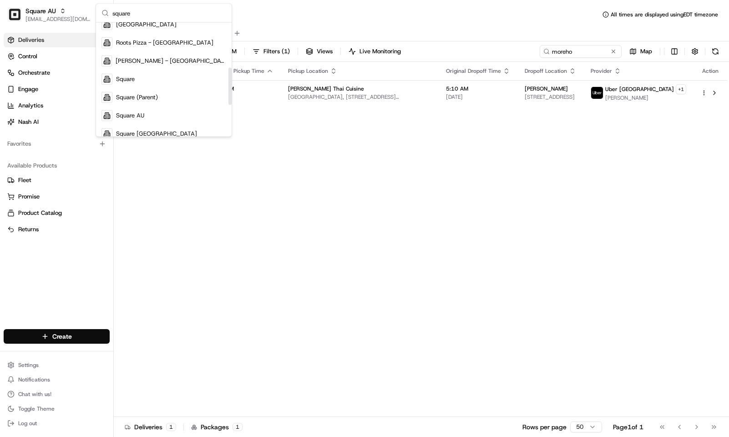
scroll to position [136, 0]
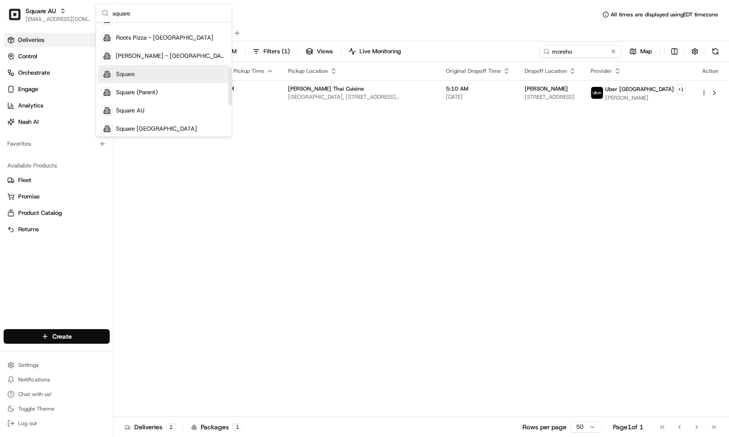
type input "square"
click at [153, 78] on div "Square" at bounding box center [164, 74] width 132 height 18
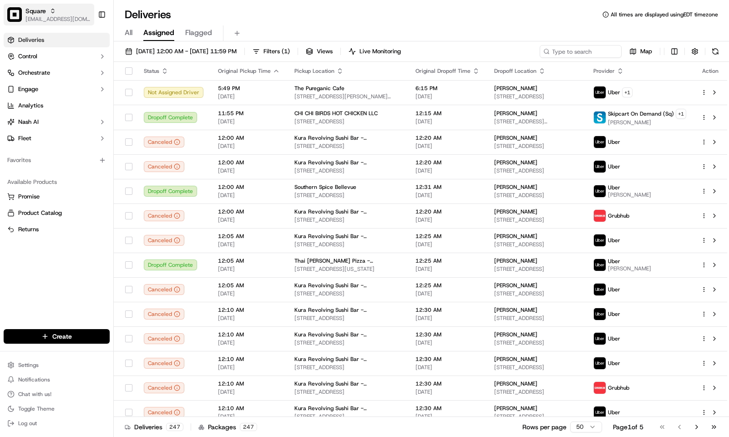
click at [29, 11] on span "Square" at bounding box center [35, 10] width 20 height 9
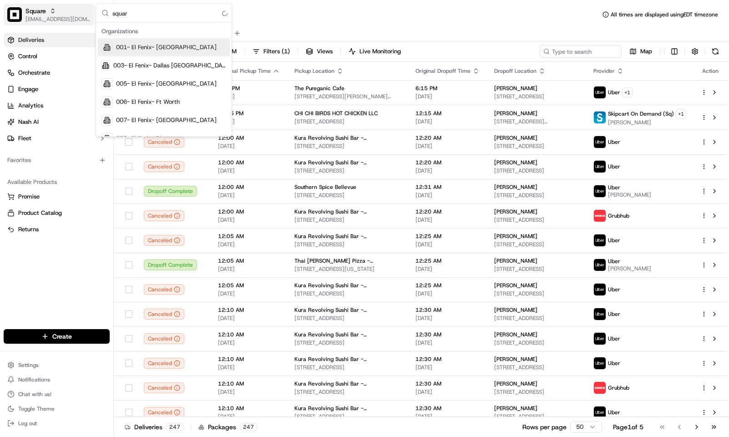
type input "square"
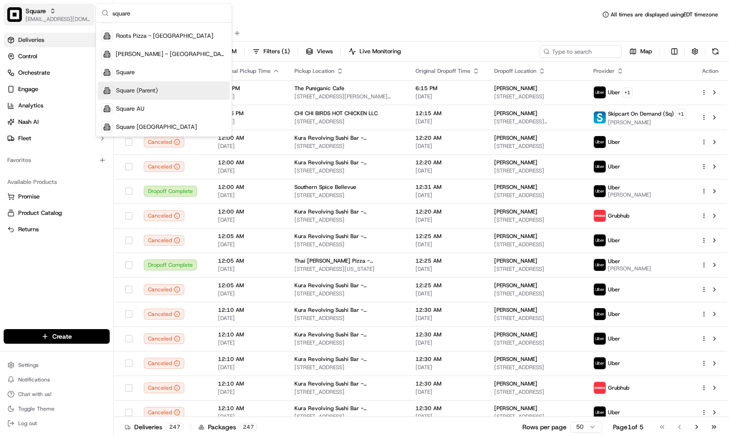
scroll to position [156, 0]
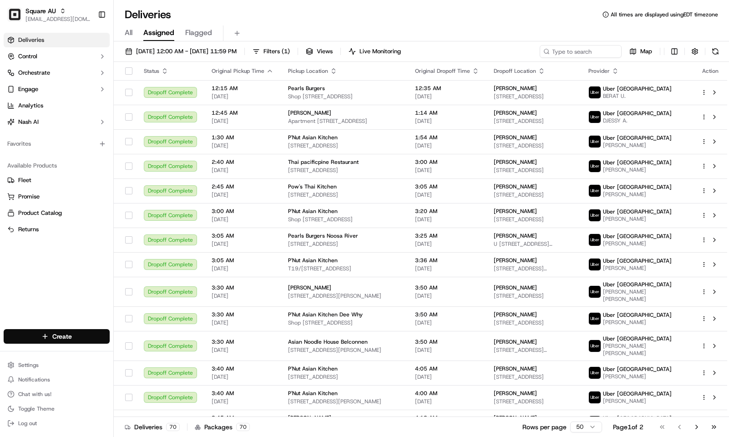
click at [365, 17] on div "Deliveries All times are displayed using EDT timezone" at bounding box center [421, 14] width 615 height 15
click at [584, 48] on input at bounding box center [566, 51] width 109 height 13
click at [479, 23] on div "All Assigned Flagged" at bounding box center [421, 32] width 615 height 20
click at [461, 14] on div "Deliveries All times are displayed using EDT timezone" at bounding box center [421, 14] width 615 height 15
click at [490, 29] on div "All Assigned Flagged" at bounding box center [421, 33] width 615 height 16
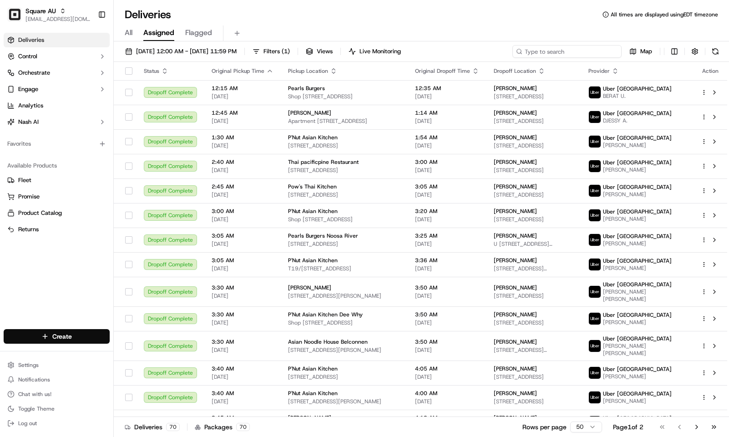
click at [584, 48] on input at bounding box center [566, 51] width 109 height 13
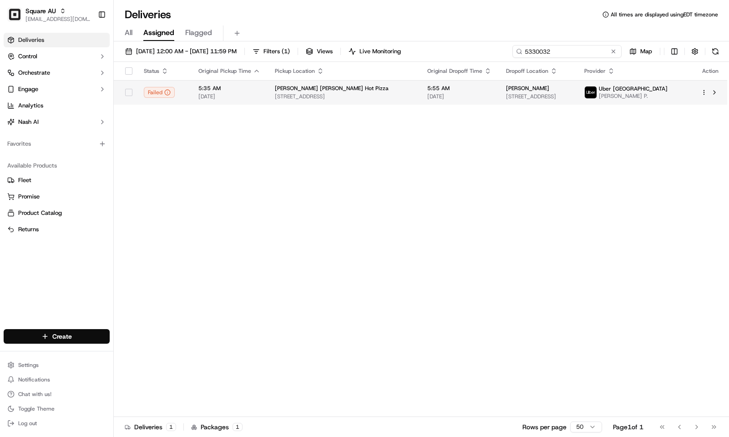
type input "5330032"
click at [427, 96] on span "[DATE]" at bounding box center [459, 96] width 64 height 7
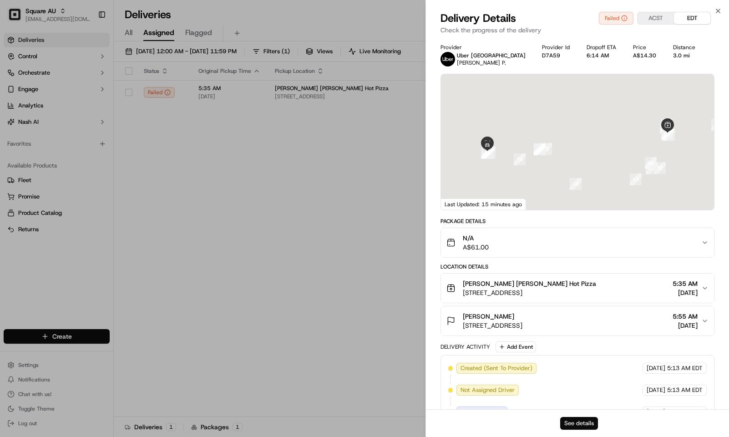
click at [577, 424] on button "See details" at bounding box center [579, 423] width 38 height 13
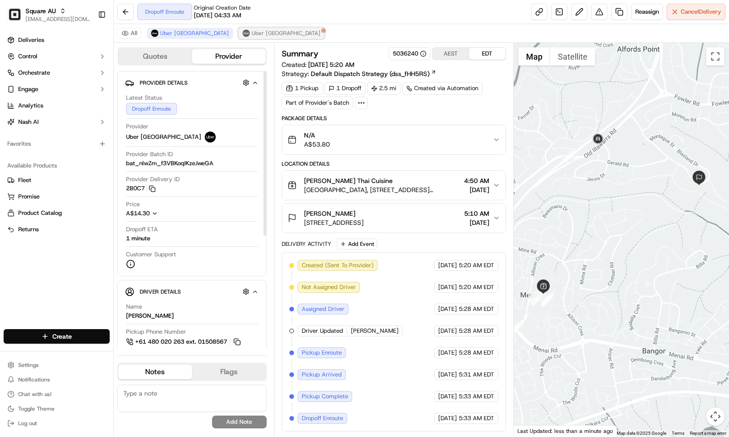
click at [238, 29] on button "Uber [GEOGRAPHIC_DATA]" at bounding box center [281, 33] width 86 height 11
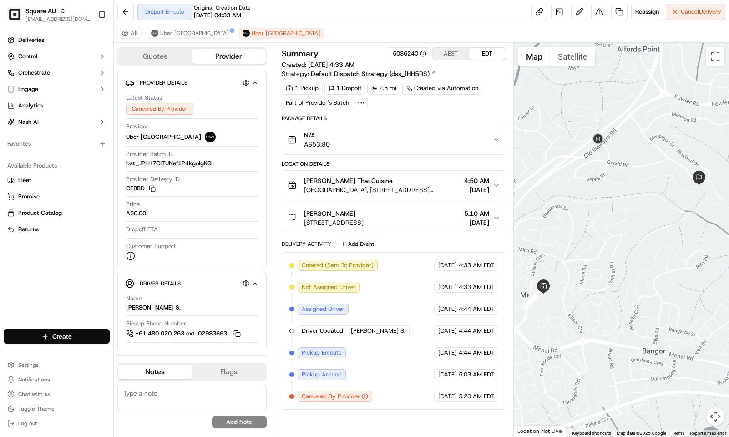
click at [445, 55] on button "AEST" at bounding box center [451, 54] width 36 height 12
click at [473, 55] on button "EDT" at bounding box center [487, 54] width 36 height 12
click at [186, 35] on span "Uber [GEOGRAPHIC_DATA]" at bounding box center [194, 33] width 69 height 7
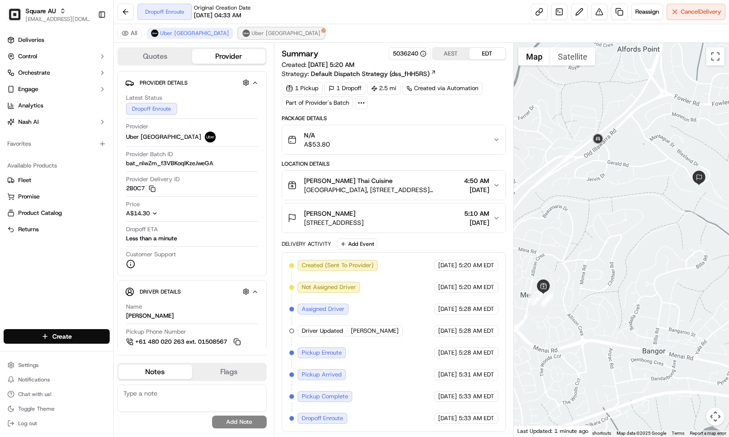
click at [252, 33] on span "Uber [GEOGRAPHIC_DATA]" at bounding box center [286, 33] width 69 height 7
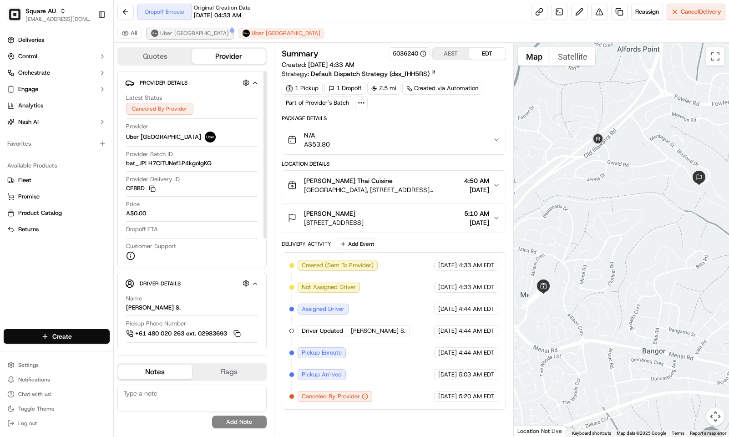
click at [179, 36] on span "Uber [GEOGRAPHIC_DATA]" at bounding box center [194, 33] width 69 height 7
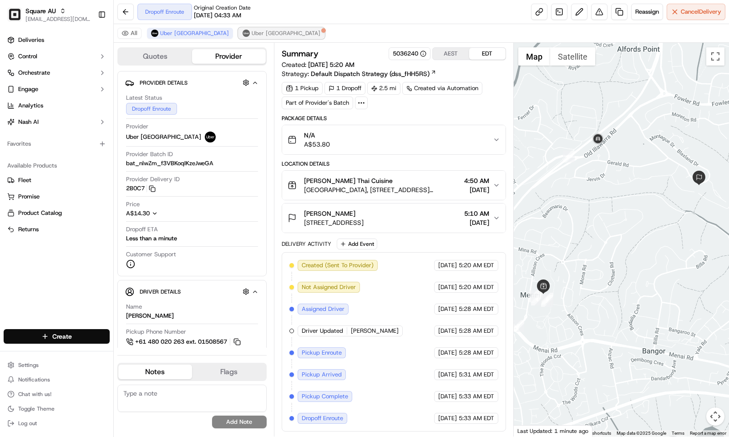
click at [252, 36] on span "Uber [GEOGRAPHIC_DATA]" at bounding box center [286, 33] width 69 height 7
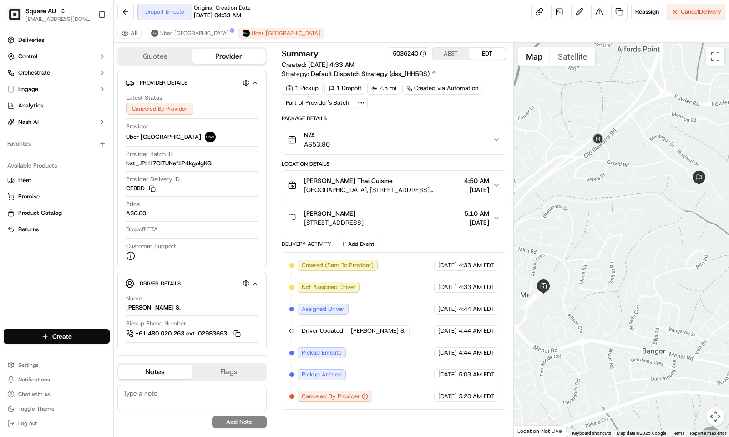
click at [450, 54] on button "AEST" at bounding box center [451, 54] width 36 height 12
click at [176, 29] on button "Uber [GEOGRAPHIC_DATA]" at bounding box center [190, 33] width 86 height 11
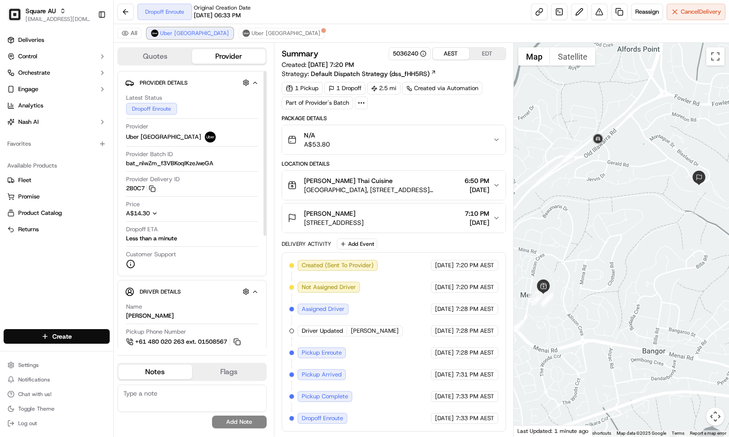
scroll to position [6, 0]
click at [252, 32] on span "Uber [GEOGRAPHIC_DATA]" at bounding box center [286, 33] width 69 height 7
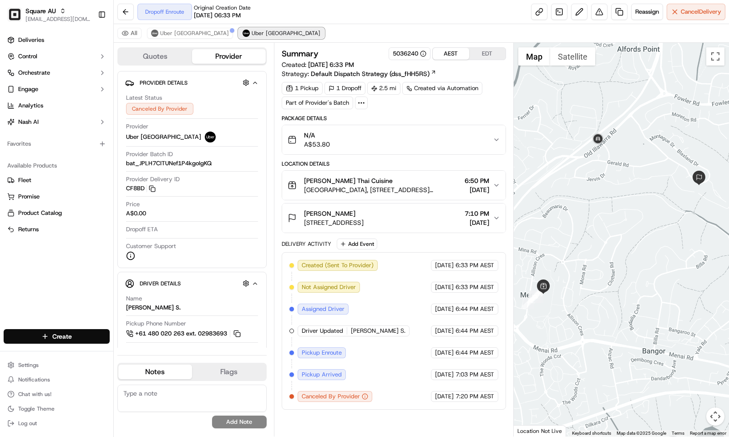
scroll to position [0, 0]
click at [190, 31] on span "Uber [GEOGRAPHIC_DATA]" at bounding box center [194, 33] width 69 height 7
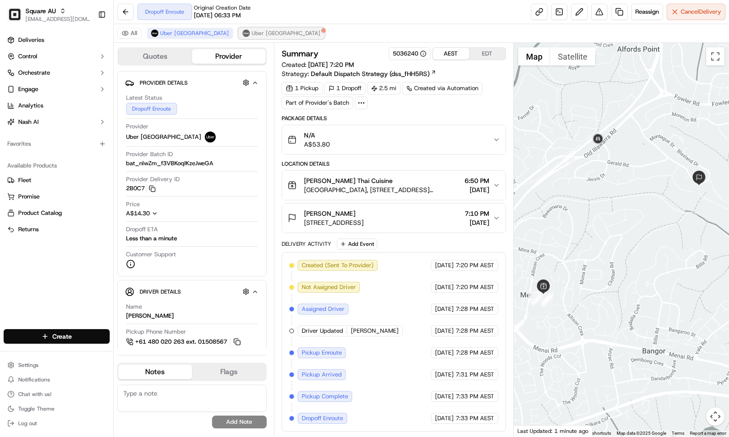
click at [252, 32] on span "Uber [GEOGRAPHIC_DATA]" at bounding box center [286, 33] width 69 height 7
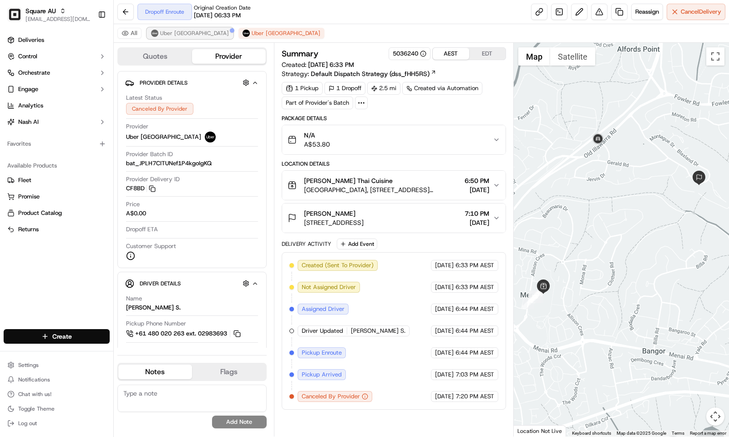
click at [181, 30] on span "Uber [GEOGRAPHIC_DATA]" at bounding box center [194, 33] width 69 height 7
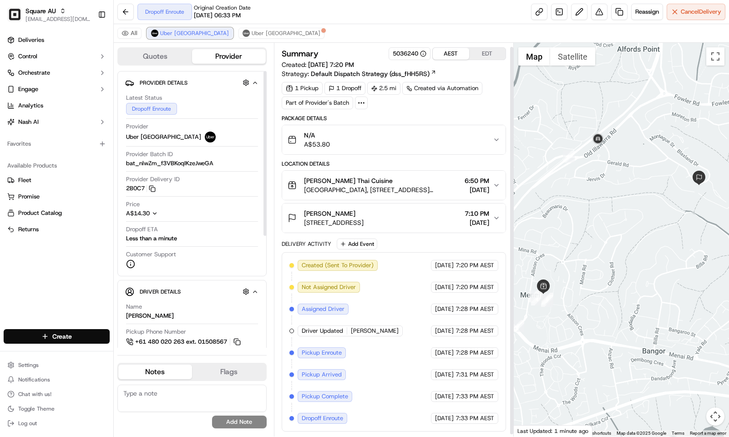
scroll to position [6, 0]
click at [252, 33] on span "Uber [GEOGRAPHIC_DATA]" at bounding box center [286, 33] width 69 height 7
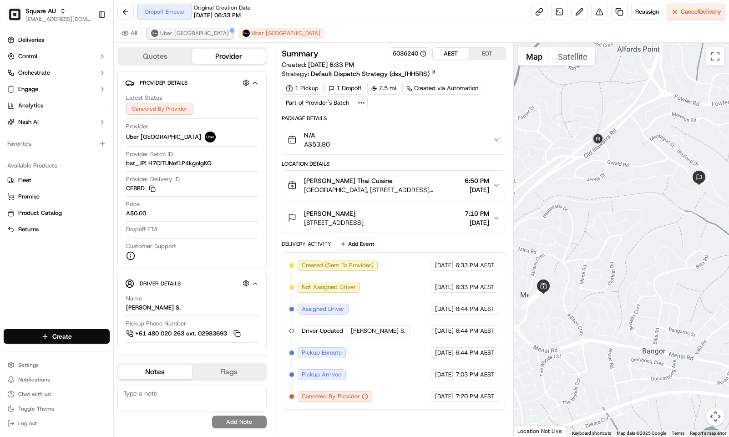
click at [188, 30] on span "Uber [GEOGRAPHIC_DATA]" at bounding box center [194, 33] width 69 height 7
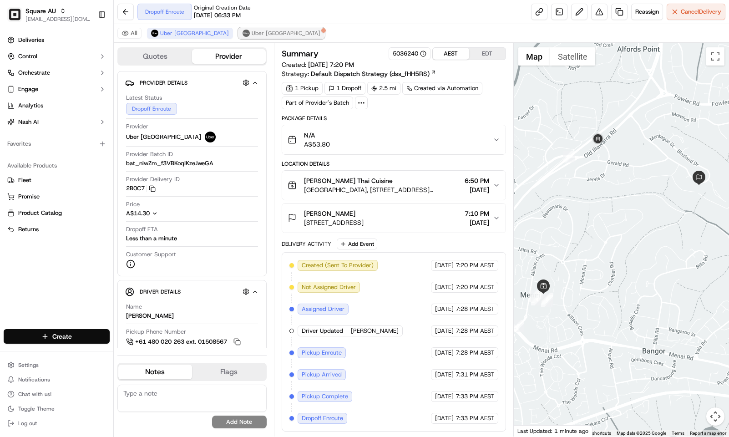
click at [252, 31] on span "Uber [GEOGRAPHIC_DATA]" at bounding box center [286, 33] width 69 height 7
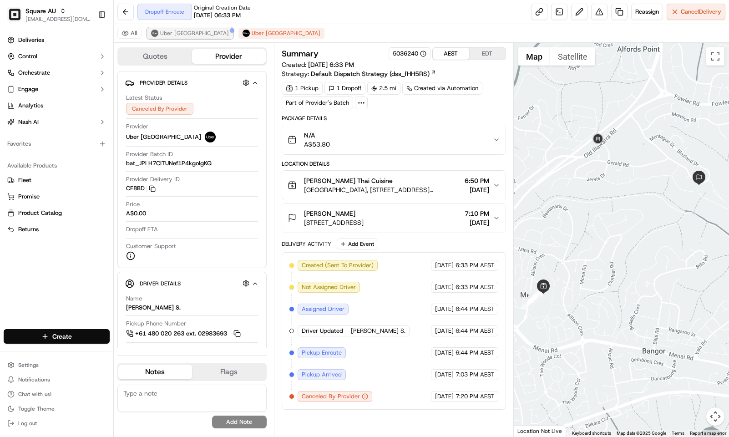
click at [230, 30] on div at bounding box center [232, 30] width 5 height 5
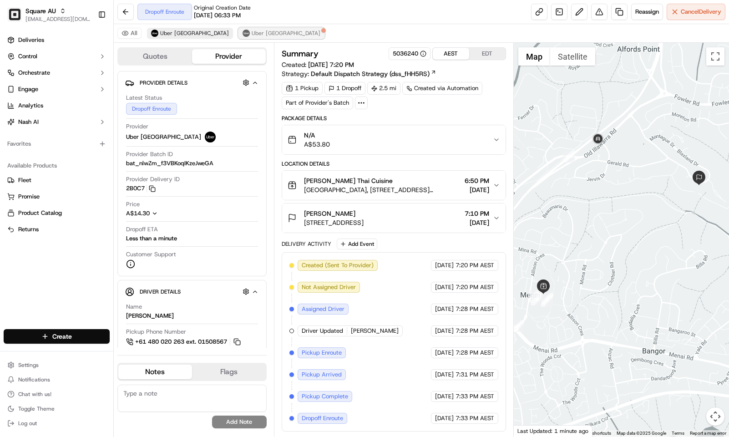
click at [252, 32] on span "Uber [GEOGRAPHIC_DATA]" at bounding box center [286, 33] width 69 height 7
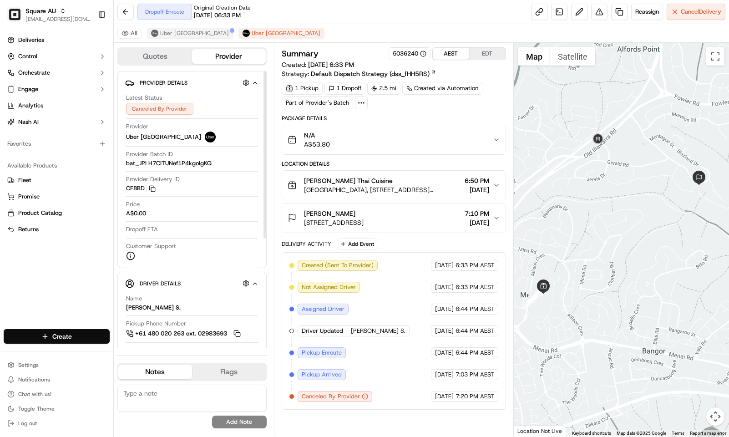
click at [183, 40] on div "All Uber [GEOGRAPHIC_DATA] [GEOGRAPHIC_DATA] [GEOGRAPHIC_DATA]" at bounding box center [421, 33] width 615 height 19
click at [179, 37] on span "Uber [GEOGRAPHIC_DATA]" at bounding box center [194, 33] width 69 height 7
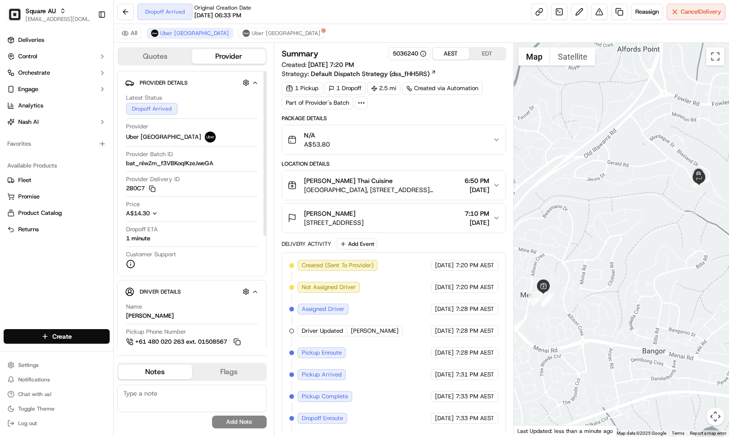
drag, startPoint x: 263, startPoint y: 187, endPoint x: 260, endPoint y: 166, distance: 22.1
click at [263, 166] on div at bounding box center [264, 153] width 3 height 165
click at [430, 115] on div "Summary 5036240 AEST EDT Created: [DATE] 7:20 PM Strategy: Default Dispatch Str…" at bounding box center [394, 250] width 224 height 406
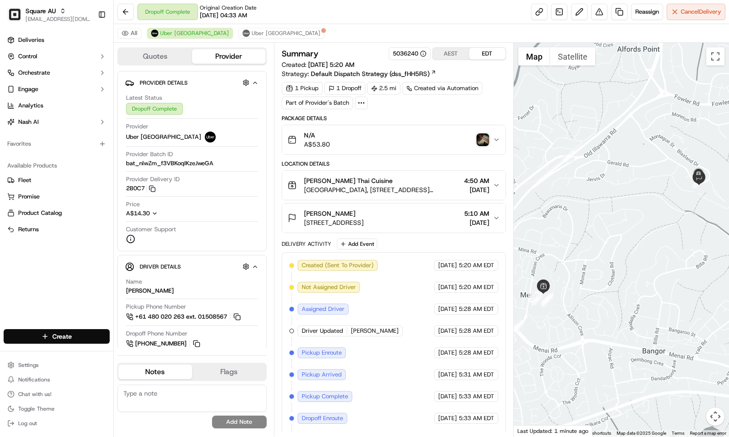
click at [391, 22] on div "Dropoff Complete Original Creation Date [DATE] 04:33 AM Reassign Cancel Delivery" at bounding box center [421, 12] width 615 height 24
click at [416, 109] on div "1 Pickup 1 Dropoff 2.5 mi Created via Automation Part of Provider's Batch" at bounding box center [394, 95] width 224 height 27
click at [482, 136] on img "button" at bounding box center [482, 139] width 13 height 13
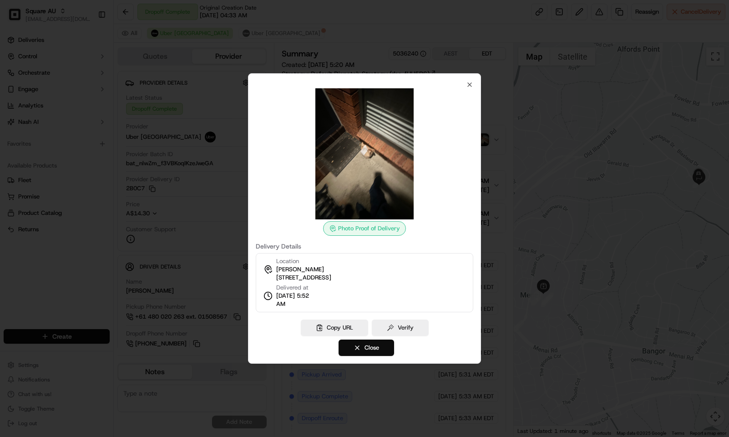
click at [389, 45] on div at bounding box center [364, 218] width 729 height 437
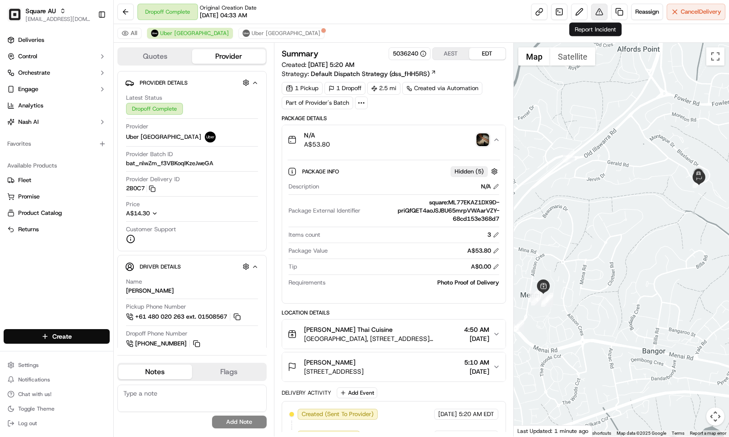
click at [591, 13] on button at bounding box center [599, 12] width 16 height 16
click at [458, 49] on button "AEST" at bounding box center [451, 54] width 36 height 12
click at [252, 32] on span "Uber [GEOGRAPHIC_DATA]" at bounding box center [286, 33] width 69 height 7
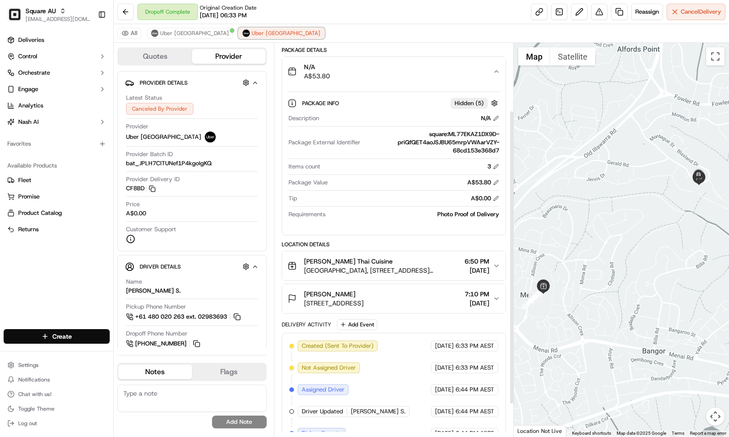
scroll to position [133, 0]
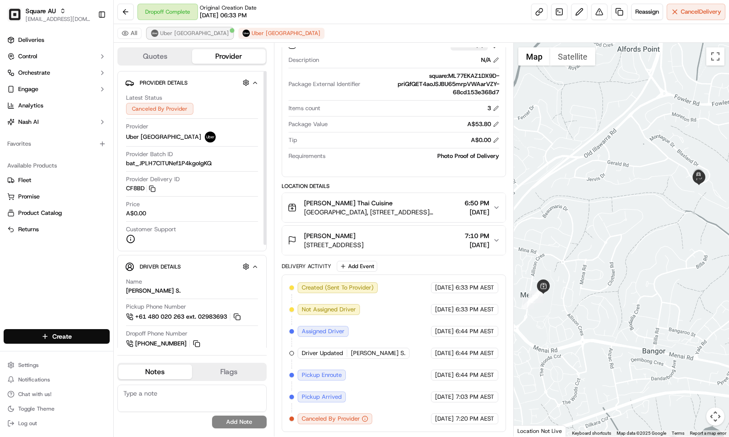
click at [174, 31] on span "Uber [GEOGRAPHIC_DATA]" at bounding box center [194, 33] width 69 height 7
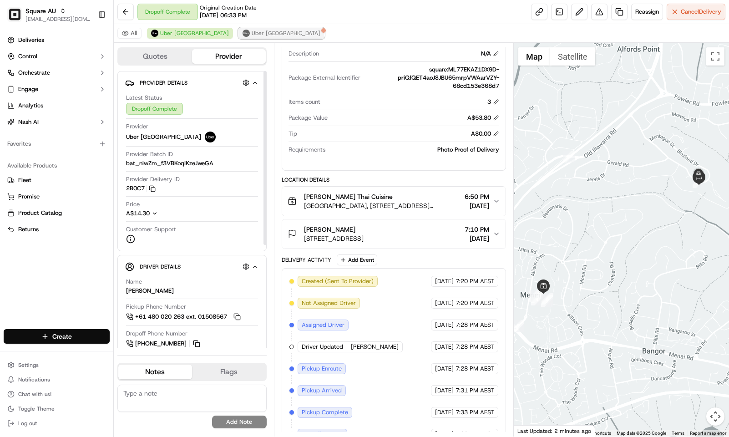
click at [252, 37] on span "Uber [GEOGRAPHIC_DATA]" at bounding box center [286, 33] width 69 height 7
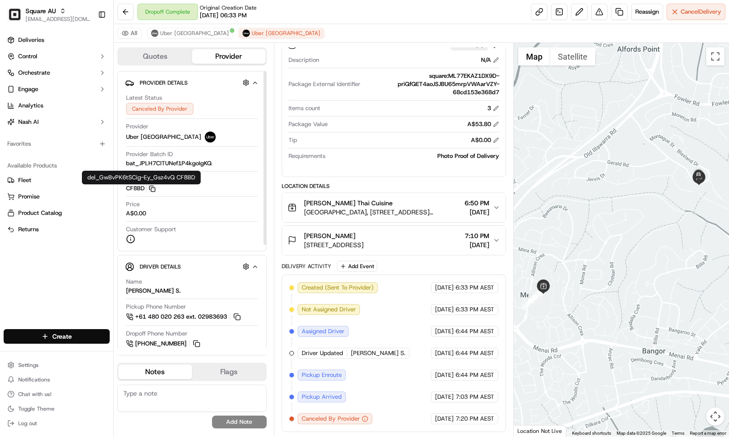
click at [151, 190] on icon "button" at bounding box center [152, 188] width 7 height 7
click at [174, 29] on button "Uber [GEOGRAPHIC_DATA]" at bounding box center [190, 33] width 86 height 11
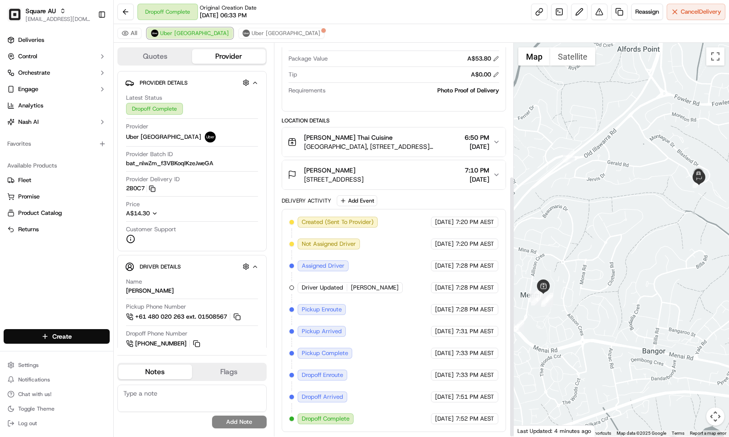
scroll to position [200, 0]
drag, startPoint x: 454, startPoint y: 419, endPoint x: 476, endPoint y: 423, distance: 22.2
click at [476, 423] on div "[DATE] 7:52 PM AEST" at bounding box center [464, 418] width 67 height 11
copy span "7:52 PM"
drag, startPoint x: 399, startPoint y: 17, endPoint x: 467, endPoint y: 17, distance: 68.2
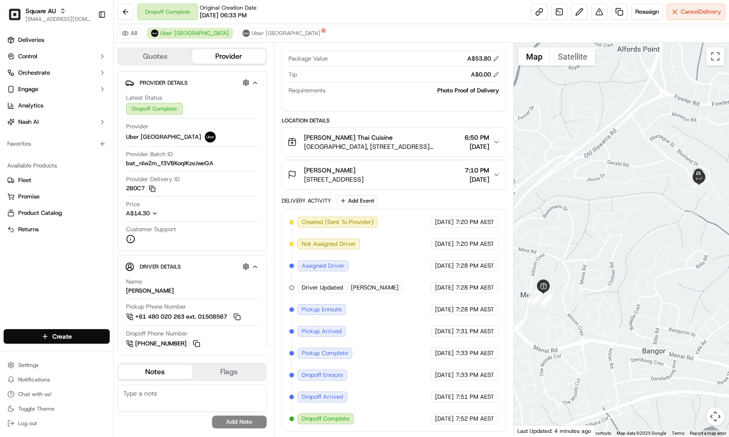
click at [399, 17] on div "Dropoff Complete Original Creation Date [DATE] 06:33 PM Reassign Cancel Delivery" at bounding box center [421, 12] width 615 height 24
click at [594, 12] on button at bounding box center [599, 12] width 16 height 16
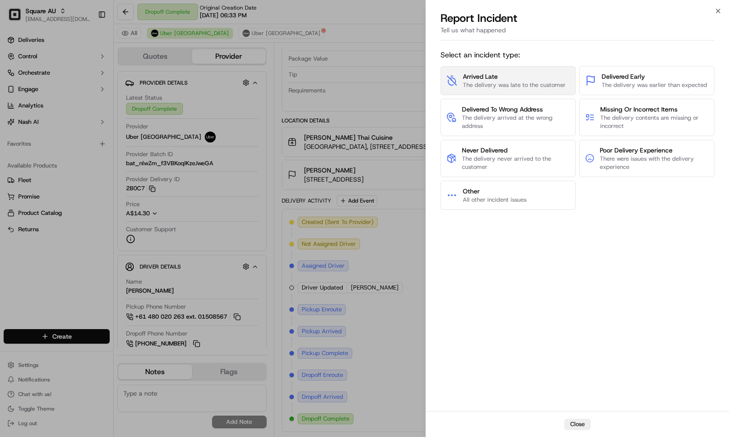
click at [520, 89] on button "Arrived Late The delivery was late to the customer" at bounding box center [507, 80] width 135 height 29
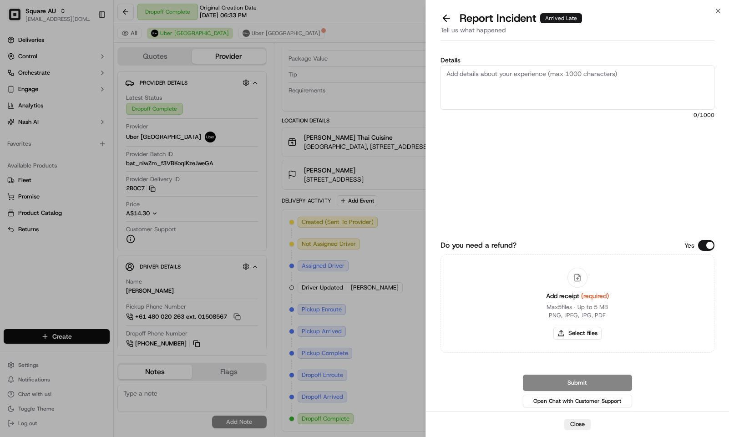
click at [541, 83] on textarea "Details" at bounding box center [577, 87] width 274 height 45
paste textarea "This delivery is supposed to be completed at 7:10PM. The original delivery whic…"
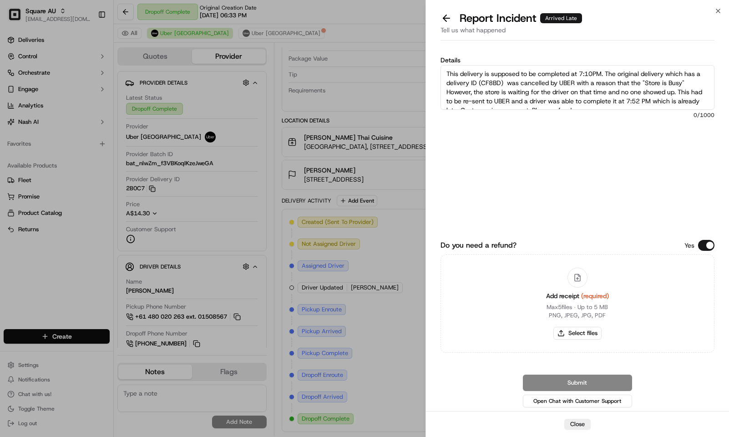
scroll to position [5, 0]
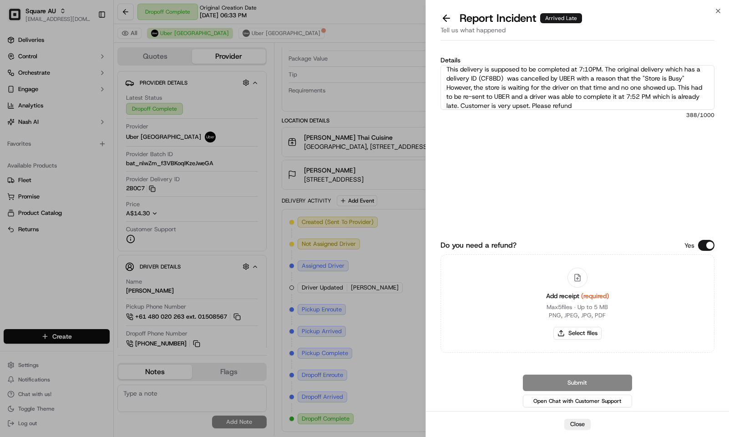
type textarea "This delivery is supposed to be completed at 7:10PM. The original delivery whic…"
click at [708, 241] on button "Do you need a refund?" at bounding box center [706, 245] width 16 height 11
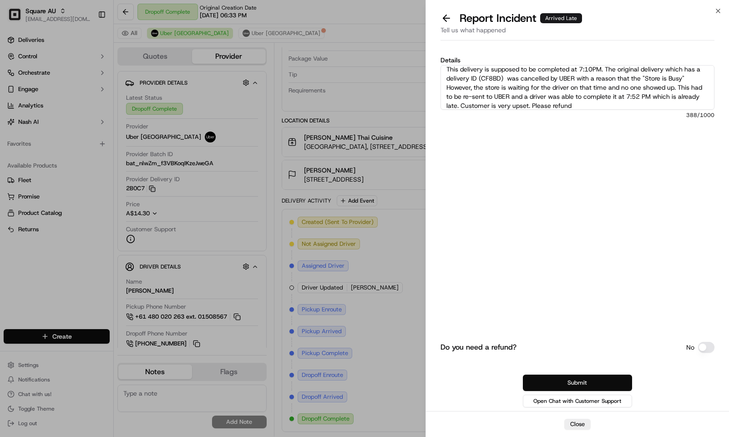
click at [600, 380] on button "Submit" at bounding box center [577, 382] width 109 height 16
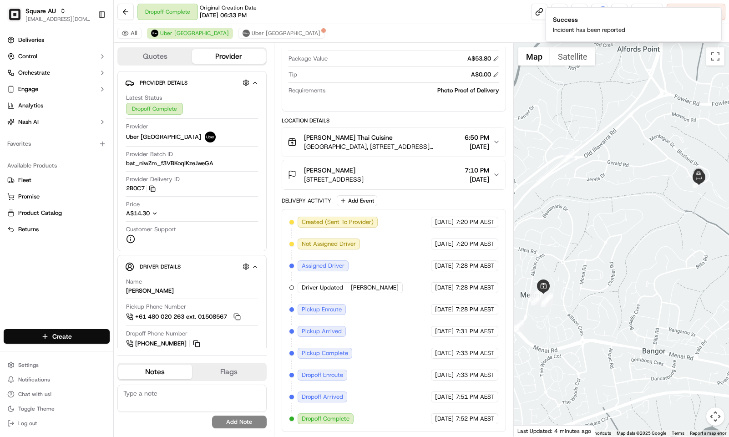
click at [414, 10] on div "Dropoff Complete Original Creation Date 09/19/2025 06:33 PM Reassign Cancel Del…" at bounding box center [421, 12] width 615 height 24
click at [194, 392] on textarea at bounding box center [191, 397] width 149 height 27
paste textarea "Caller Information: Reason for Call: Resolution:"
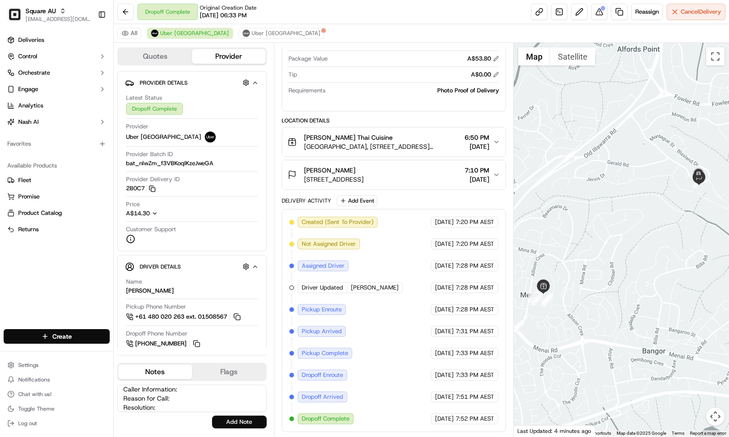
click at [194, 392] on textarea "Caller Information: Reason for Call: Resolution:" at bounding box center [191, 397] width 149 height 27
type textarea "Caller Information: Customer Reason for Call: Complaining that the delivery is …"
click at [250, 417] on button "Add Note" at bounding box center [239, 421] width 55 height 13
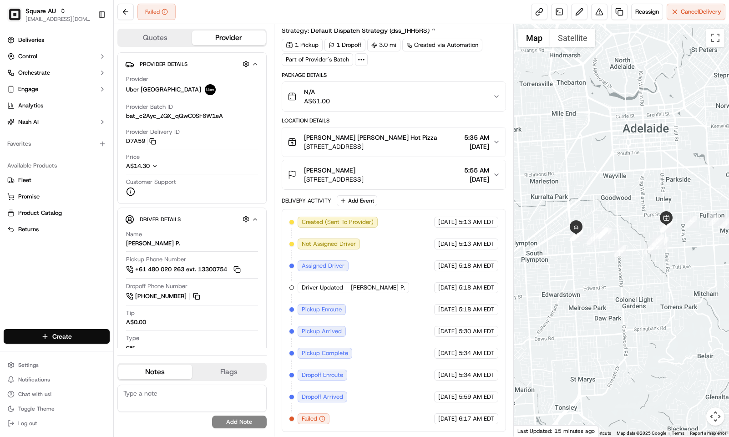
click at [382, 329] on div "Created (Sent To Provider) [GEOGRAPHIC_DATA] [GEOGRAPHIC_DATA] [DATE] 5:13 AM E…" at bounding box center [393, 320] width 209 height 207
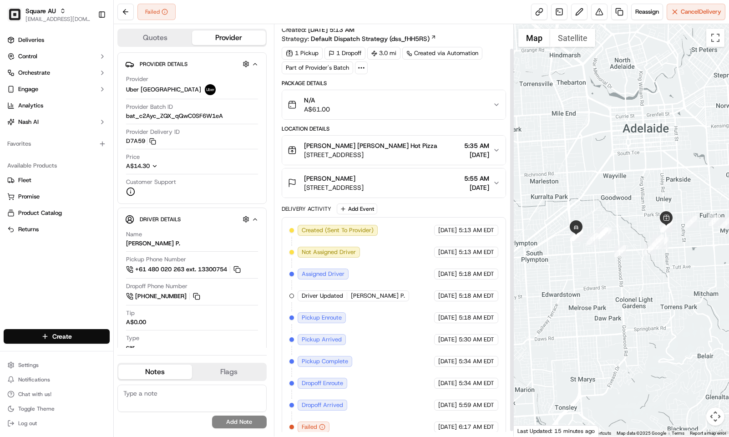
scroll to position [32, 0]
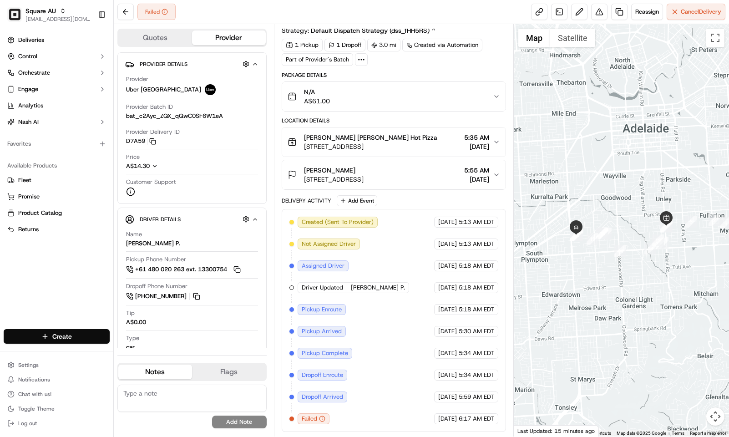
click at [364, 320] on div "Created (Sent To Provider) [GEOGRAPHIC_DATA] [GEOGRAPHIC_DATA] [DATE] 5:13 AM E…" at bounding box center [393, 320] width 209 height 207
click at [368, 224] on div "Created (Sent To Provider) [GEOGRAPHIC_DATA] [GEOGRAPHIC_DATA] [DATE] 5:13 AM E…" at bounding box center [393, 320] width 209 height 207
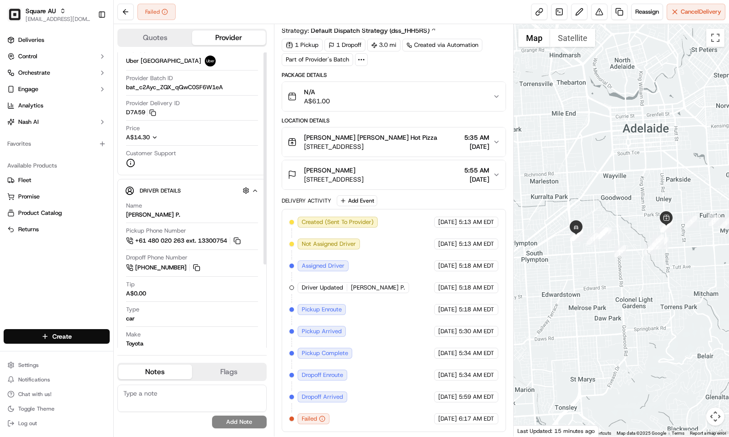
scroll to position [0, 0]
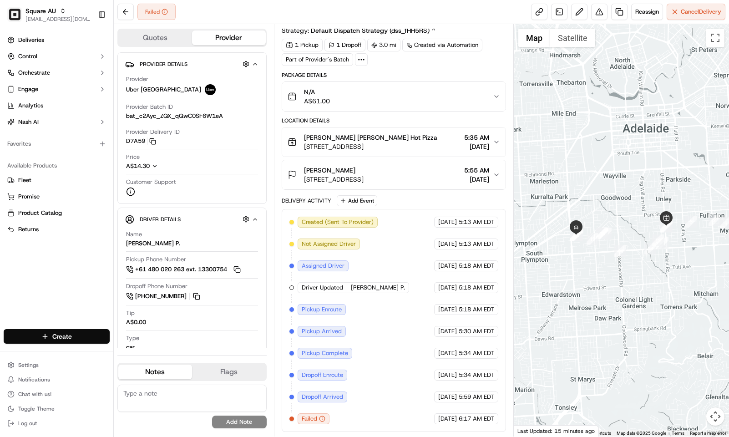
click at [414, 59] on div "1 Pickup 1 Dropoff 3.0 mi Created via Automation Part of Provider's Batch" at bounding box center [394, 52] width 224 height 27
click at [156, 35] on button "Quotes" at bounding box center [155, 37] width 74 height 15
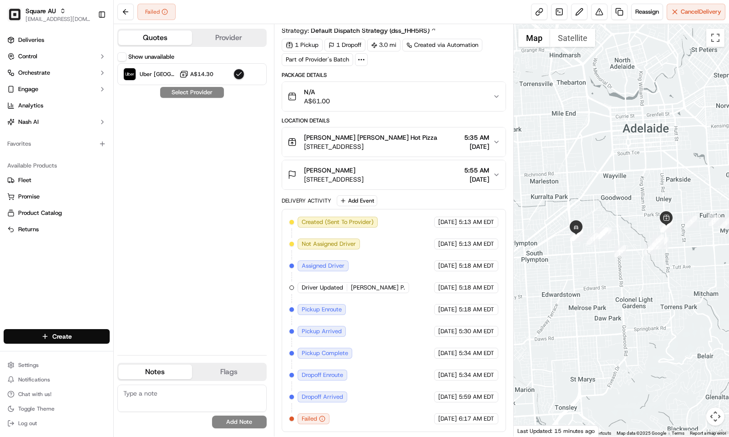
click at [227, 35] on button "Provider" at bounding box center [229, 37] width 74 height 15
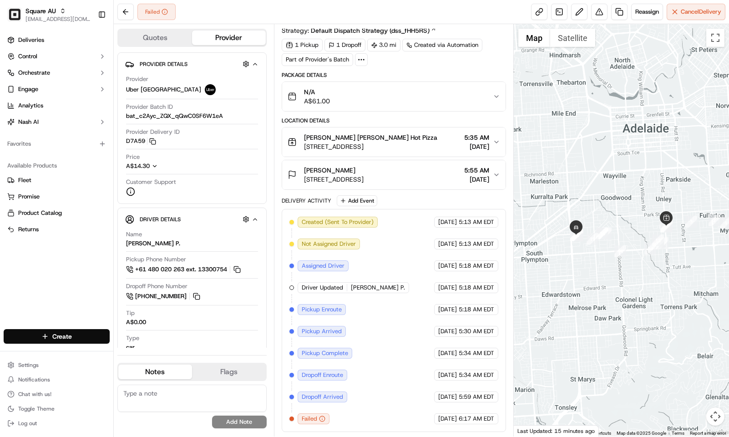
click at [153, 38] on button "Quotes" at bounding box center [155, 37] width 74 height 15
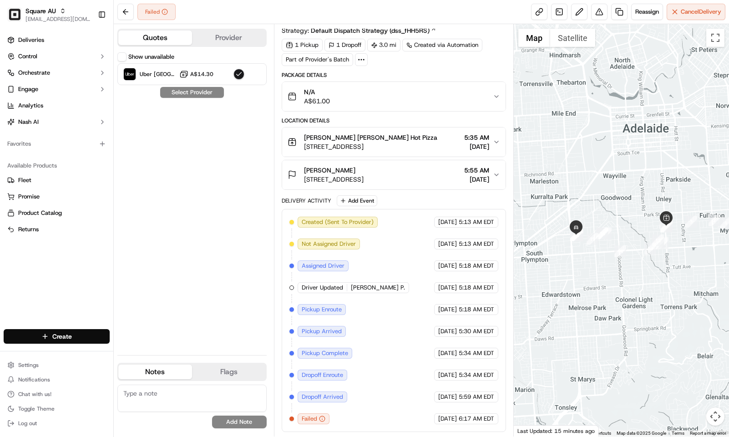
click at [402, 54] on div "1 Pickup 1 Dropoff 3.0 mi Created via Automation Part of Provider's Batch" at bounding box center [394, 52] width 224 height 27
click at [217, 33] on button "Provider" at bounding box center [229, 37] width 74 height 15
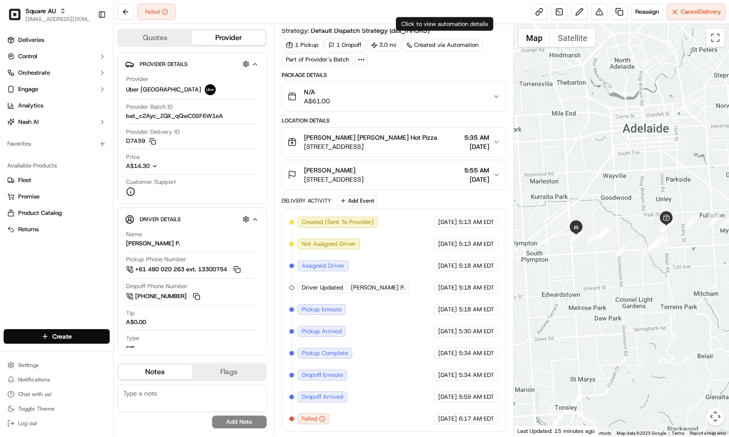
click at [441, 60] on div "1 Pickup 1 Dropoff 3.0 mi Created via Automation Part of Provider's Batch" at bounding box center [394, 52] width 224 height 27
click at [397, 63] on div "Summary 5330032 ACST EDT Created: 09/19/2025 5:13 AM Strategy: Default Dispatch…" at bounding box center [394, 218] width 224 height 428
click at [171, 38] on button "Quotes" at bounding box center [155, 37] width 74 height 15
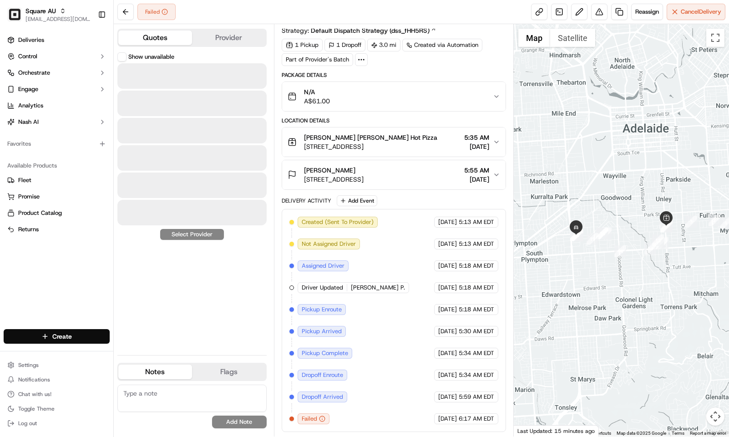
click at [243, 37] on button "Provider" at bounding box center [229, 37] width 74 height 15
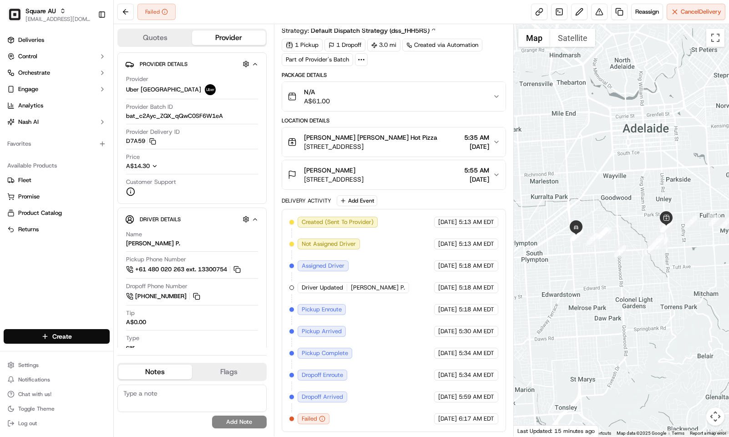
click at [431, 58] on div "1 Pickup 1 Dropoff 3.0 mi Created via Automation Part of Provider's Batch" at bounding box center [394, 52] width 224 height 27
click at [389, 16] on div "Failed Reassign Cancel Delivery" at bounding box center [421, 12] width 615 height 24
click at [635, 13] on span "Reassign" at bounding box center [647, 12] width 24 height 8
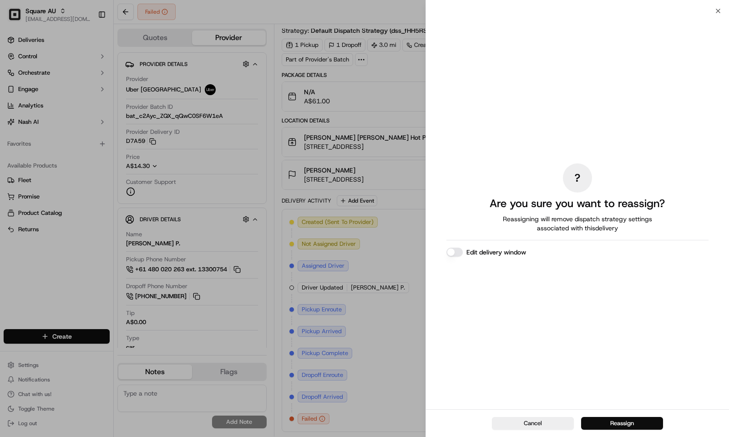
click at [461, 247] on div "Edit delivery window" at bounding box center [577, 251] width 262 height 9
click at [461, 250] on button "Edit delivery window" at bounding box center [454, 251] width 16 height 9
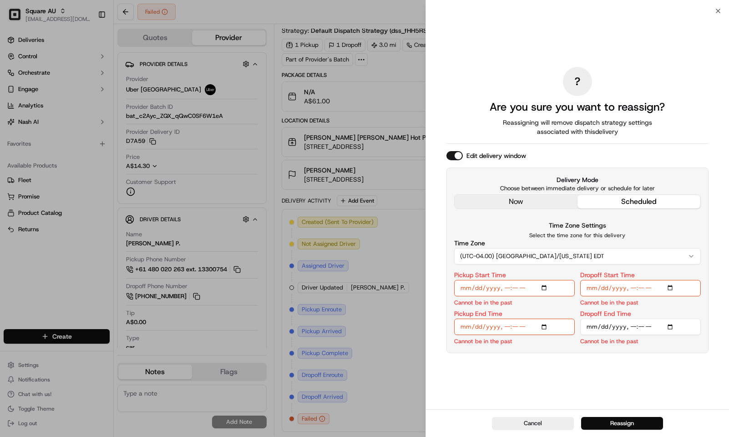
click at [545, 198] on div "? Are you sure you want to reassign? Reassigning will remove dispatch strategy …" at bounding box center [577, 210] width 262 height 394
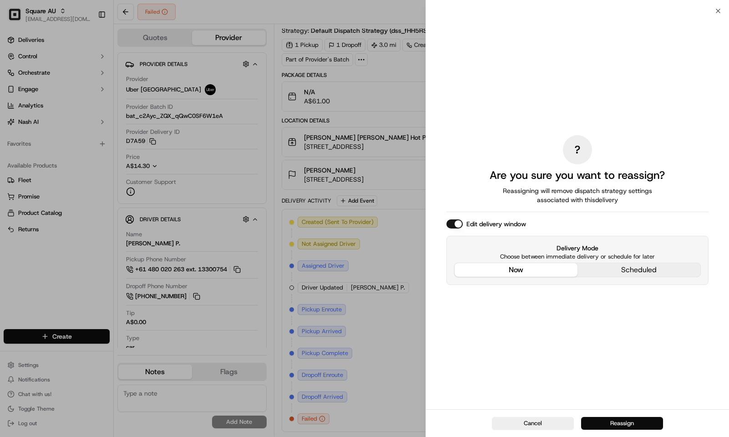
click at [595, 420] on button "Reassign" at bounding box center [622, 423] width 82 height 13
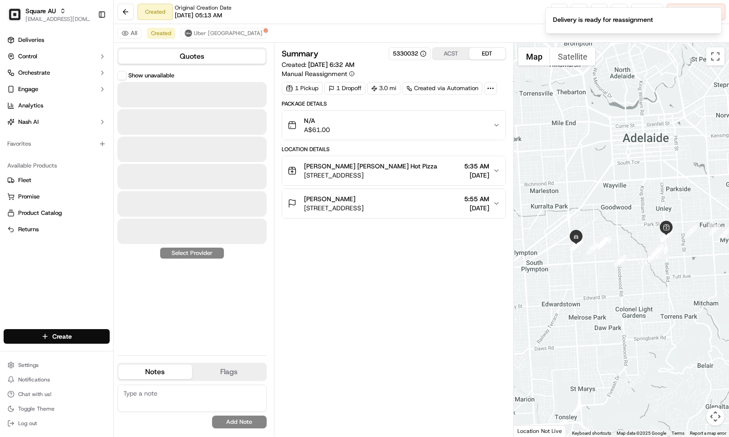
scroll to position [0, 0]
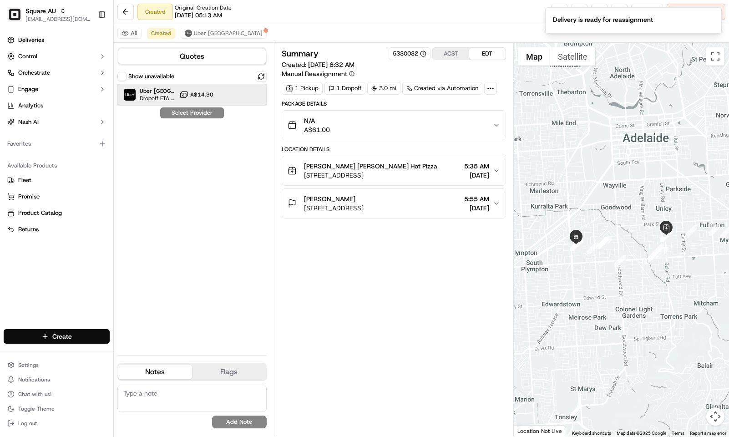
click at [174, 94] on span "Uber [GEOGRAPHIC_DATA]" at bounding box center [158, 90] width 36 height 7
click at [189, 113] on button "Assign Provider" at bounding box center [192, 112] width 65 height 11
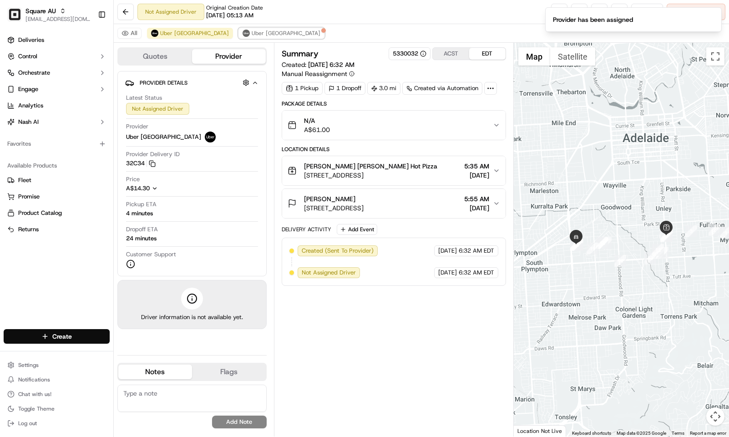
click at [238, 34] on button "Uber [GEOGRAPHIC_DATA]" at bounding box center [281, 33] width 86 height 11
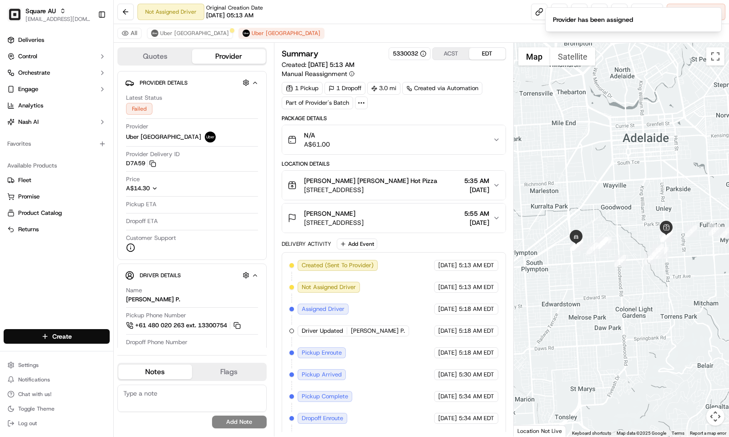
click at [429, 25] on div "All Uber [GEOGRAPHIC_DATA] [GEOGRAPHIC_DATA] [GEOGRAPHIC_DATA]" at bounding box center [421, 33] width 615 height 19
click at [714, 17] on icon "Notifications (F8)" at bounding box center [713, 14] width 7 height 7
click at [591, 11] on button at bounding box center [599, 12] width 16 height 16
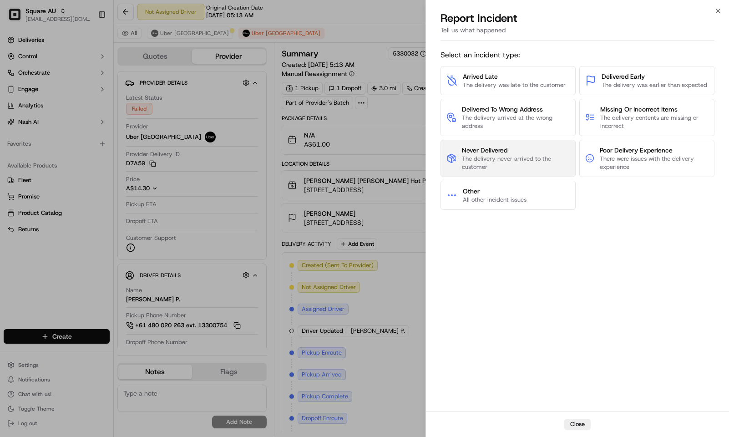
click at [493, 157] on span "The delivery never arrived to the customer" at bounding box center [516, 163] width 108 height 16
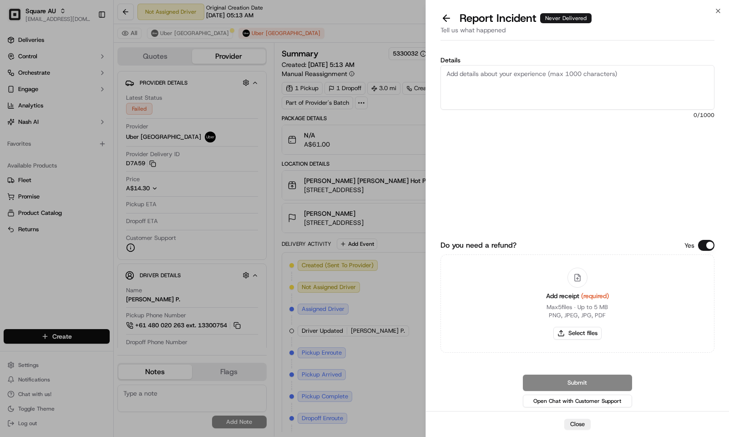
click at [513, 78] on textarea "Details" at bounding box center [577, 87] width 274 height 45
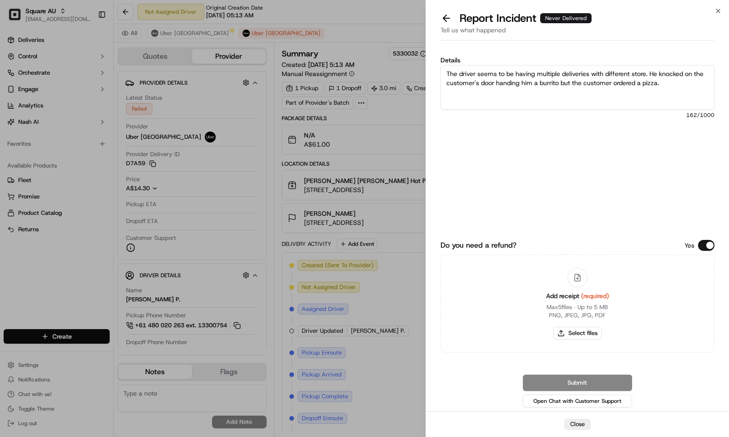
click at [448, 73] on textarea "The driver seems to be having multiple deliveries with different store. He knoc…" at bounding box center [577, 87] width 274 height 45
click at [618, 85] on textarea "The driver tagged the delivery as failed and customer never got the order. The …" at bounding box center [577, 87] width 274 height 45
click at [669, 85] on textarea "The driver tagged the delivery as failed and customer never got the order. The …" at bounding box center [577, 87] width 274 height 45
click at [666, 96] on textarea "The driver tagged the delivery as failed and customer never got the order. The …" at bounding box center [577, 87] width 274 height 45
click at [615, 78] on textarea "The driver tagged the delivery as failed and customer never got the order. The …" at bounding box center [577, 87] width 274 height 45
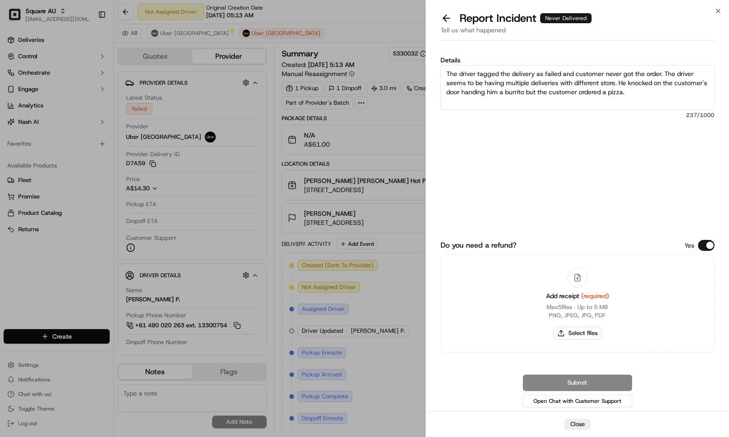
click at [613, 80] on textarea "The driver tagged the delivery as failed and customer never got the order. The …" at bounding box center [577, 87] width 274 height 45
click at [686, 88] on textarea "The driver tagged the delivery as failed and customer never got the order. The …" at bounding box center [577, 87] width 274 height 45
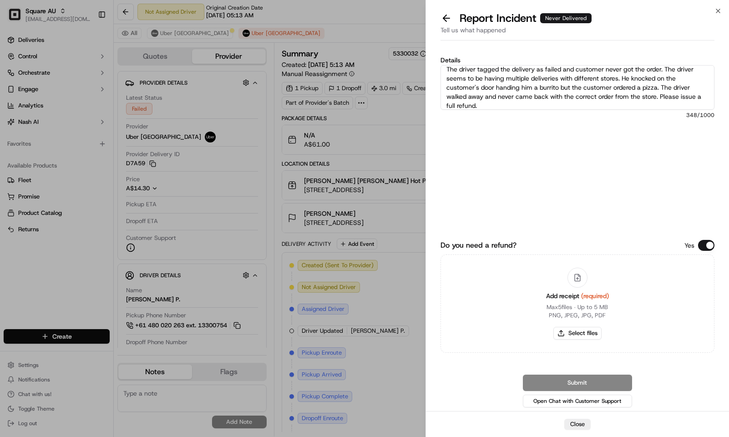
type textarea "The driver tagged the delivery as failed and customer never got the order. The …"
click at [709, 242] on button "Do you need a refund?" at bounding box center [706, 245] width 16 height 11
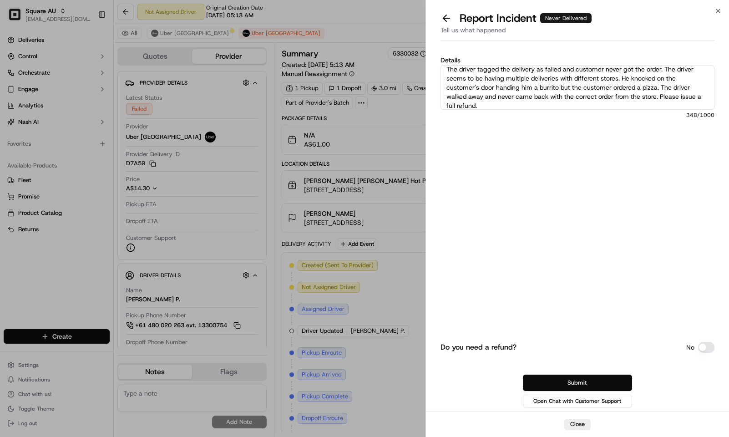
click at [585, 386] on button "Submit" at bounding box center [577, 382] width 109 height 16
click at [506, 173] on div "Details The driver tagged the delivery as failed and customer never got the ord…" at bounding box center [577, 127] width 274 height 141
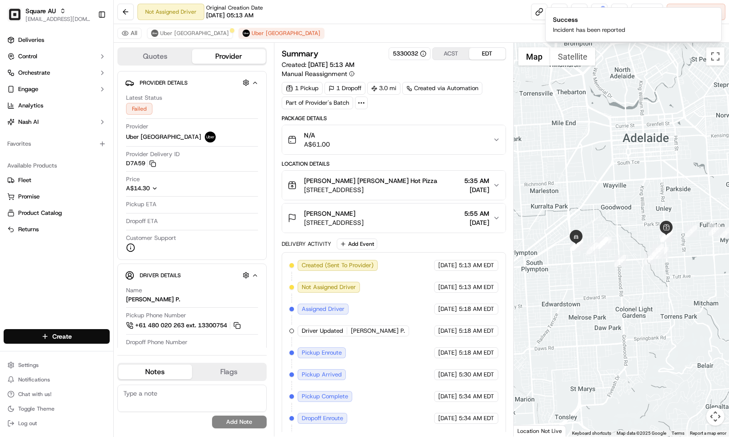
click at [156, 394] on textarea at bounding box center [191, 397] width 149 height 27
paste textarea "Caller Information: Reason for Call: Resolution:"
click at [187, 388] on textarea "Caller Information: Reason for Call: Resolution:" at bounding box center [191, 397] width 149 height 27
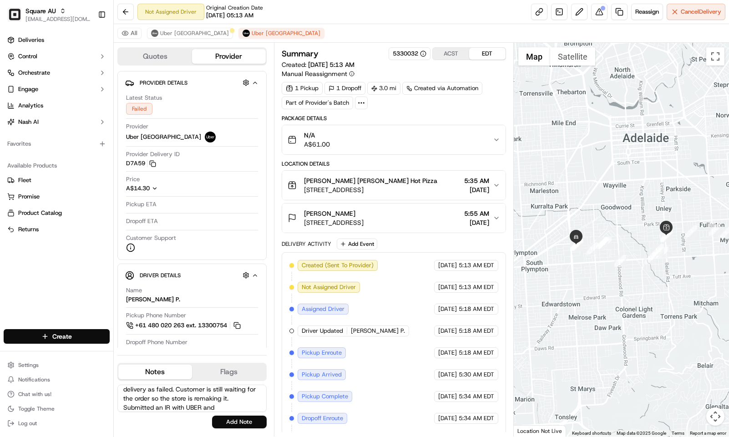
scroll to position [59, 0]
type textarea "Caller Information: Merchant Reason for Call: Reported that the customer never …"
click at [238, 422] on button "Add Note" at bounding box center [239, 421] width 55 height 13
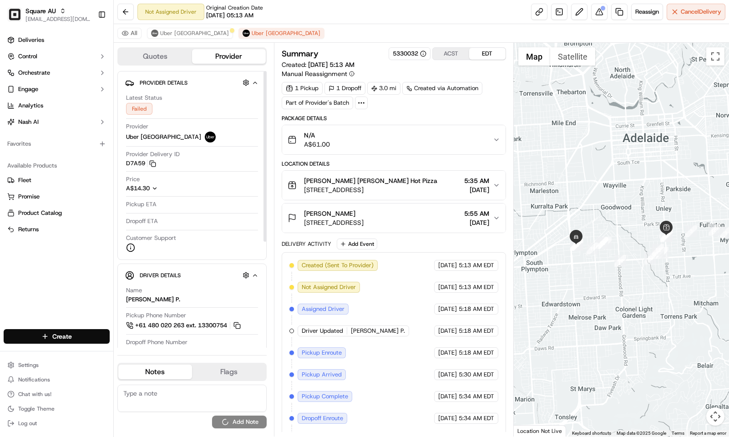
scroll to position [0, 0]
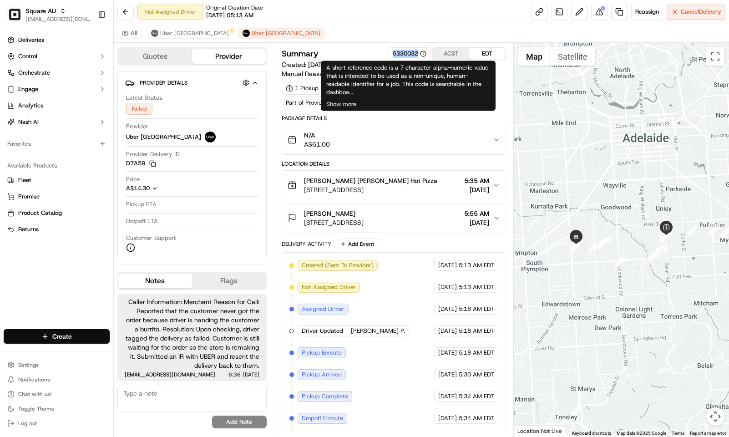
drag, startPoint x: 387, startPoint y: 51, endPoint x: 419, endPoint y: 58, distance: 33.0
click at [419, 58] on div "5330032" at bounding box center [409, 53] width 42 height 13
copy div "5330032"
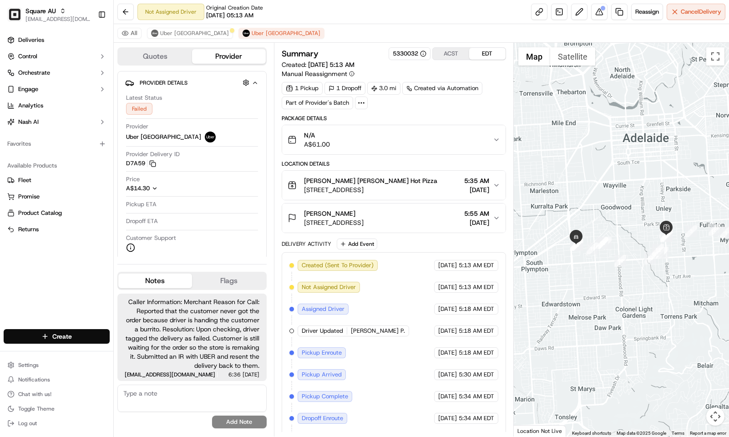
click at [490, 78] on div "Summary 5330032 ACST EDT Created: 09/19/2025 5:13 AM Manual Reassignment" at bounding box center [394, 62] width 224 height 31
click at [427, 209] on button "Dominic Jones 48 Addison Rd, Black Forest SA 5035, Australia 5:55 AM 09/19/2025" at bounding box center [393, 217] width 223 height 29
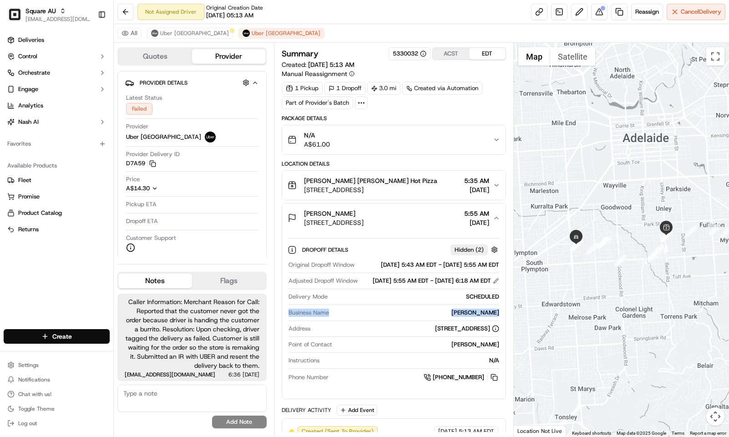
drag, startPoint x: 454, startPoint y: 325, endPoint x: 501, endPoint y: 332, distance: 46.8
click at [501, 332] on div "Dropoff Details Hidden ( 2 ) Original Dropoff Window 09/19/2025 5:43 AM EDT - 0…" at bounding box center [393, 311] width 223 height 159
click at [474, 317] on div "[PERSON_NAME]" at bounding box center [415, 312] width 166 height 8
drag, startPoint x: 458, startPoint y: 332, endPoint x: 503, endPoint y: 334, distance: 45.1
click at [503, 334] on div "Dropoff Details Hidden ( 2 ) Original Dropoff Window 09/19/2025 5:43 AM EDT - 0…" at bounding box center [393, 311] width 223 height 159
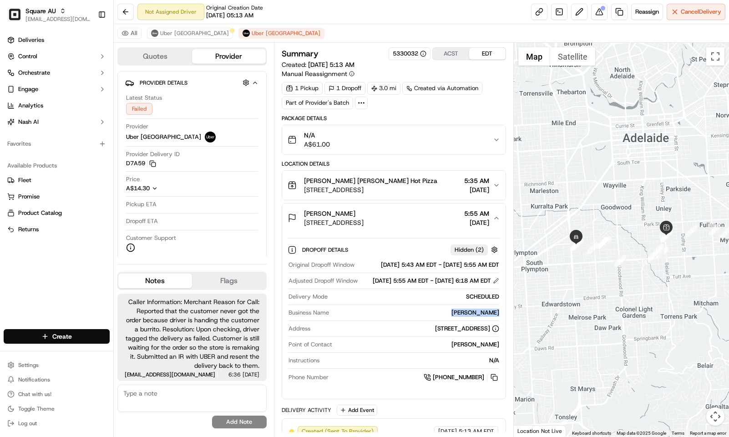
copy div "[PERSON_NAME]"
click at [318, 29] on div "All Uber [GEOGRAPHIC_DATA] [GEOGRAPHIC_DATA] [GEOGRAPHIC_DATA]" at bounding box center [421, 33] width 615 height 19
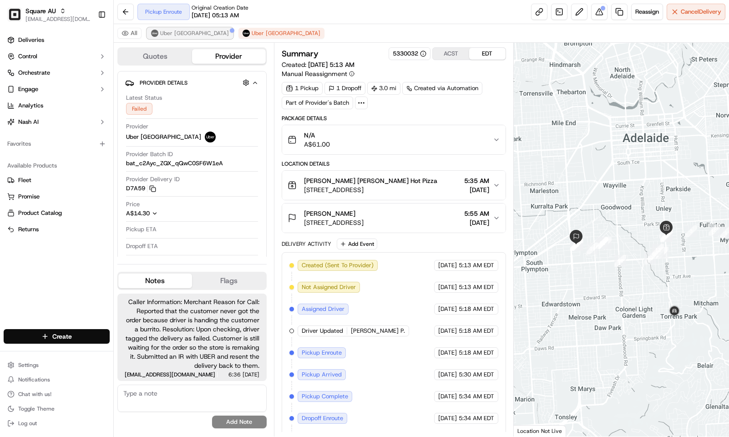
click at [161, 30] on span "Uber [GEOGRAPHIC_DATA]" at bounding box center [194, 33] width 69 height 7
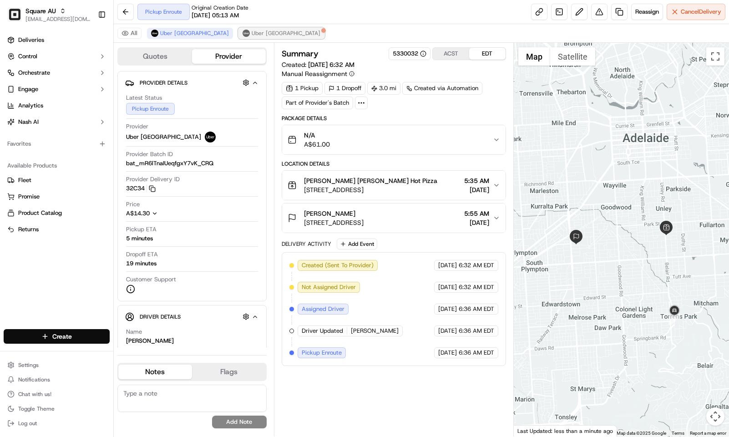
click at [242, 34] on img at bounding box center [245, 33] width 7 height 7
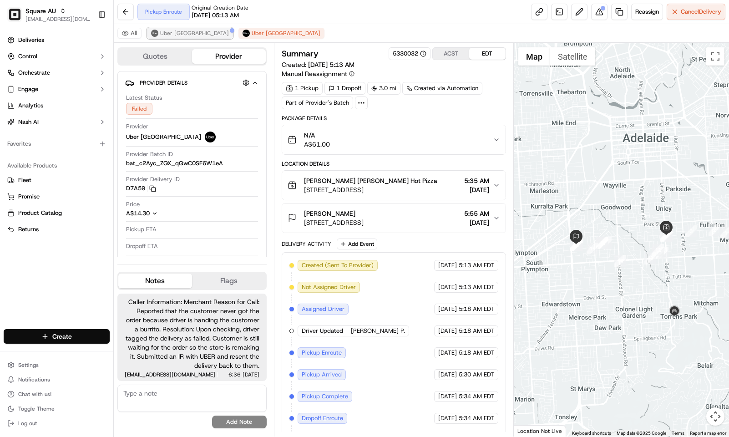
click at [190, 30] on span "Uber [GEOGRAPHIC_DATA]" at bounding box center [194, 33] width 69 height 7
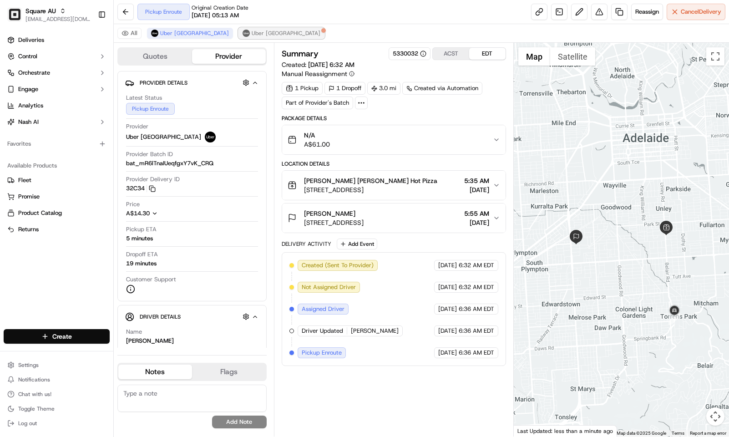
click at [321, 29] on div at bounding box center [323, 30] width 5 height 5
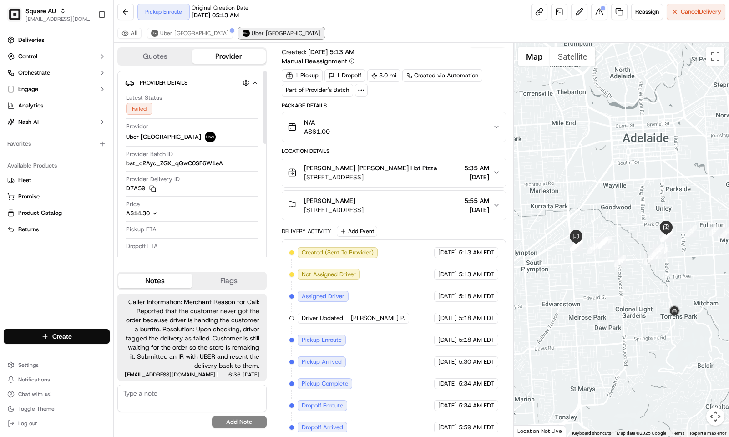
scroll to position [50, 0]
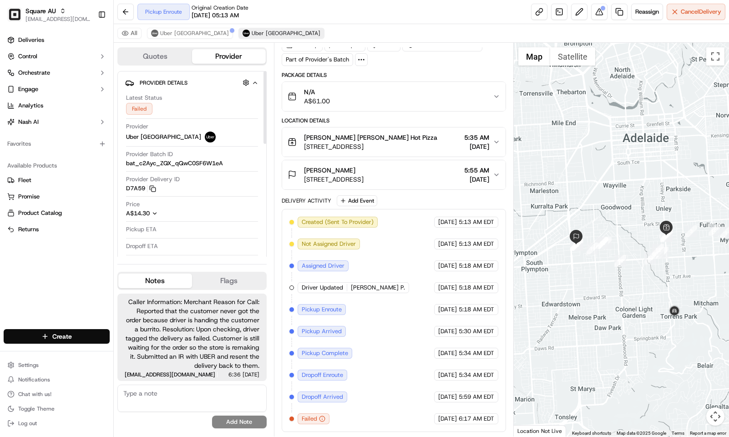
click at [168, 26] on div "All Uber [GEOGRAPHIC_DATA] [GEOGRAPHIC_DATA] [GEOGRAPHIC_DATA]" at bounding box center [421, 33] width 615 height 19
click at [171, 30] on span "Uber [GEOGRAPHIC_DATA]" at bounding box center [194, 33] width 69 height 7
